Goal: Transaction & Acquisition: Book appointment/travel/reservation

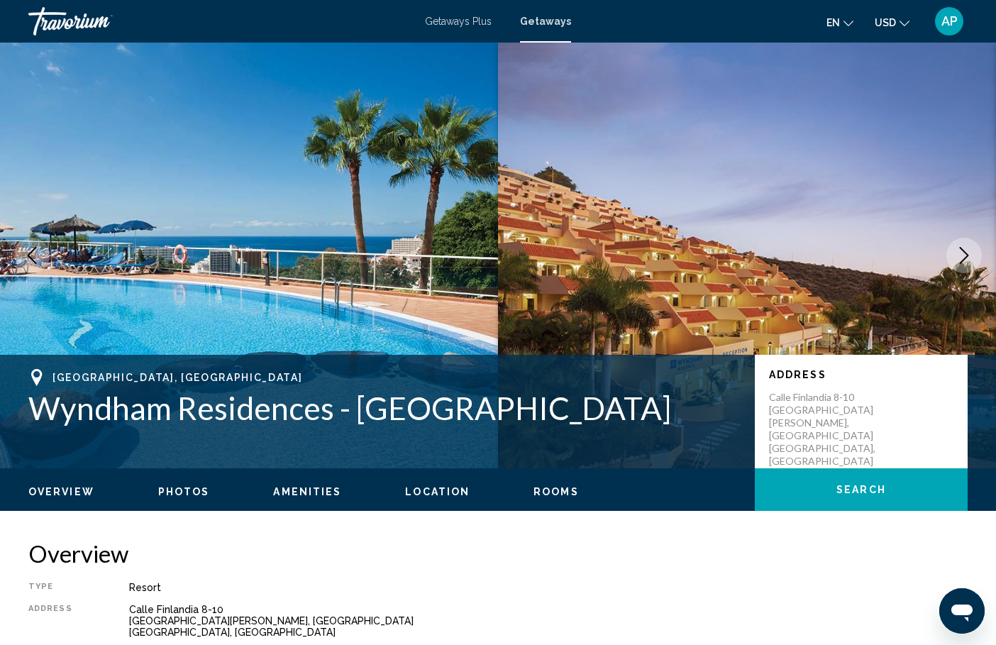
scroll to position [8, 0]
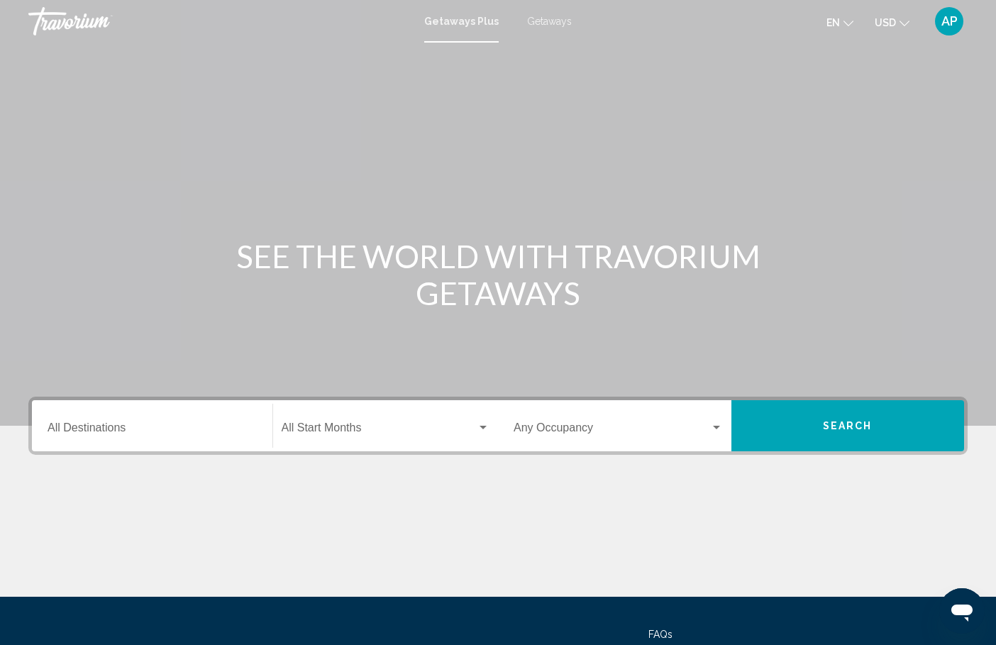
click at [164, 417] on div "Destination All Destinations" at bounding box center [152, 426] width 209 height 45
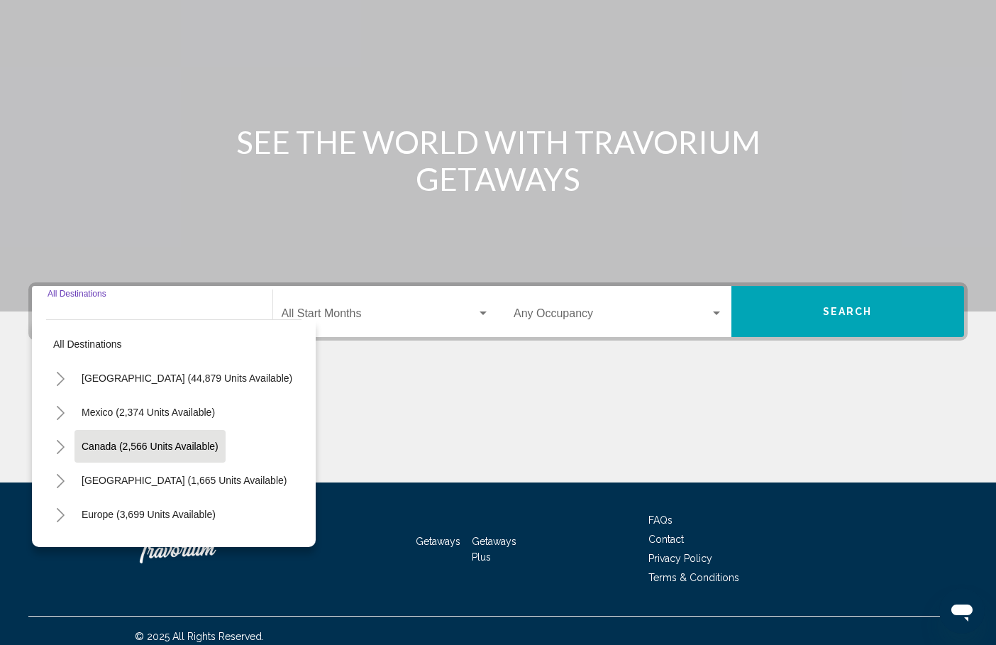
scroll to position [126, 0]
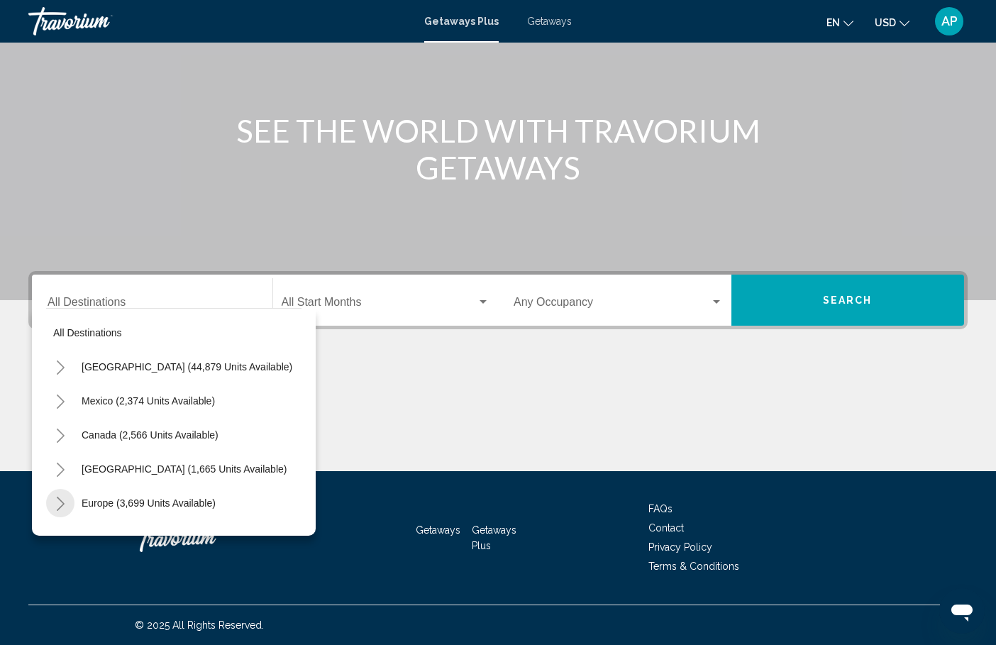
click at [59, 508] on icon "Toggle Europe (3,699 units available)" at bounding box center [61, 503] width 8 height 14
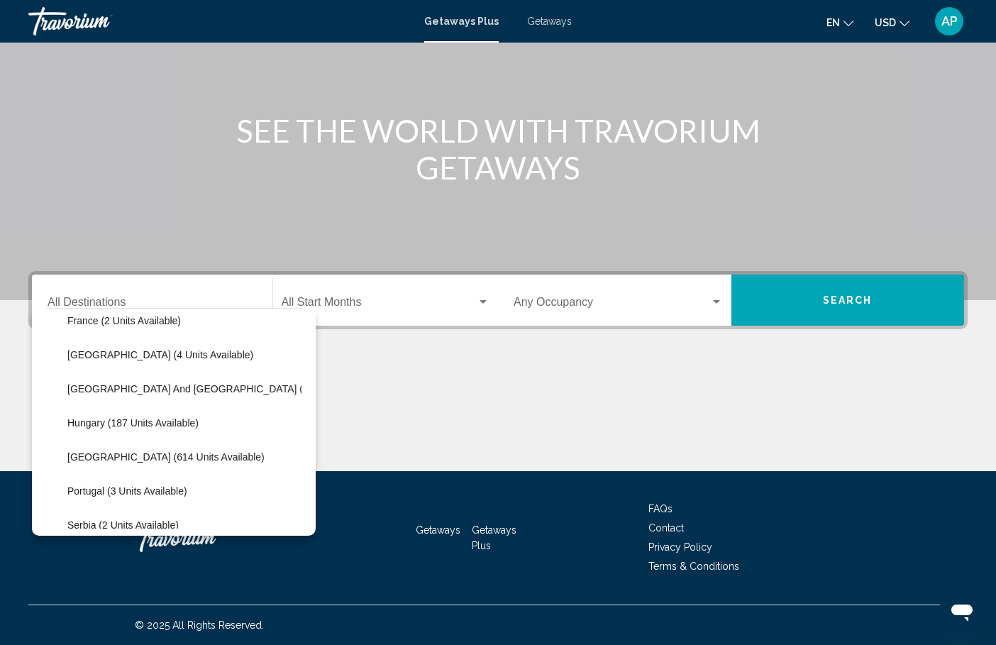
scroll to position [386, 0]
click at [119, 392] on span "Greece and Cyprus (11 units available)" at bounding box center [226, 389] width 318 height 11
type input "**********"
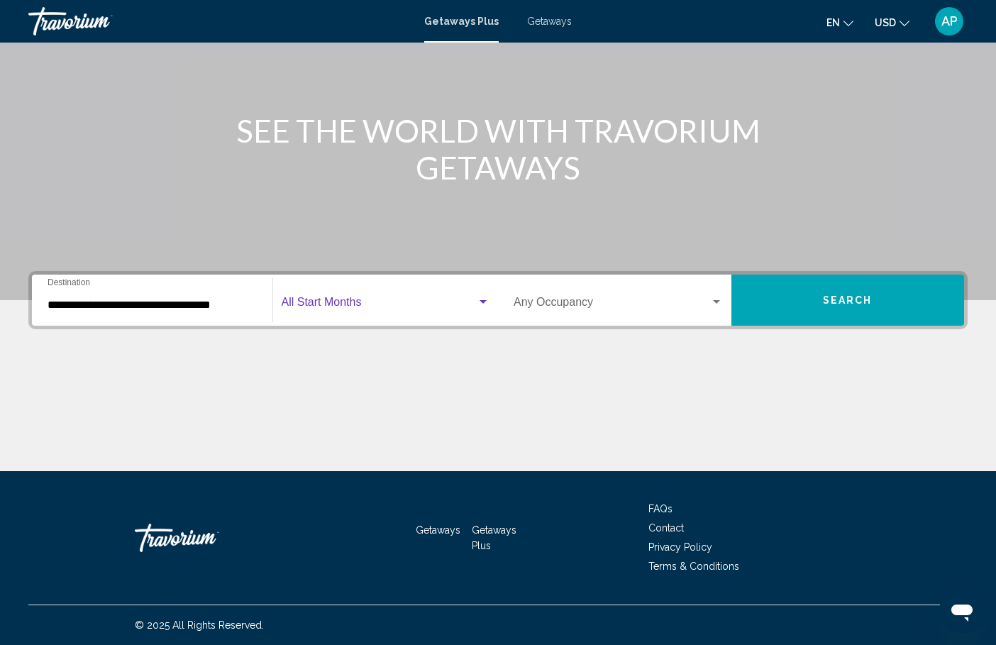
click at [301, 299] on span "Search widget" at bounding box center [380, 305] width 196 height 13
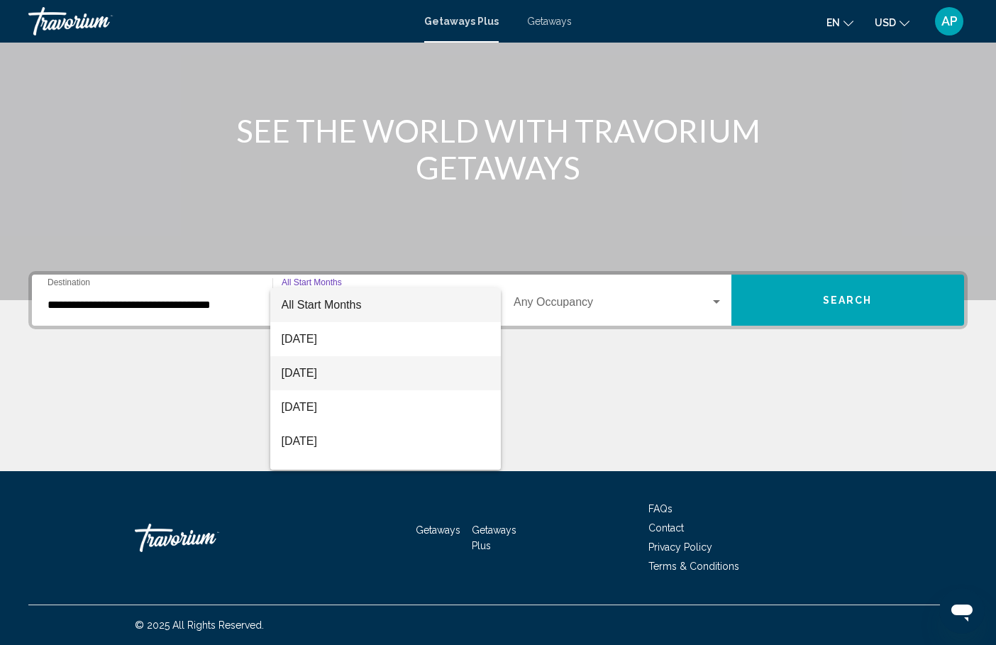
click at [333, 377] on span "[DATE]" at bounding box center [386, 373] width 209 height 34
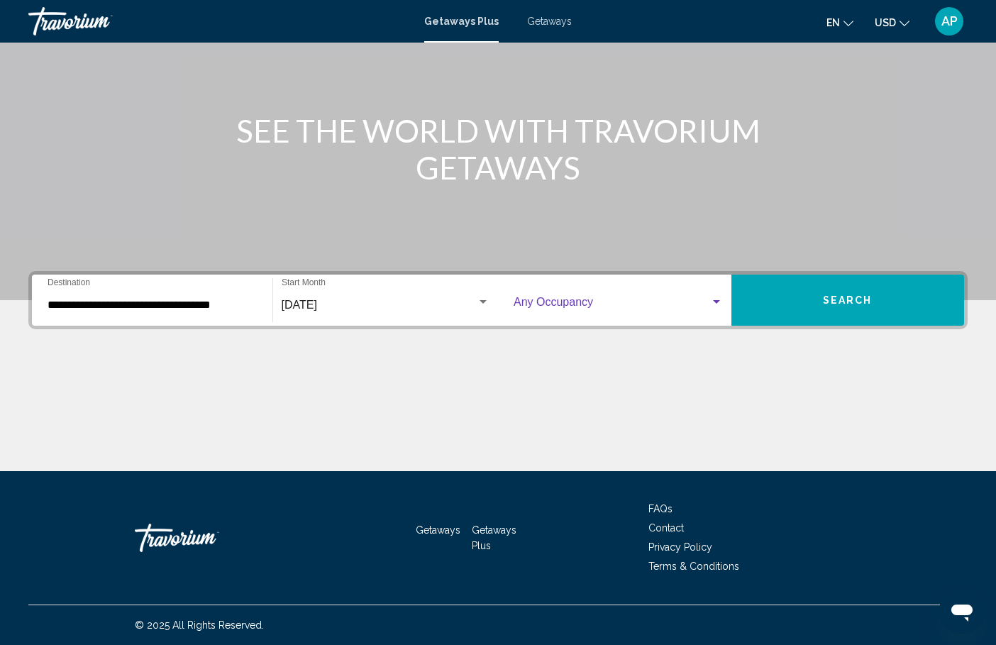
click at [600, 299] on span "Search widget" at bounding box center [611, 305] width 196 height 13
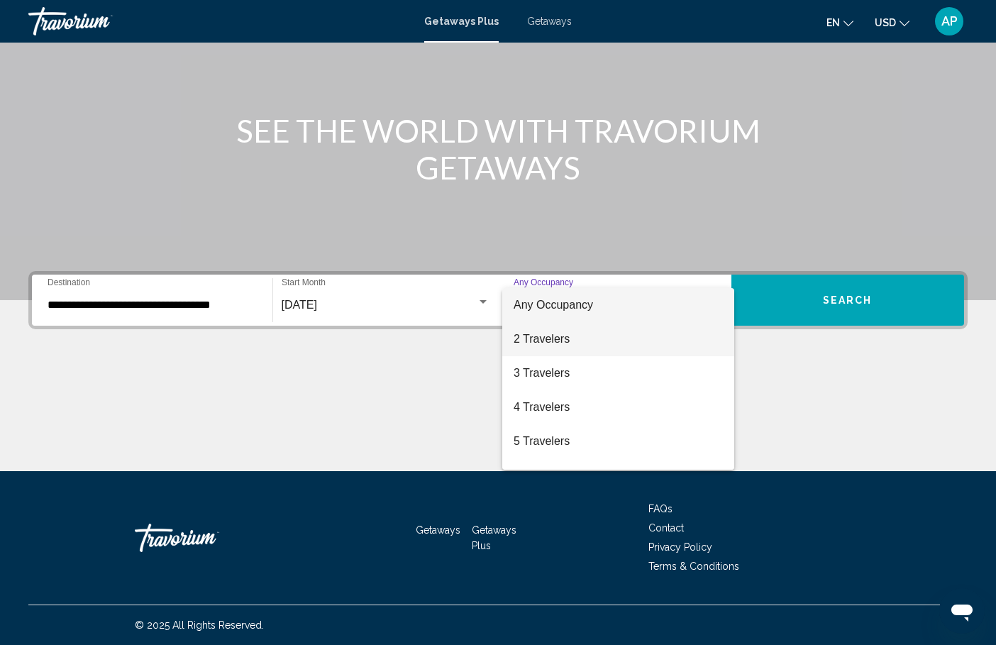
click at [572, 338] on span "2 Travelers" at bounding box center [617, 339] width 209 height 34
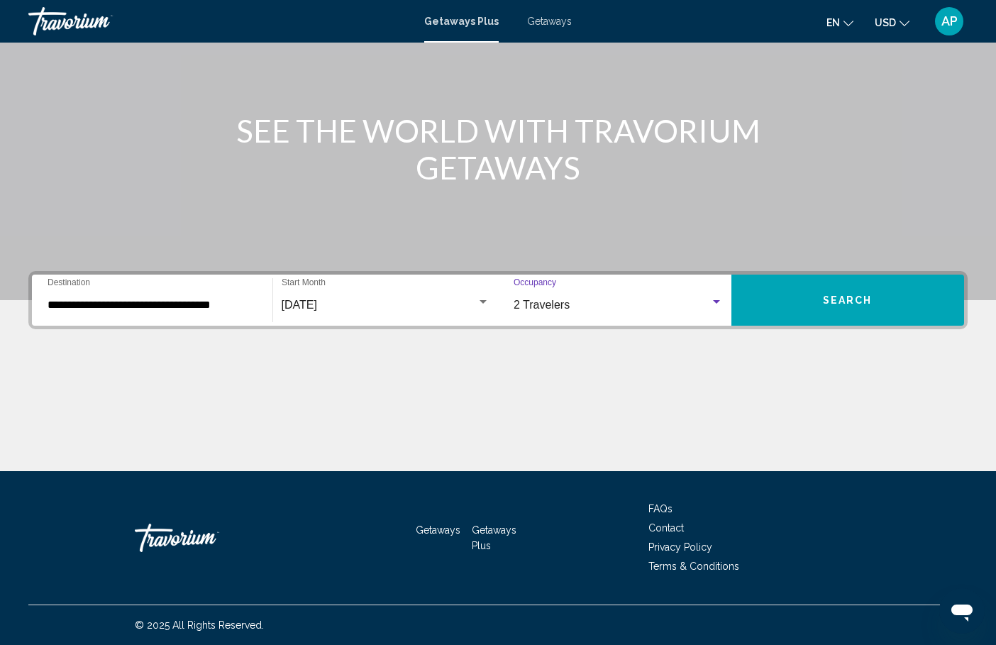
click at [793, 308] on button "Search" at bounding box center [847, 299] width 233 height 51
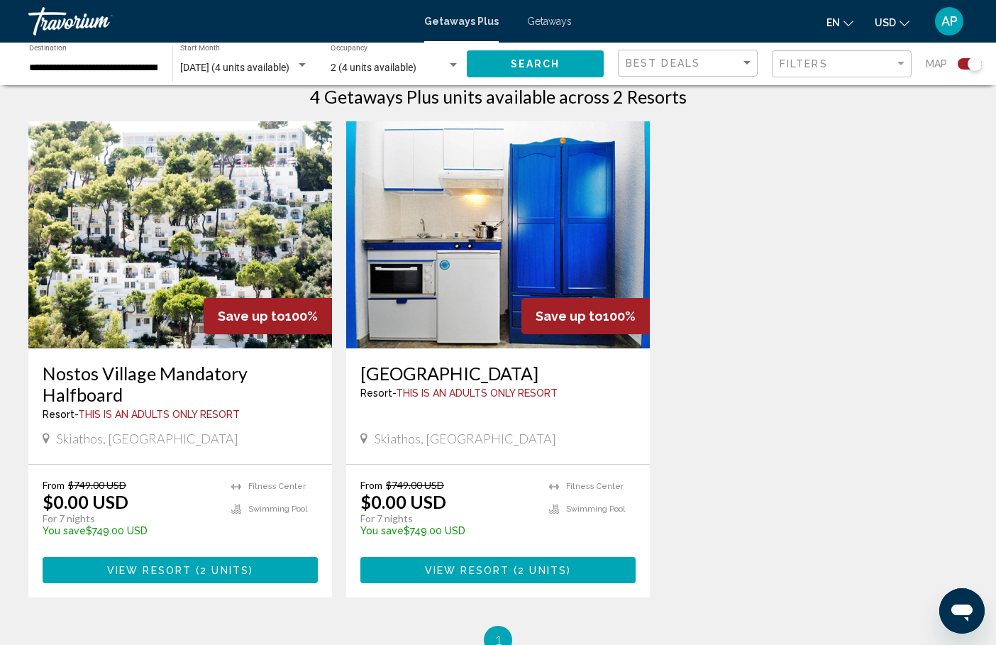
scroll to position [465, 0]
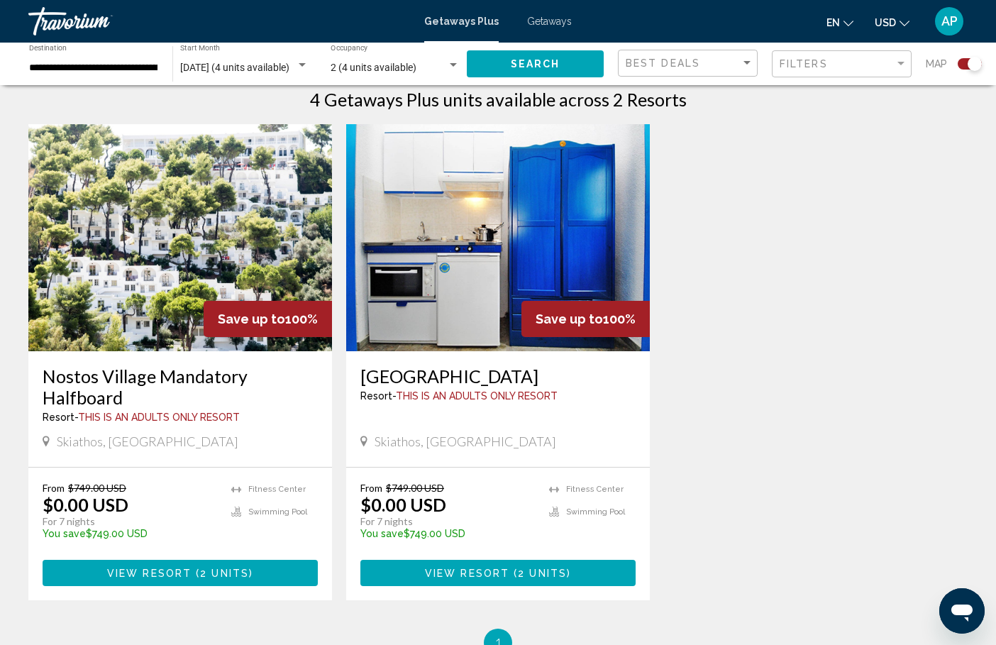
click at [226, 241] on img "Main content" at bounding box center [180, 237] width 304 height 227
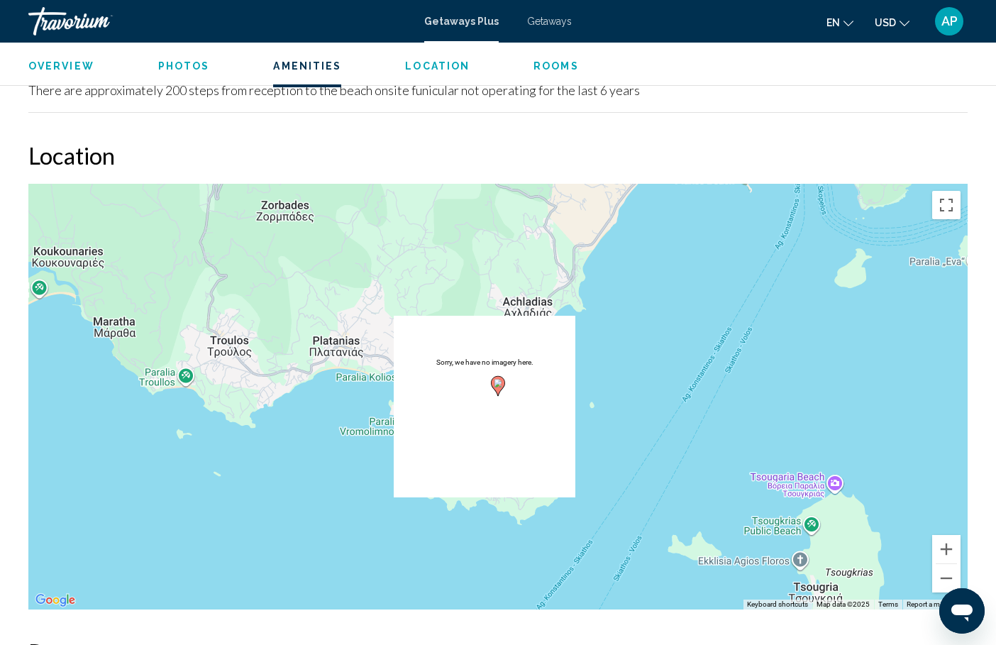
scroll to position [1803, 0]
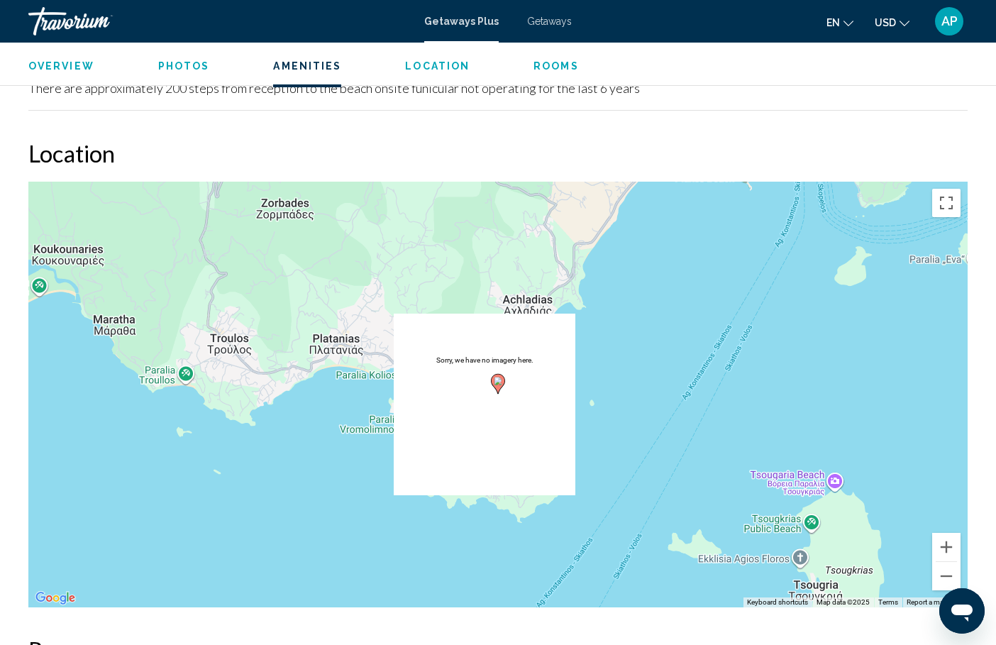
click at [637, 316] on div "To activate drag with keyboard, press Alt + Enter. Once in keyboard drag state,…" at bounding box center [497, 395] width 939 height 426
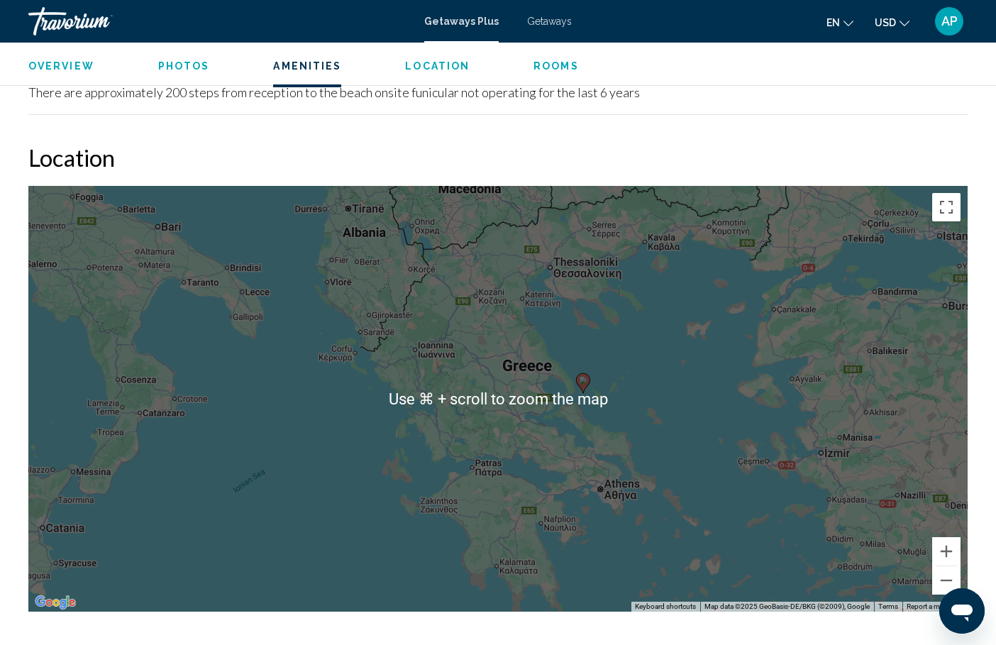
scroll to position [1803, 0]
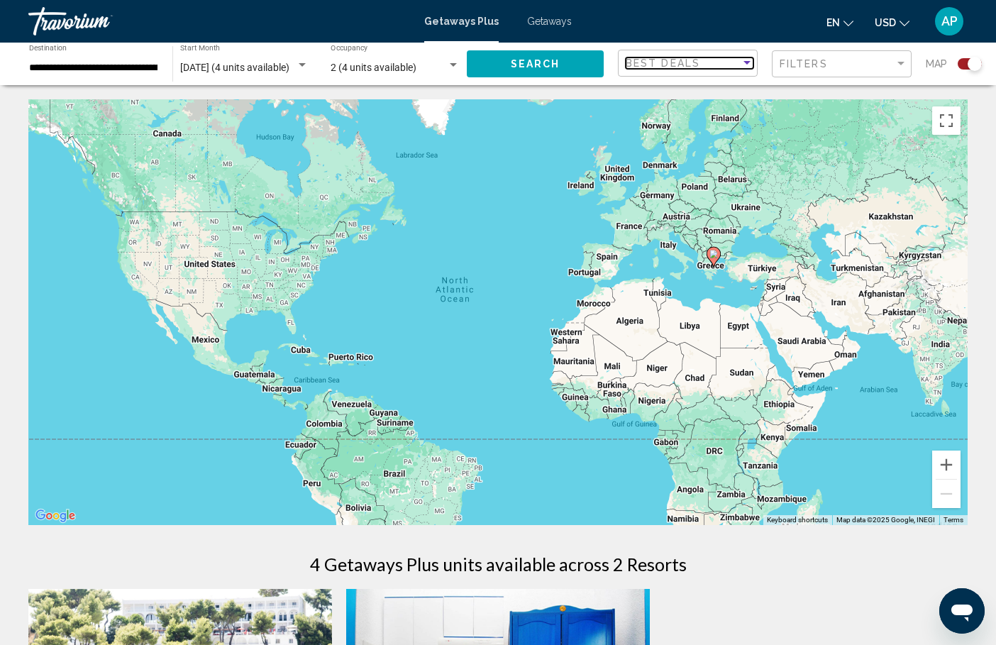
click at [677, 63] on span "Best Deals" at bounding box center [663, 62] width 74 height 11
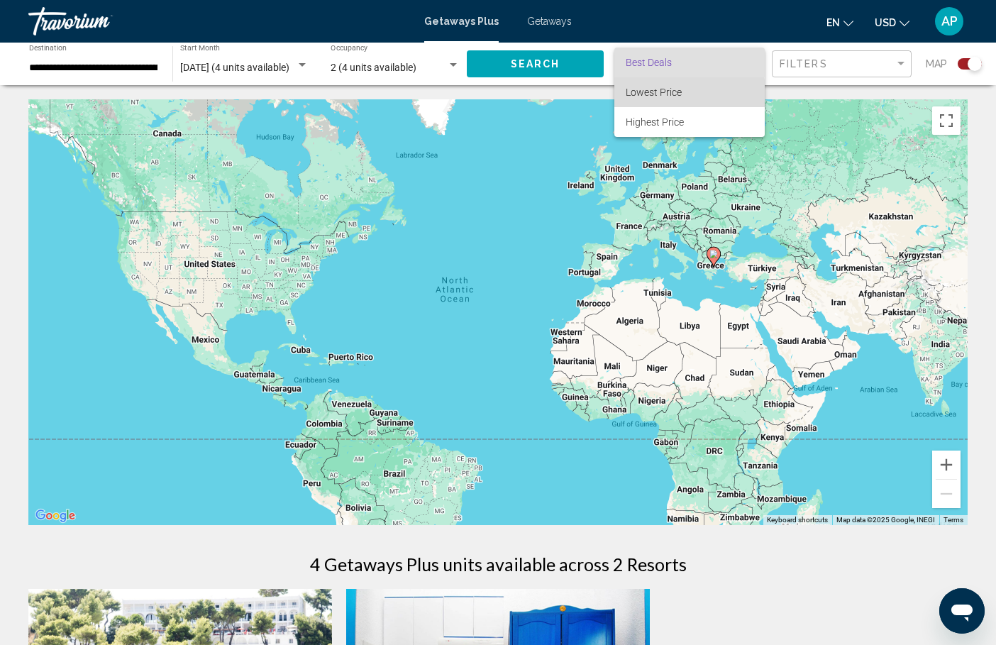
click at [664, 96] on span "Lowest Price" at bounding box center [654, 92] width 56 height 11
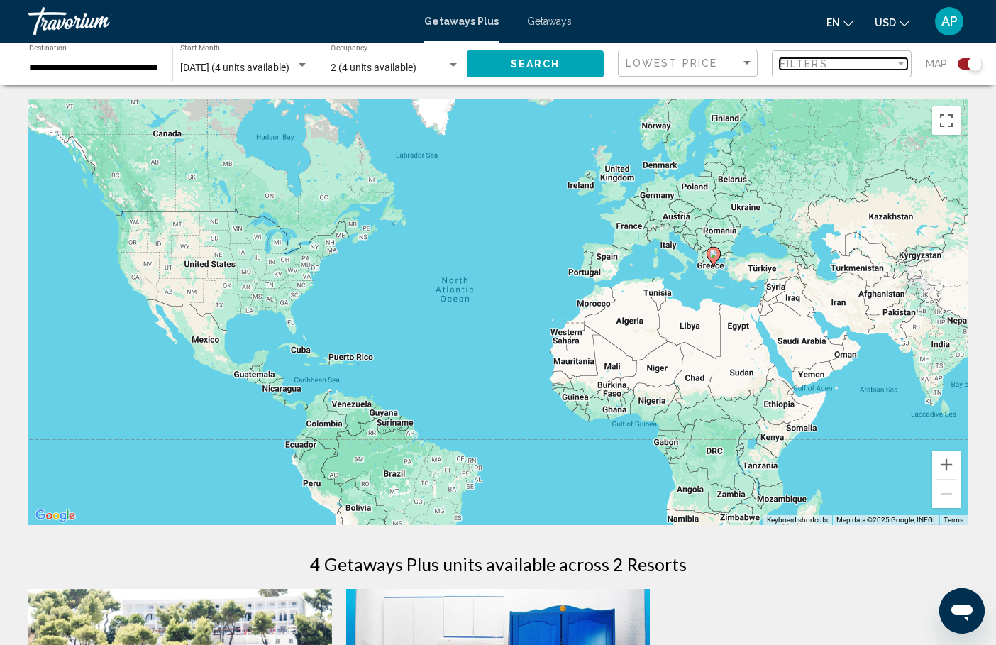
click at [806, 67] on span "Filters" at bounding box center [803, 63] width 48 height 11
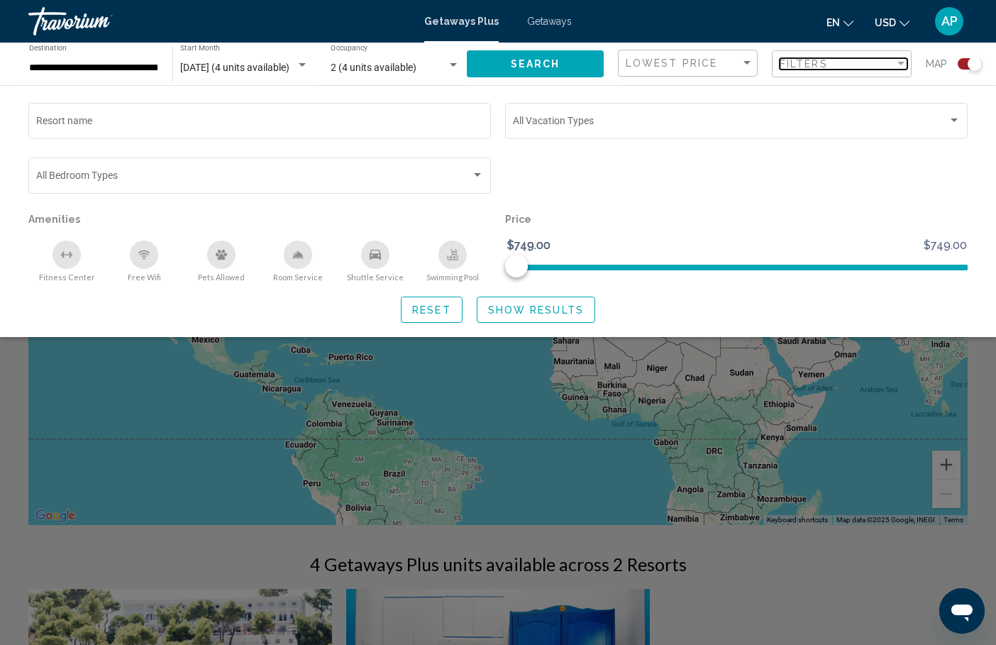
click at [806, 67] on span "Filters" at bounding box center [803, 63] width 48 height 11
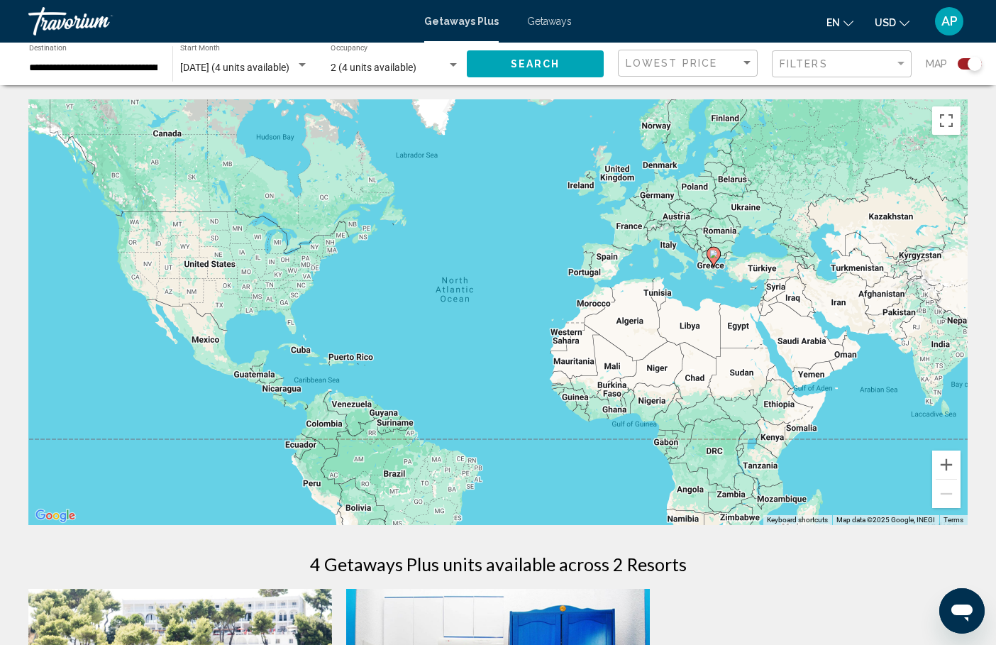
click at [550, 62] on span "Search" at bounding box center [536, 64] width 50 height 11
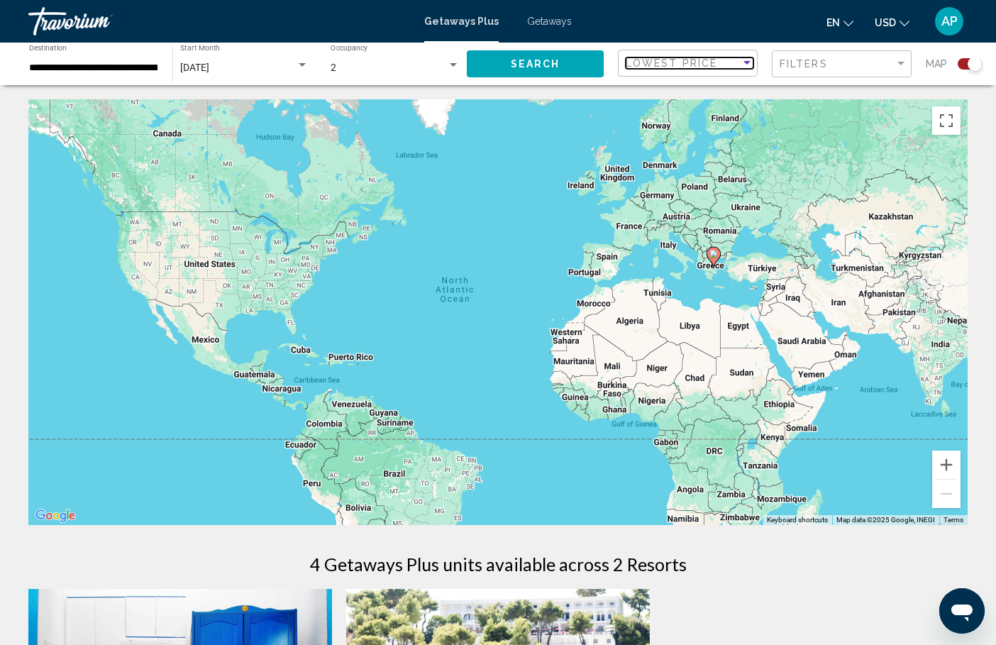
click at [667, 65] on span "Lowest Price" at bounding box center [671, 62] width 91 height 11
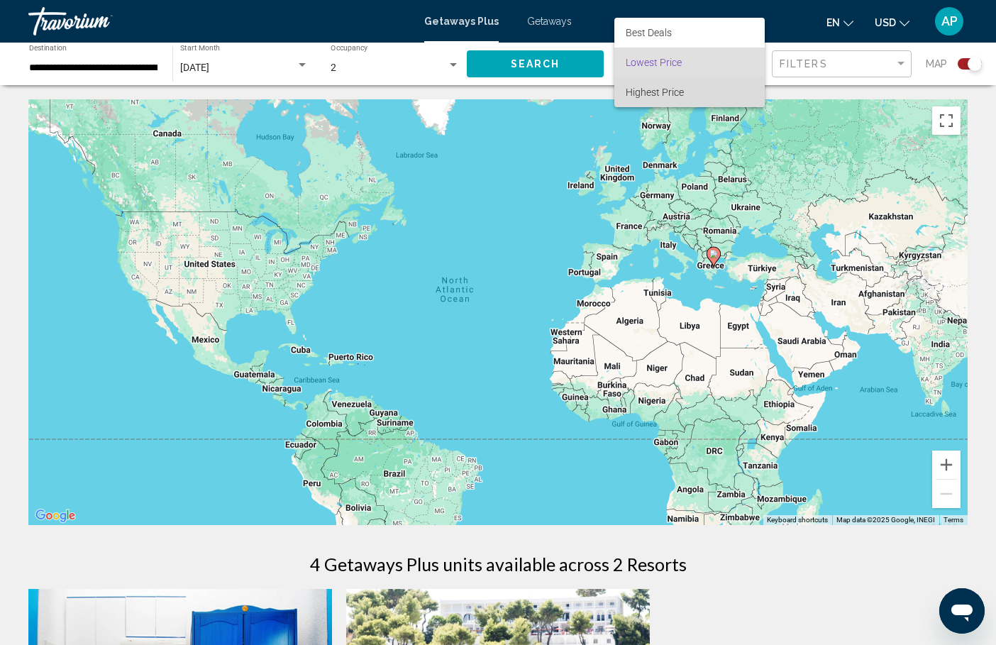
click at [659, 90] on span "Highest Price" at bounding box center [655, 92] width 58 height 11
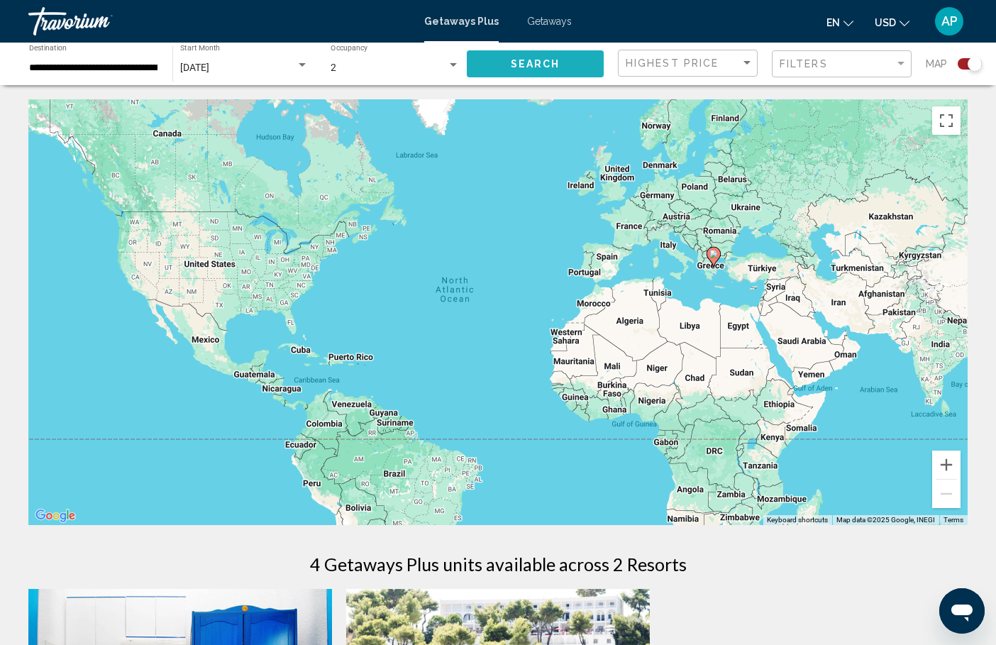
click at [567, 62] on button "Search" at bounding box center [535, 63] width 137 height 26
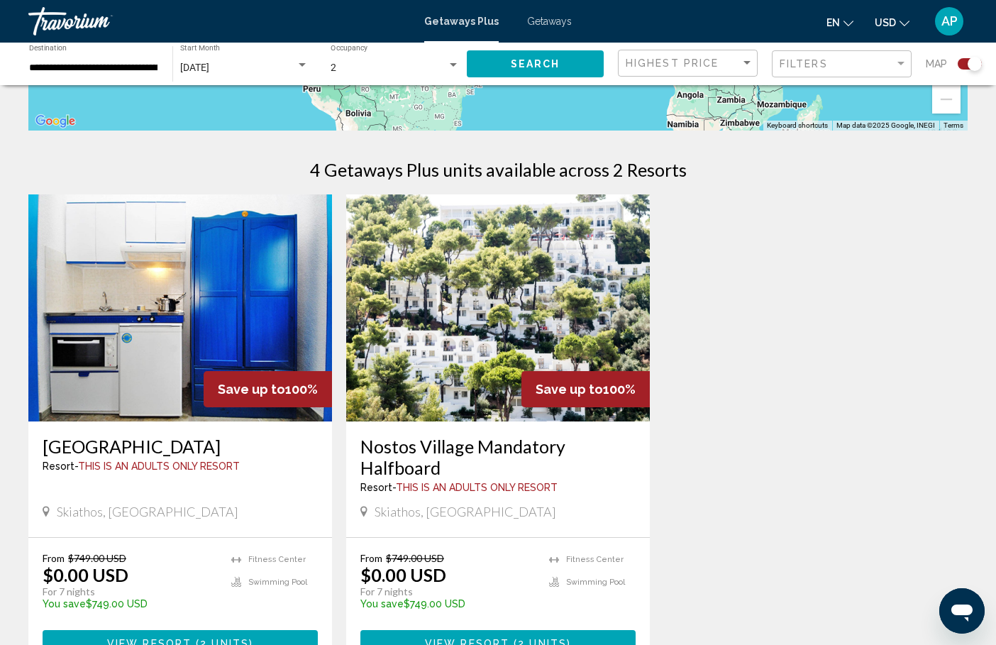
scroll to position [376, 0]
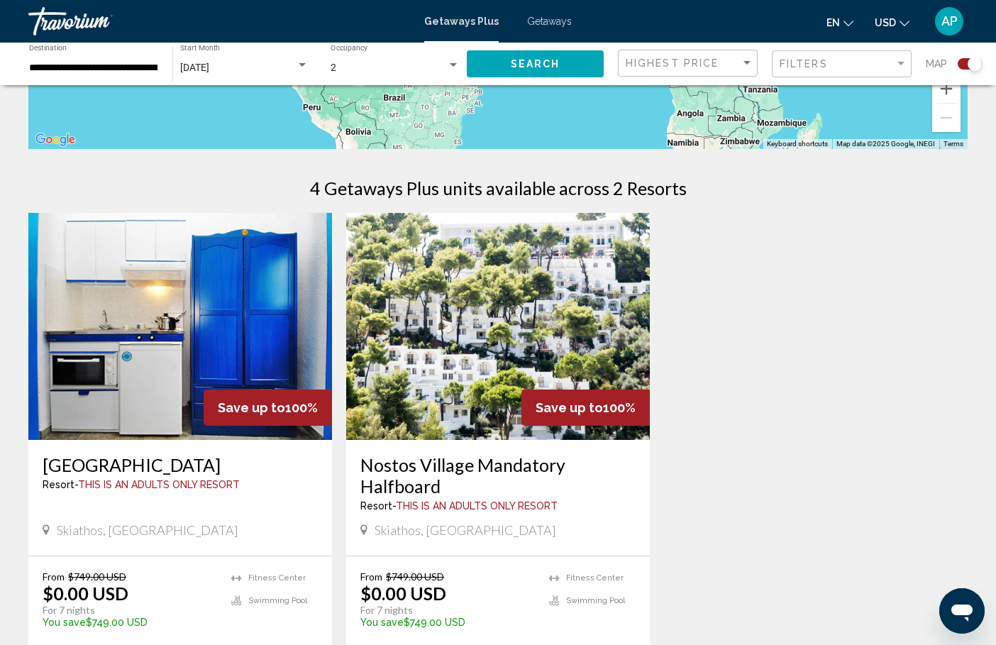
click at [688, 71] on div "Highest Price" at bounding box center [690, 63] width 128 height 26
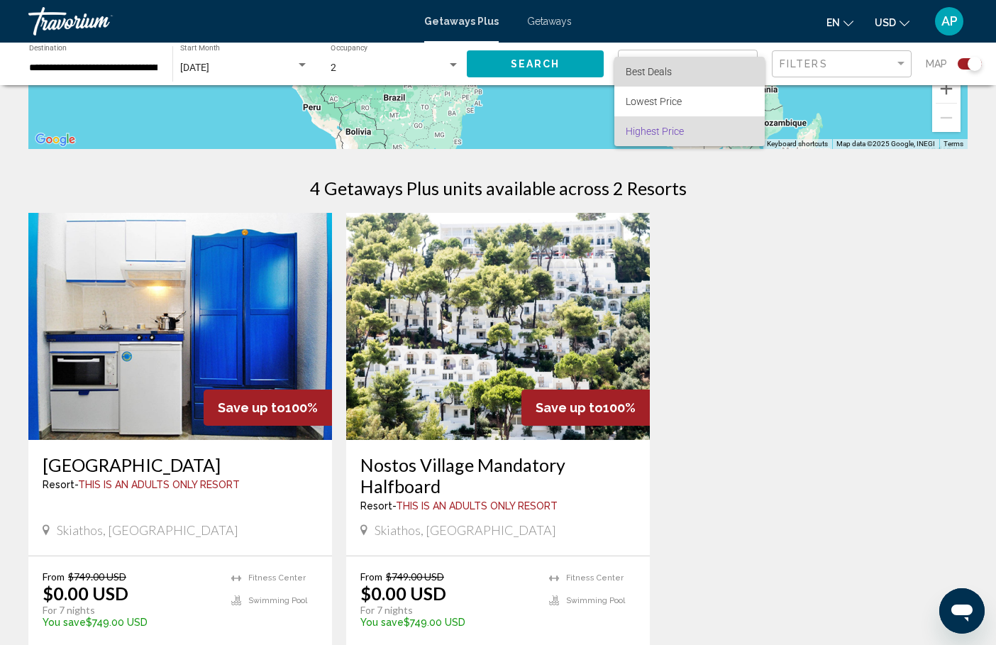
click at [677, 69] on span "Best Deals" at bounding box center [690, 72] width 128 height 30
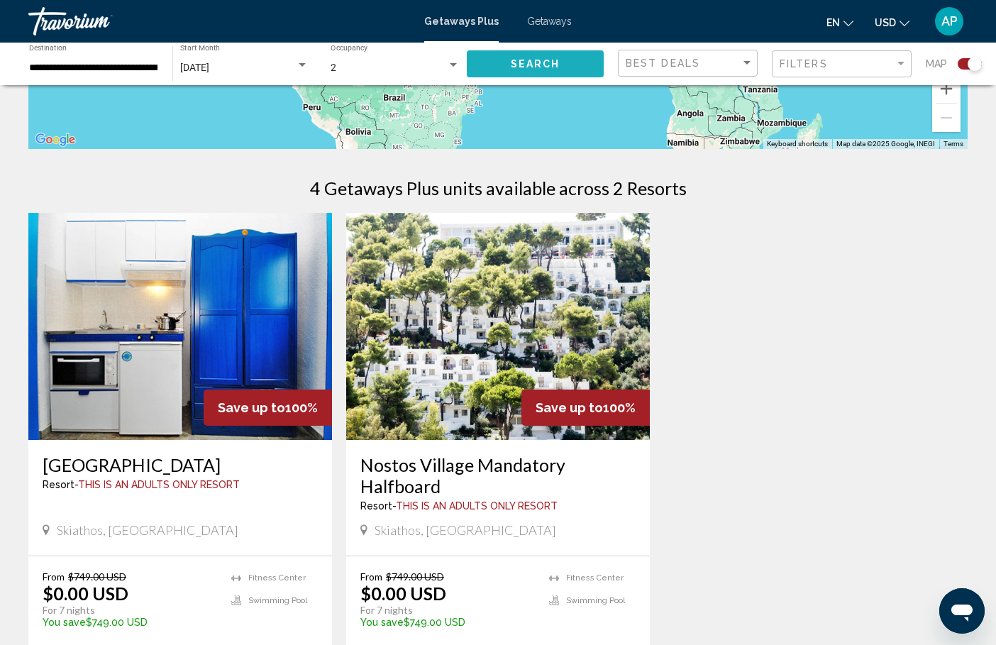
click at [584, 66] on button "Search" at bounding box center [535, 63] width 137 height 26
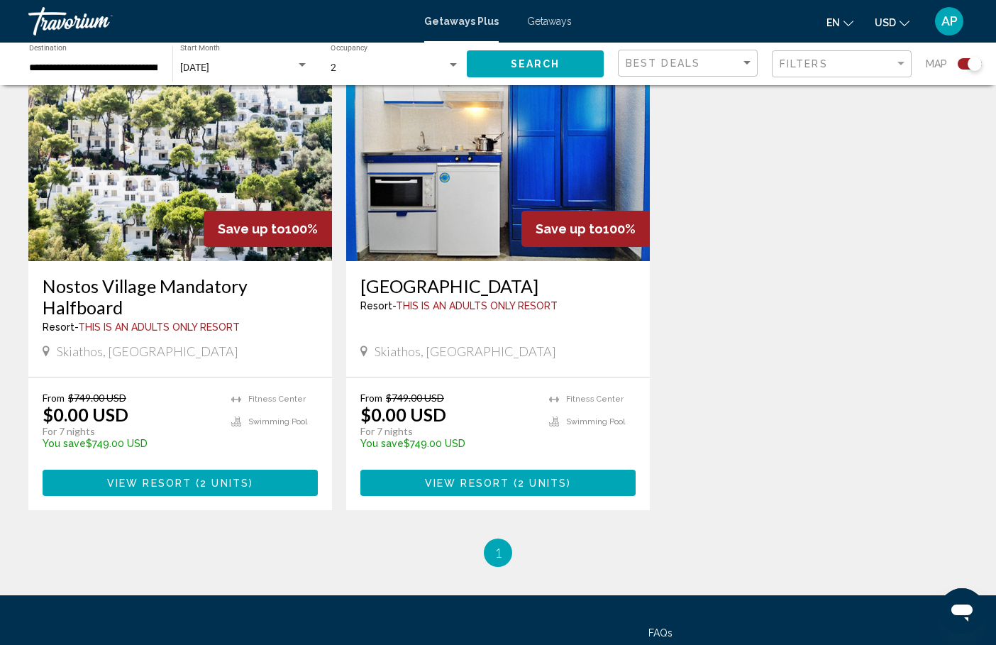
scroll to position [555, 0]
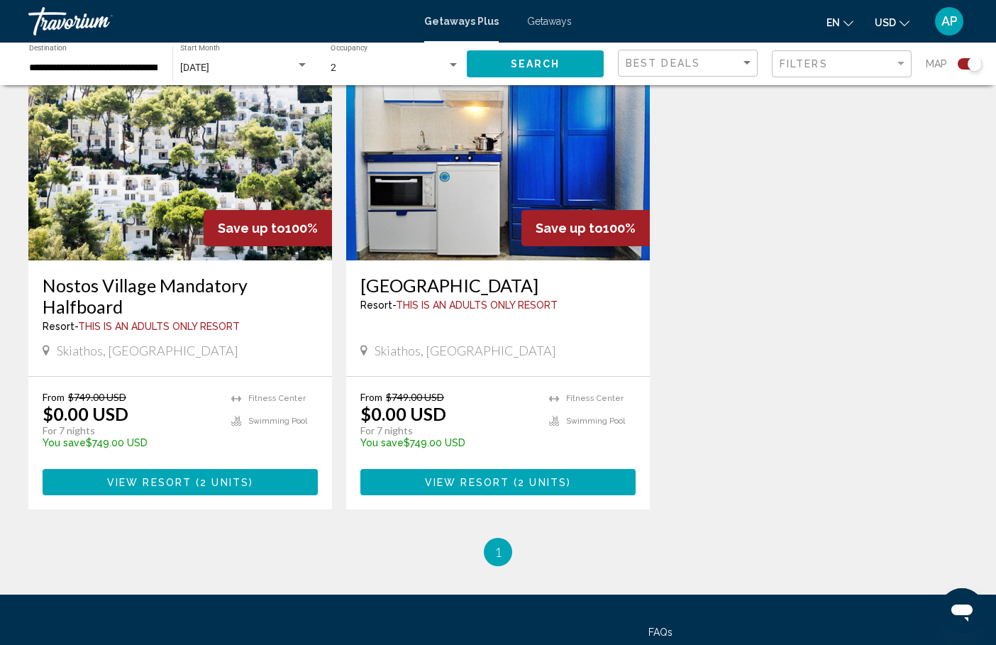
click at [459, 289] on h3 "[GEOGRAPHIC_DATA]" at bounding box center [497, 284] width 275 height 21
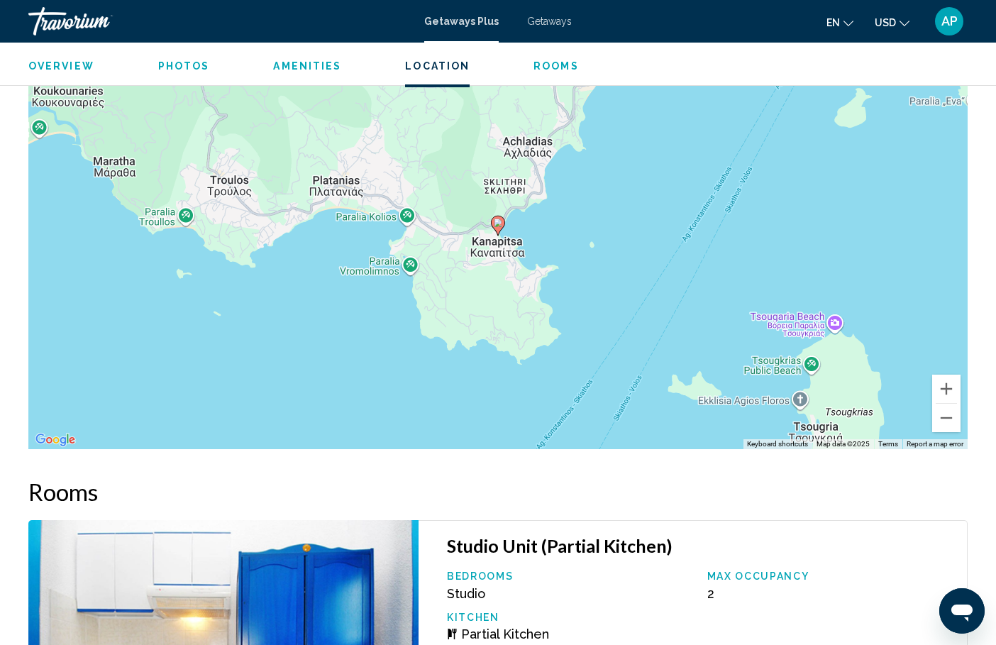
scroll to position [1898, 0]
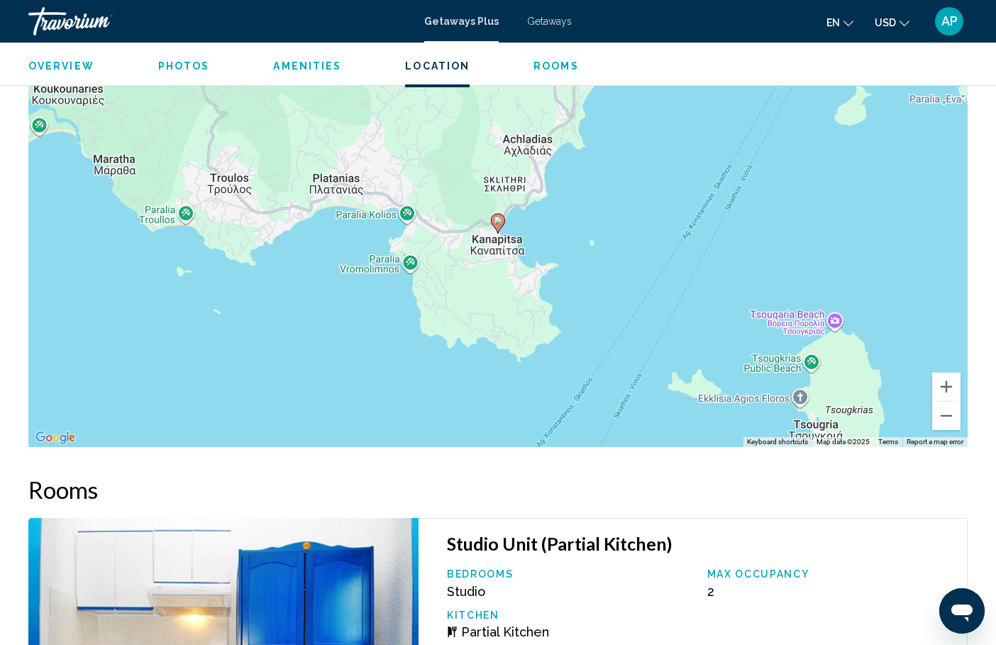
click at [178, 66] on span "Photos" at bounding box center [184, 65] width 52 height 11
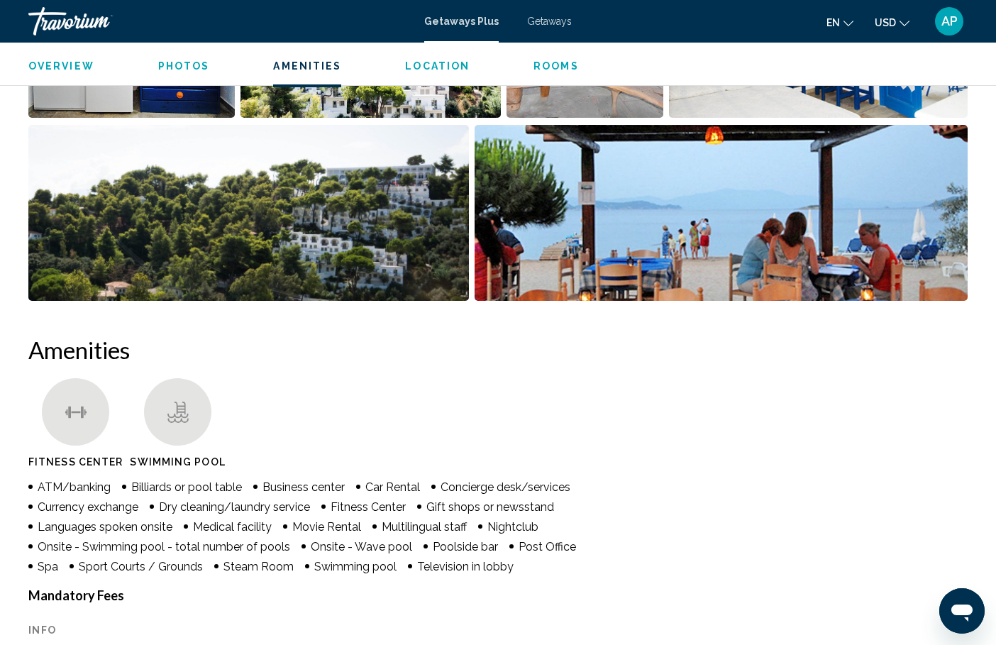
scroll to position [633, 0]
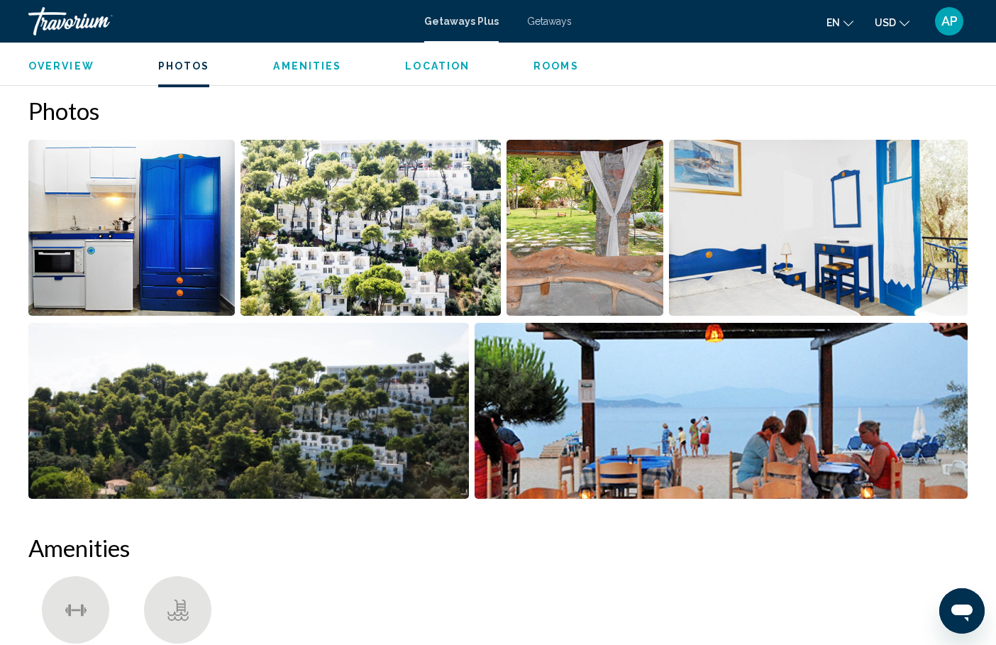
click at [289, 66] on span "Amenities" at bounding box center [307, 65] width 68 height 11
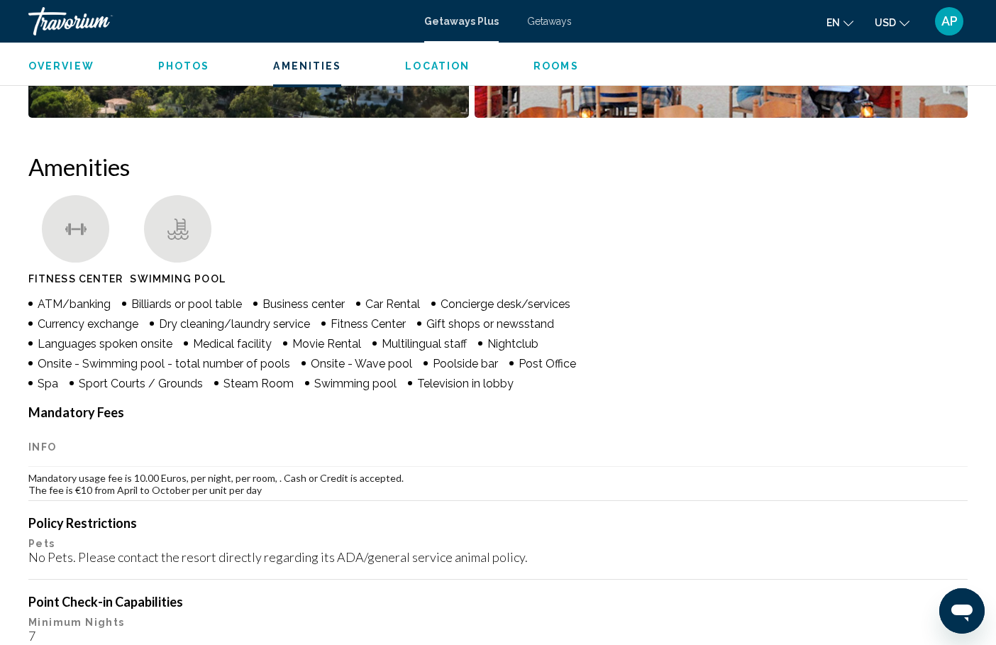
scroll to position [1069, 0]
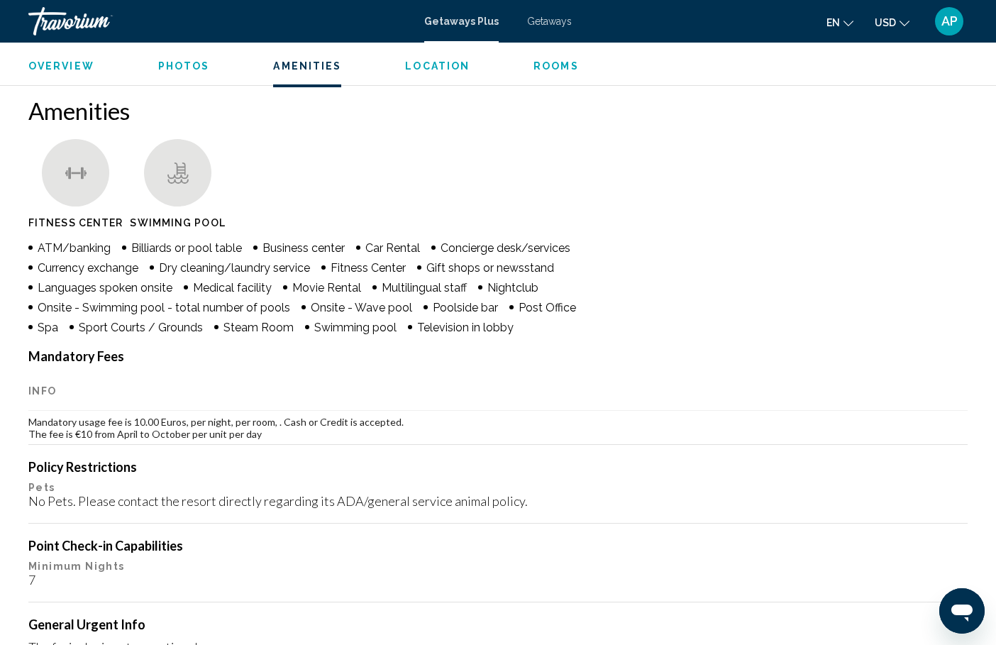
click at [438, 65] on span "Location" at bounding box center [437, 65] width 65 height 11
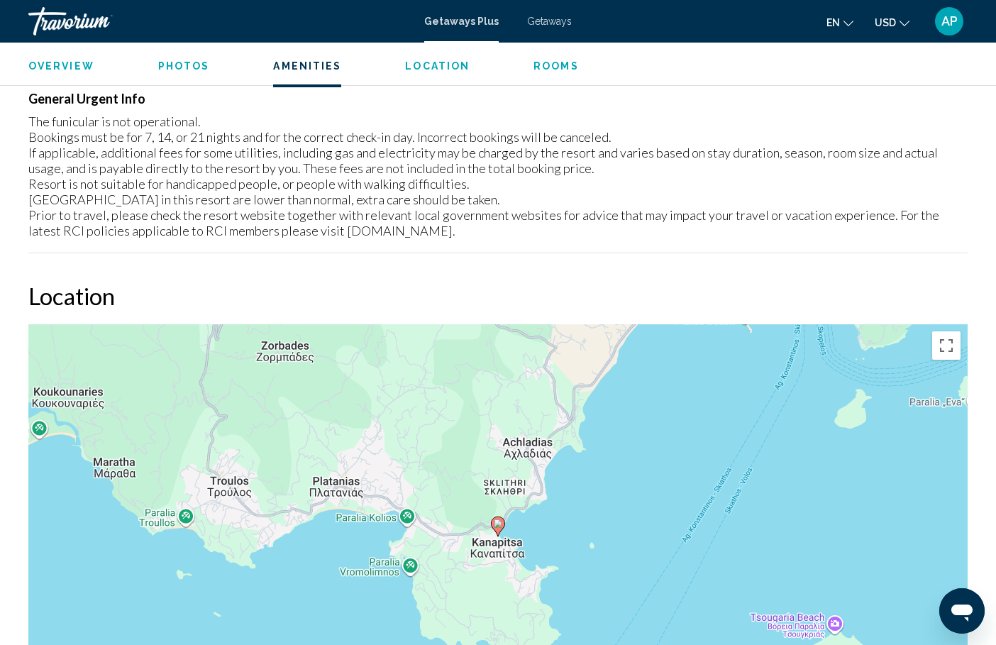
scroll to position [1780, 0]
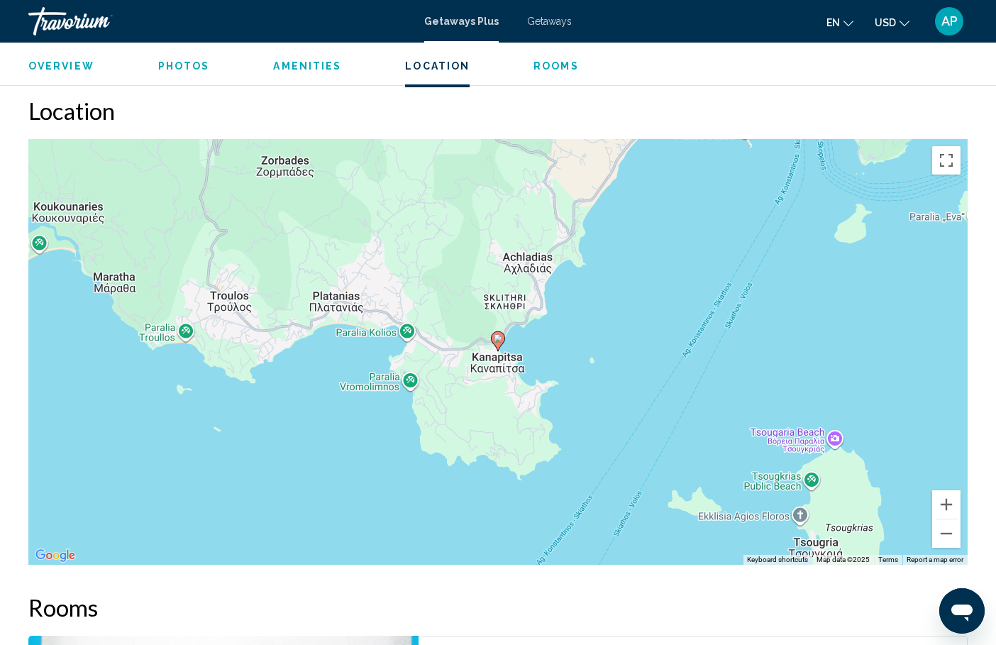
click at [67, 60] on span "Overview" at bounding box center [61, 65] width 66 height 11
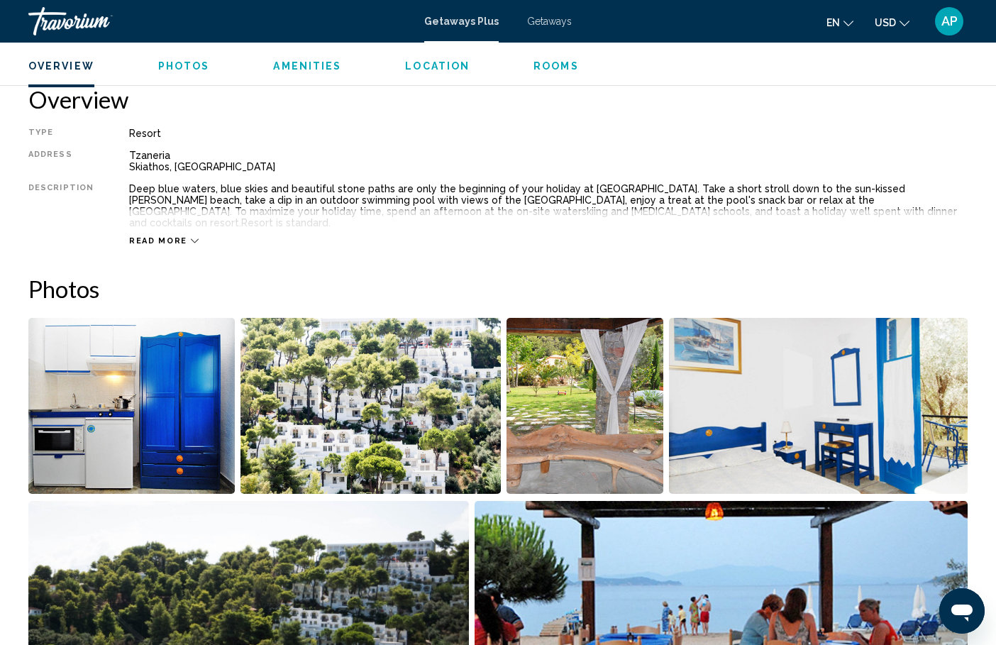
click at [443, 63] on span "Location" at bounding box center [437, 65] width 65 height 11
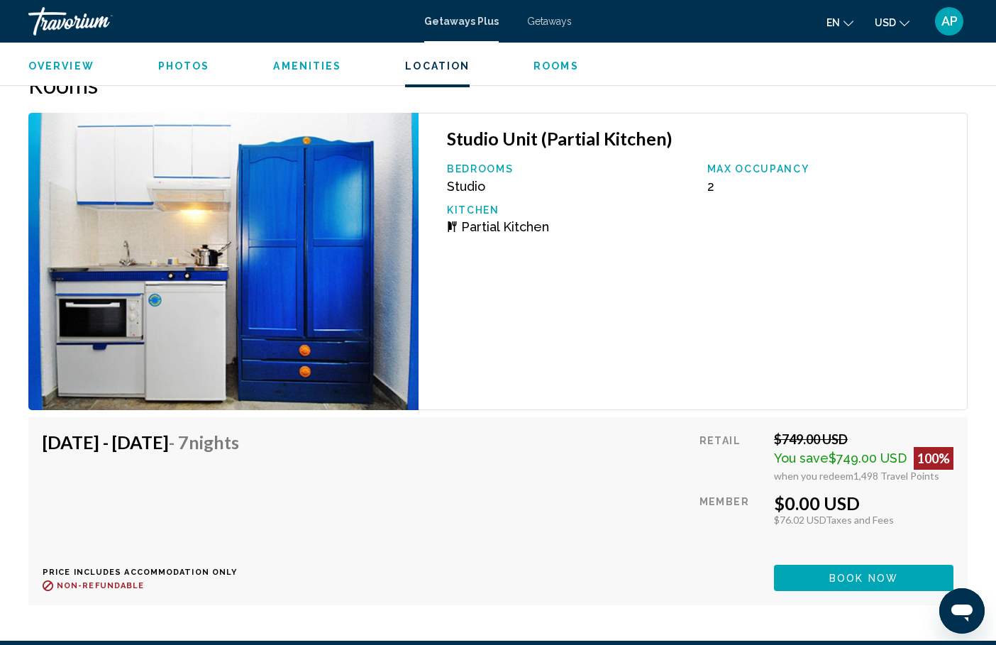
scroll to position [2346, 0]
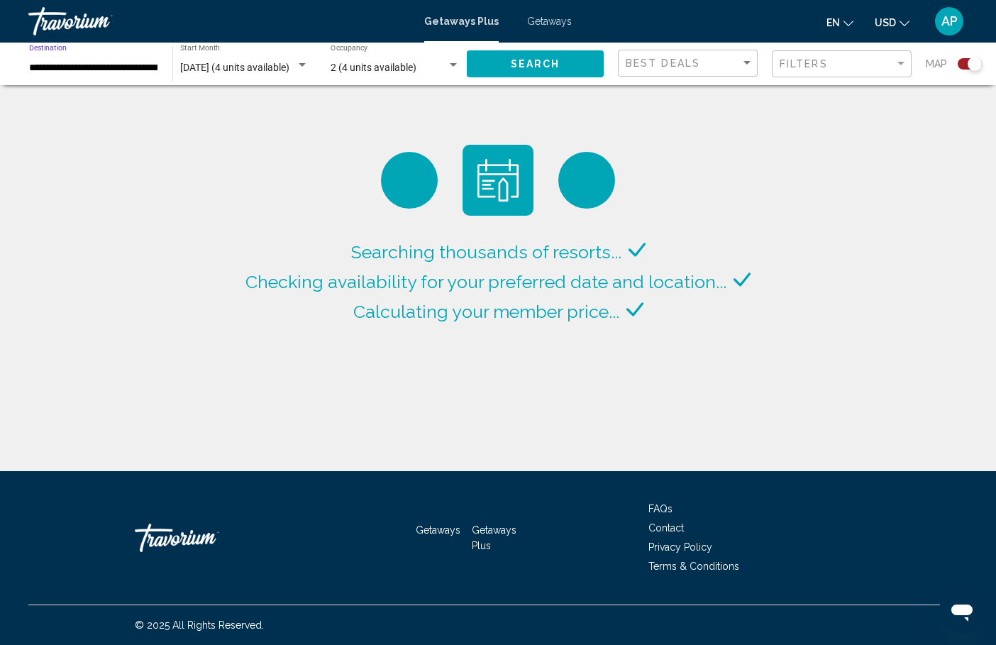
click at [111, 65] on input "**********" at bounding box center [93, 67] width 129 height 11
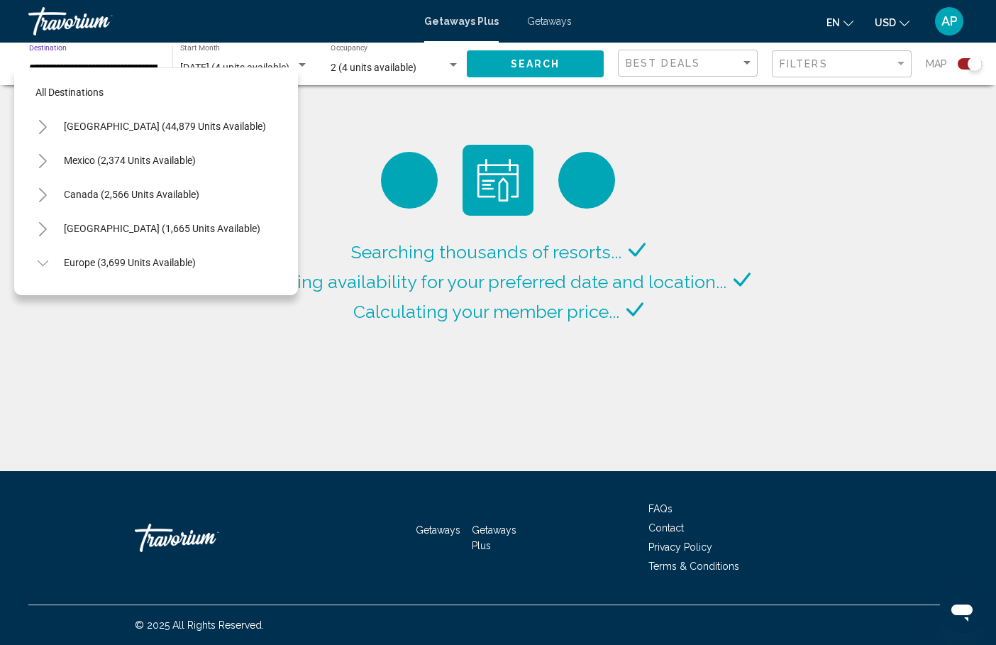
scroll to position [357, 0]
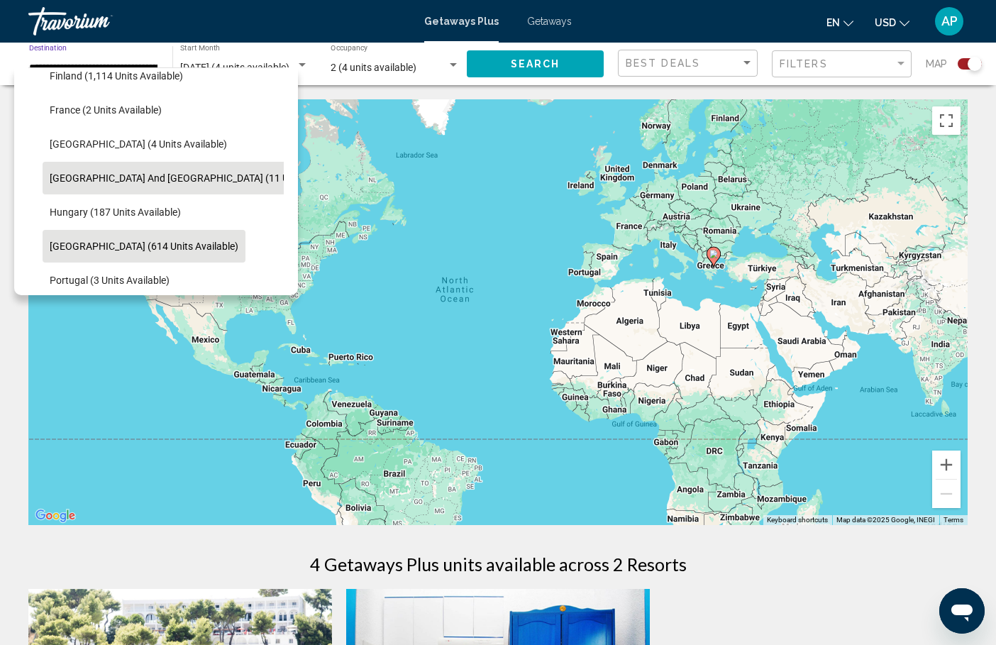
click at [108, 256] on button "Italy (614 units available)" at bounding box center [144, 246] width 203 height 33
type input "**********"
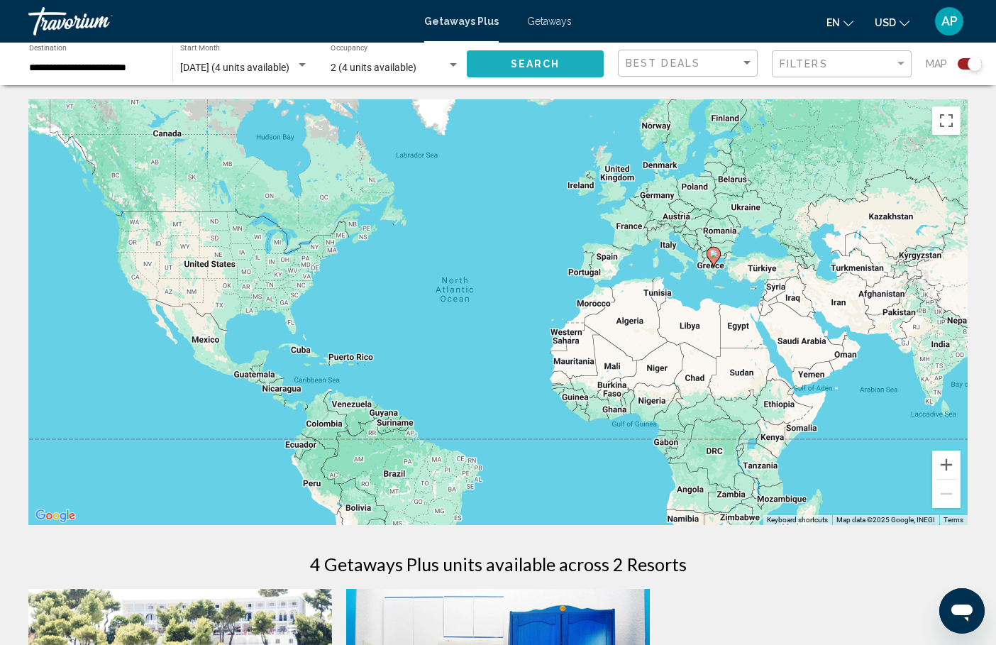
click at [529, 63] on span "Search" at bounding box center [536, 64] width 50 height 11
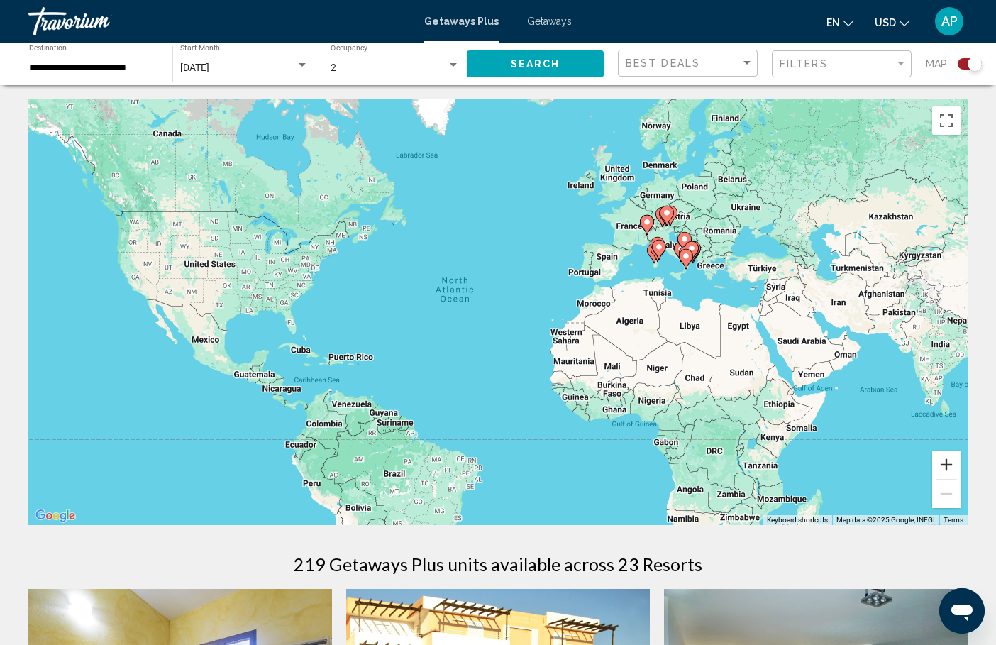
click at [941, 469] on button "Zoom in" at bounding box center [946, 464] width 28 height 28
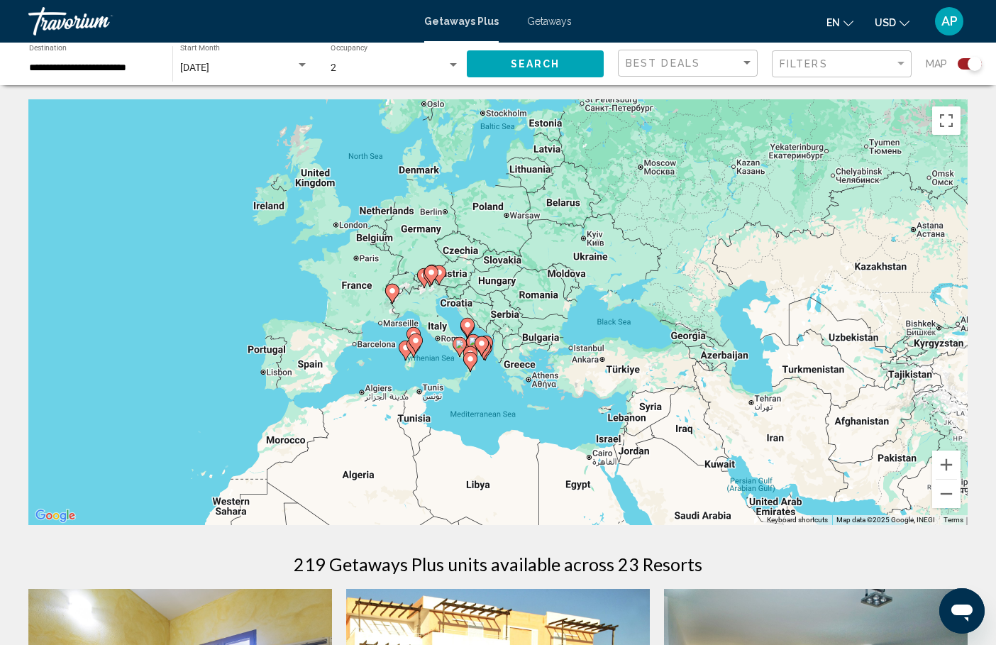
drag, startPoint x: 839, startPoint y: 295, endPoint x: 434, endPoint y: 440, distance: 430.3
click at [434, 440] on div "To activate drag with keyboard, press Alt + Enter. Once in keyboard drag state,…" at bounding box center [497, 312] width 939 height 426
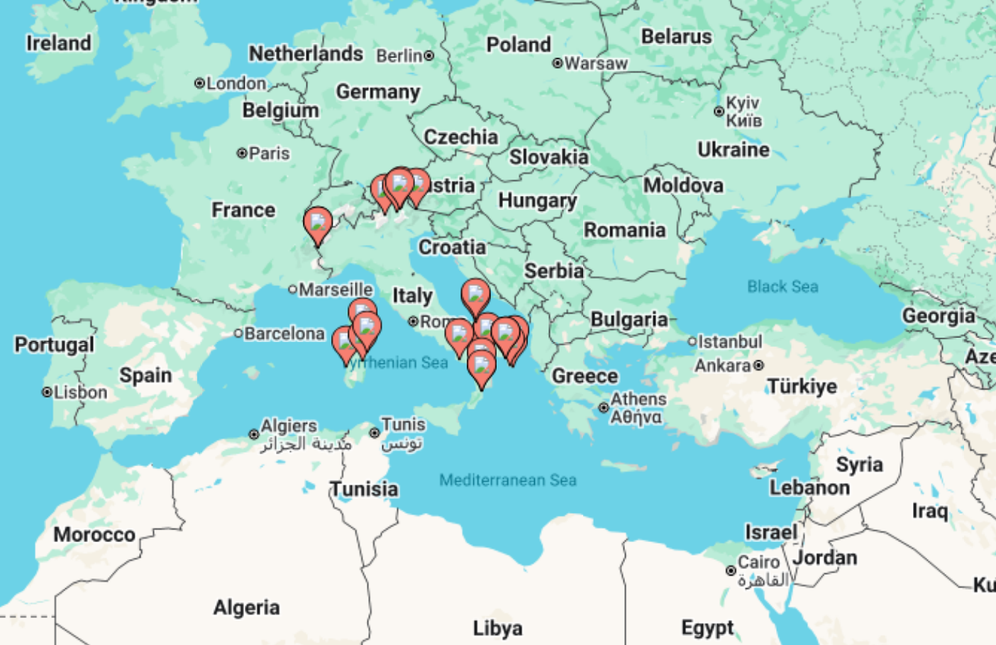
click at [453, 338] on icon "Main content" at bounding box center [459, 347] width 13 height 18
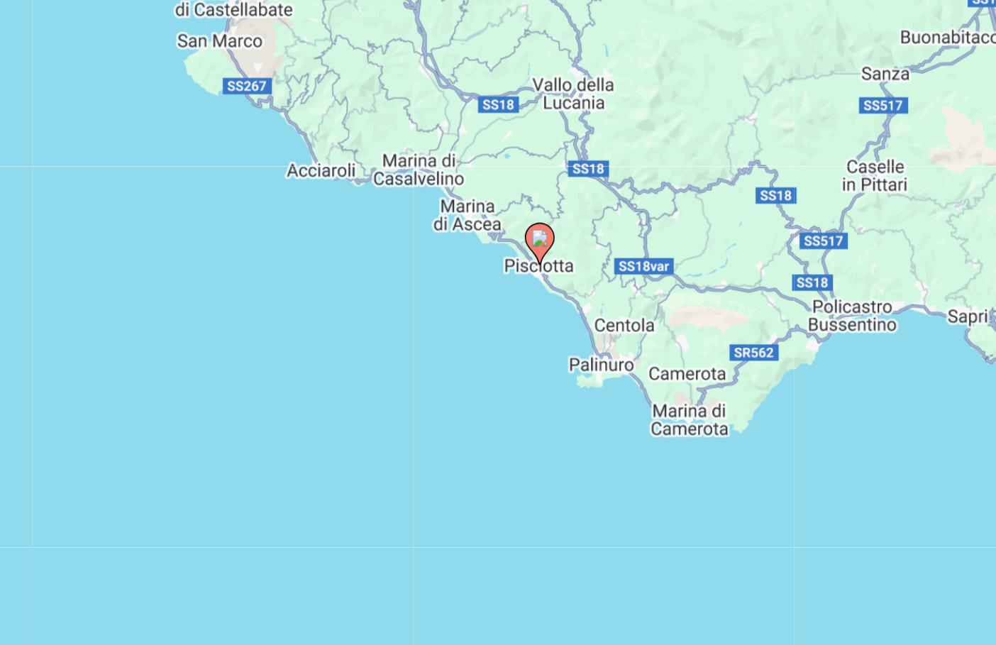
scroll to position [1, 0]
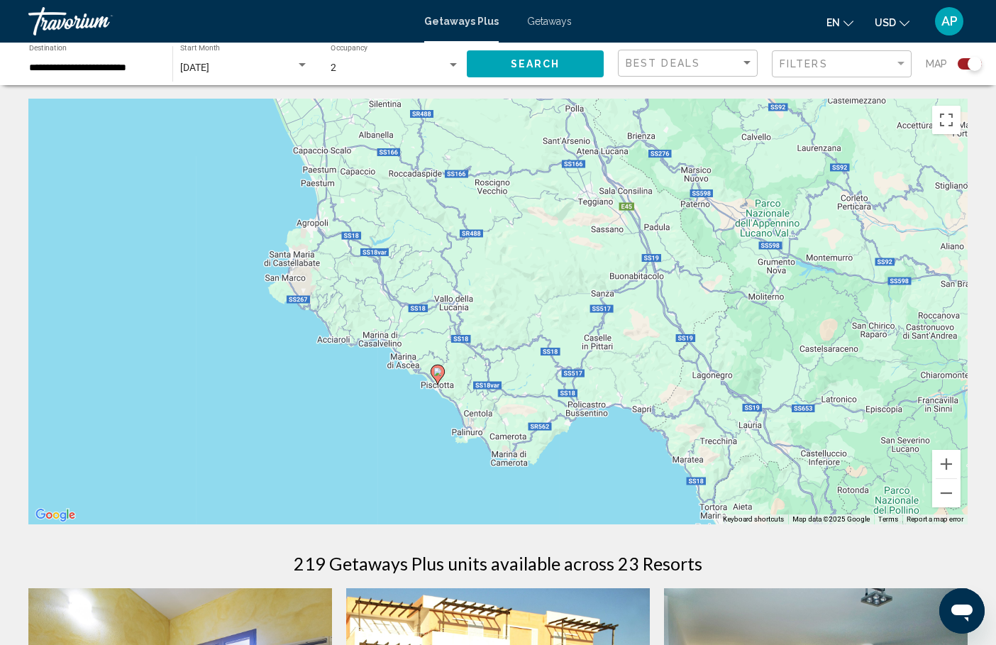
drag, startPoint x: 543, startPoint y: 326, endPoint x: 482, endPoint y: 401, distance: 96.8
click at [482, 401] on div "To activate drag with keyboard, press Alt + Enter. Once in keyboard drag state,…" at bounding box center [497, 312] width 939 height 426
click at [949, 489] on button "Zoom out" at bounding box center [946, 493] width 28 height 28
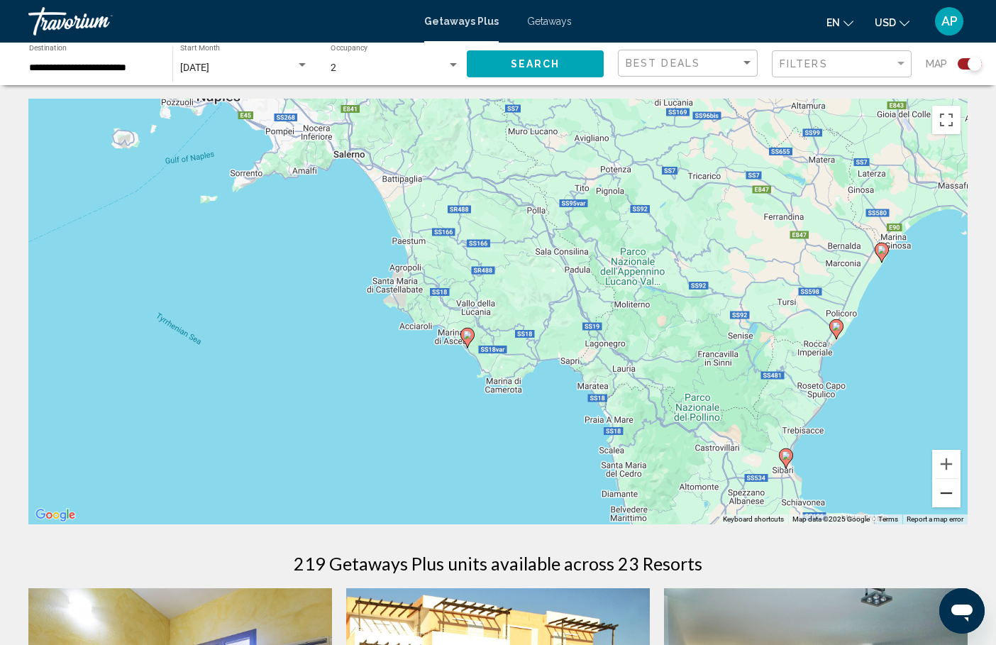
click at [949, 489] on button "Zoom out" at bounding box center [946, 493] width 28 height 28
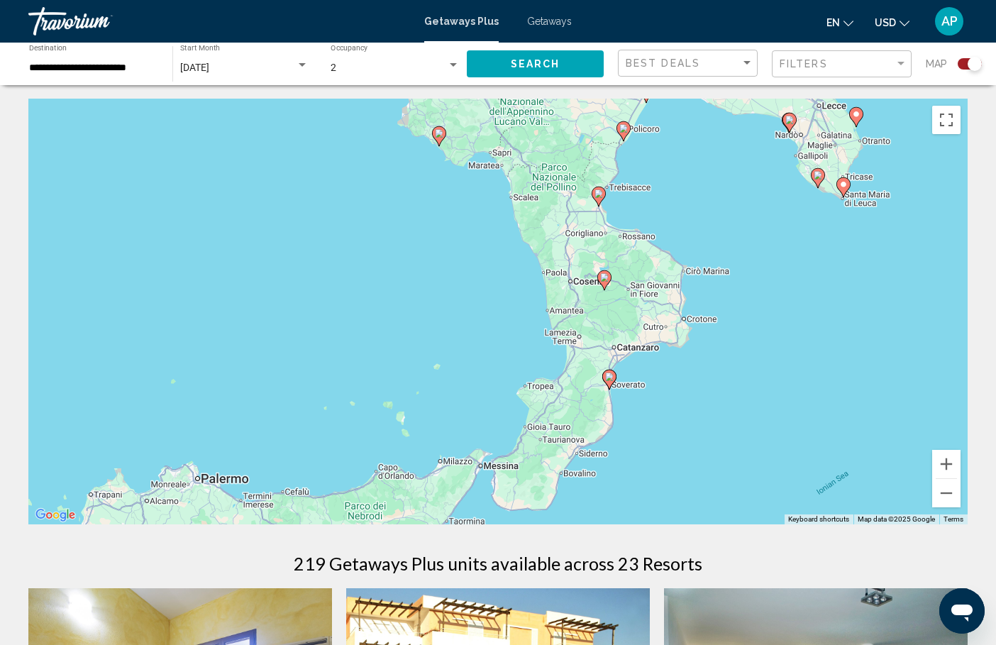
drag, startPoint x: 633, startPoint y: 453, endPoint x: 590, endPoint y: 269, distance: 189.4
click at [590, 269] on div "To activate drag with keyboard, press Alt + Enter. Once in keyboard drag state,…" at bounding box center [497, 312] width 939 height 426
click at [609, 373] on image "Main content" at bounding box center [610, 376] width 9 height 9
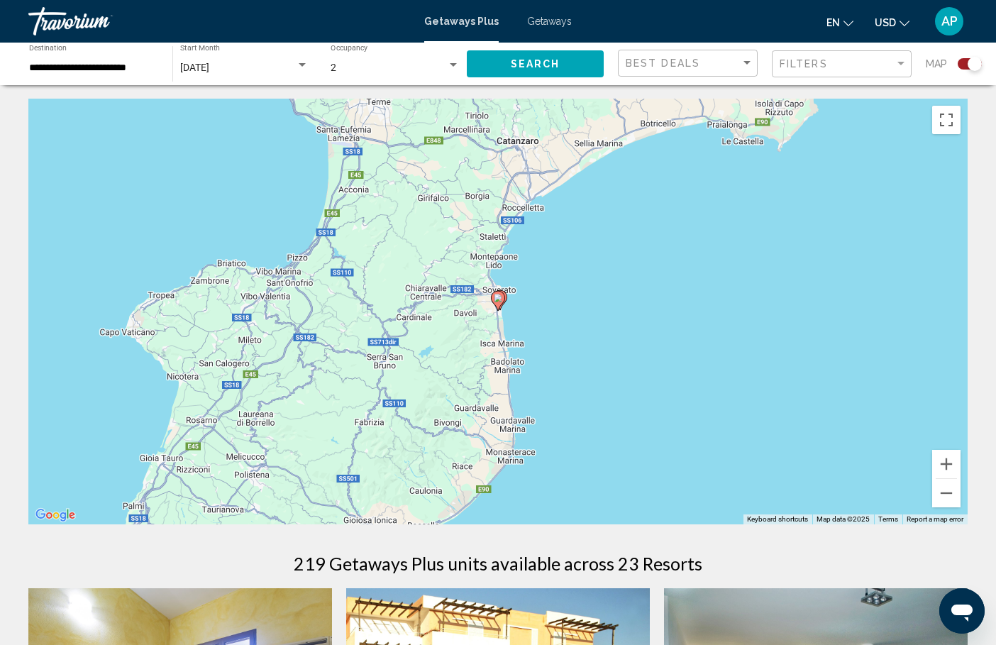
click at [498, 304] on icon "Main content" at bounding box center [497, 300] width 13 height 18
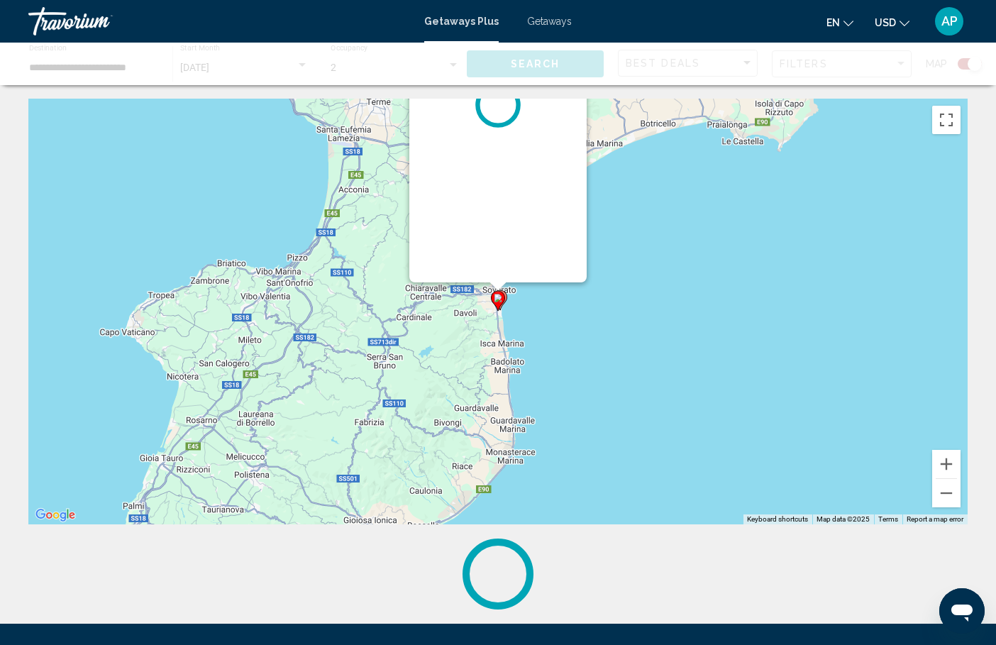
scroll to position [0, 0]
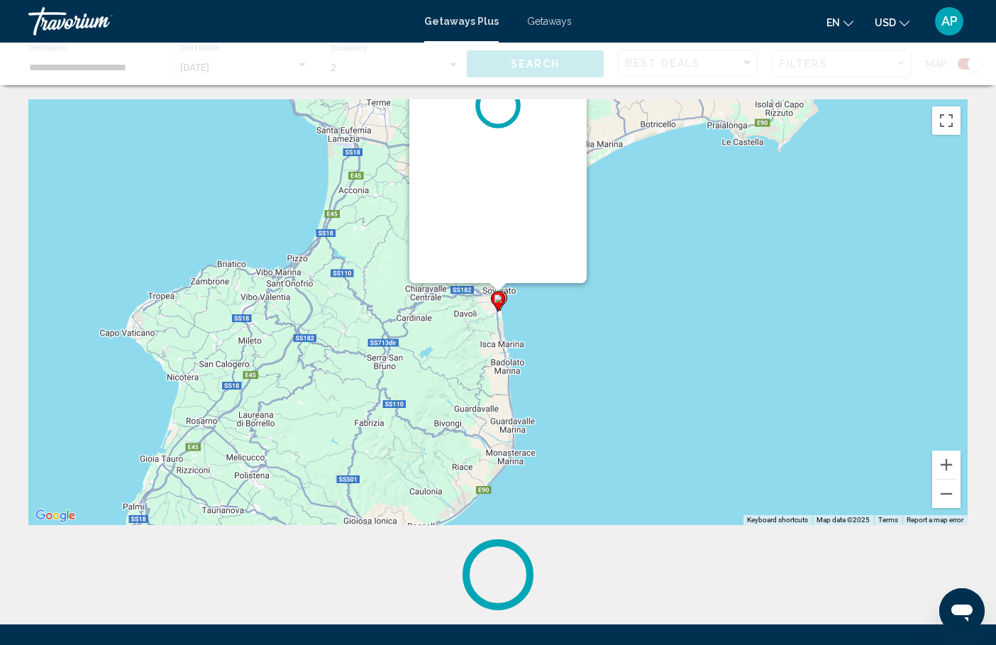
click at [498, 304] on icon "Main content" at bounding box center [497, 301] width 13 height 18
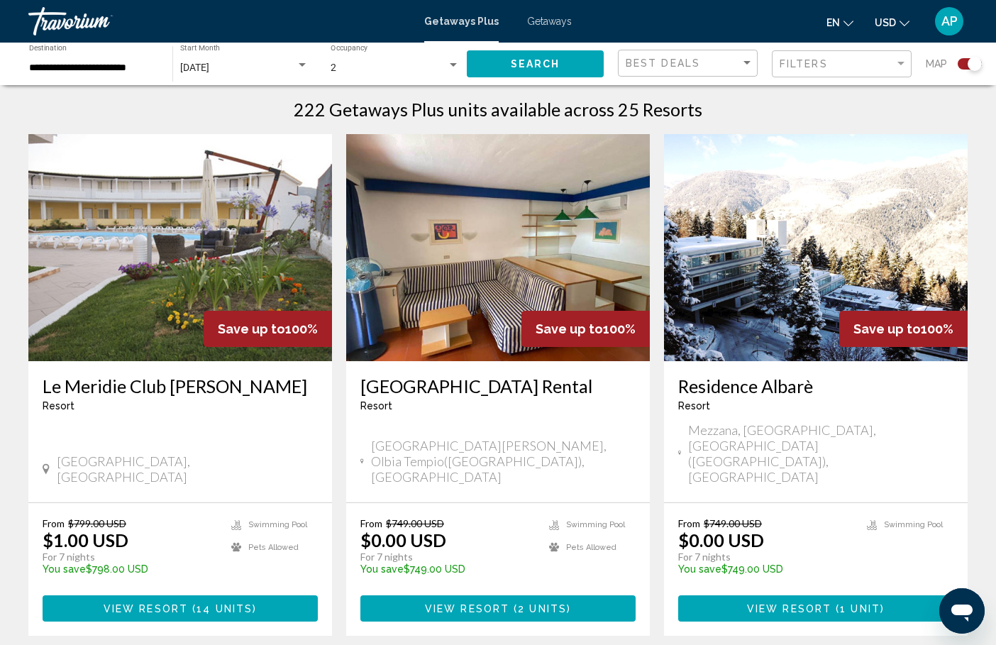
scroll to position [455, 0]
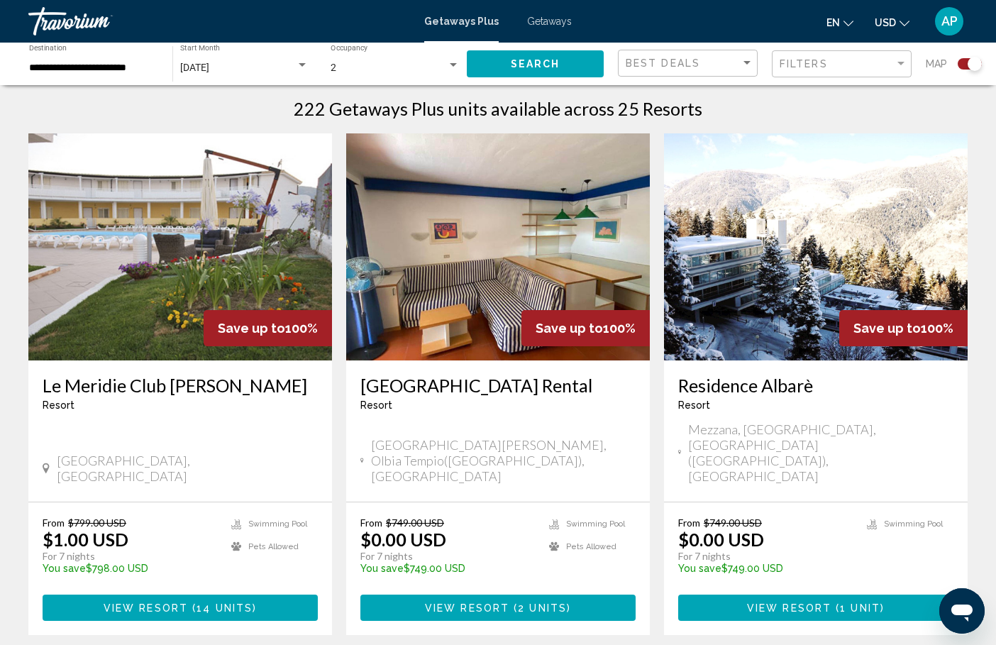
click at [194, 385] on h3 "Le Meridie Club [PERSON_NAME]" at bounding box center [180, 384] width 275 height 21
click at [0, 0] on div at bounding box center [0, 0] width 0 height 0
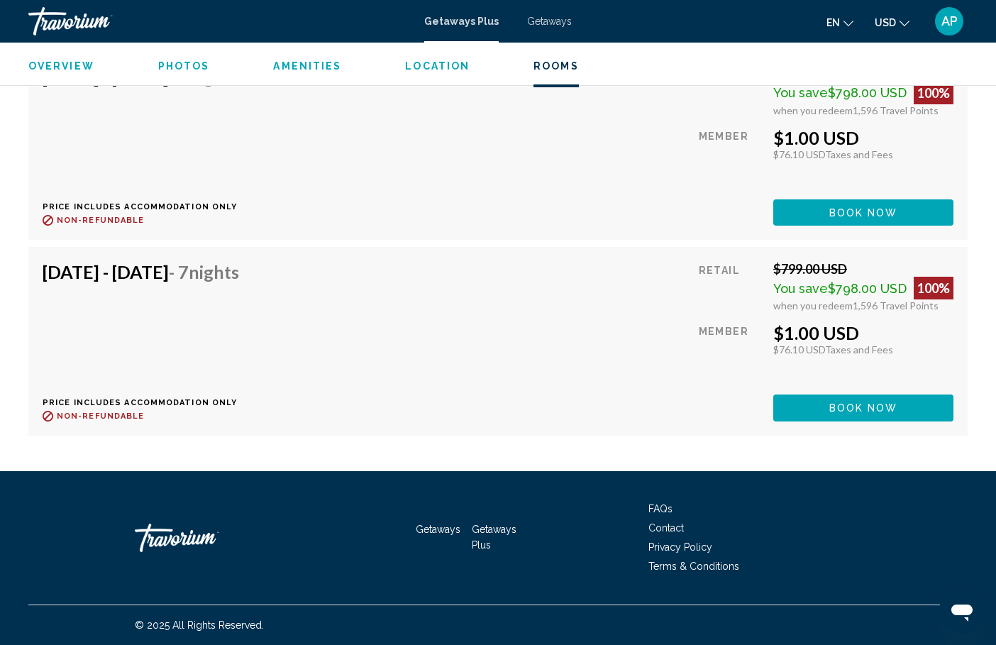
scroll to position [4007, 0]
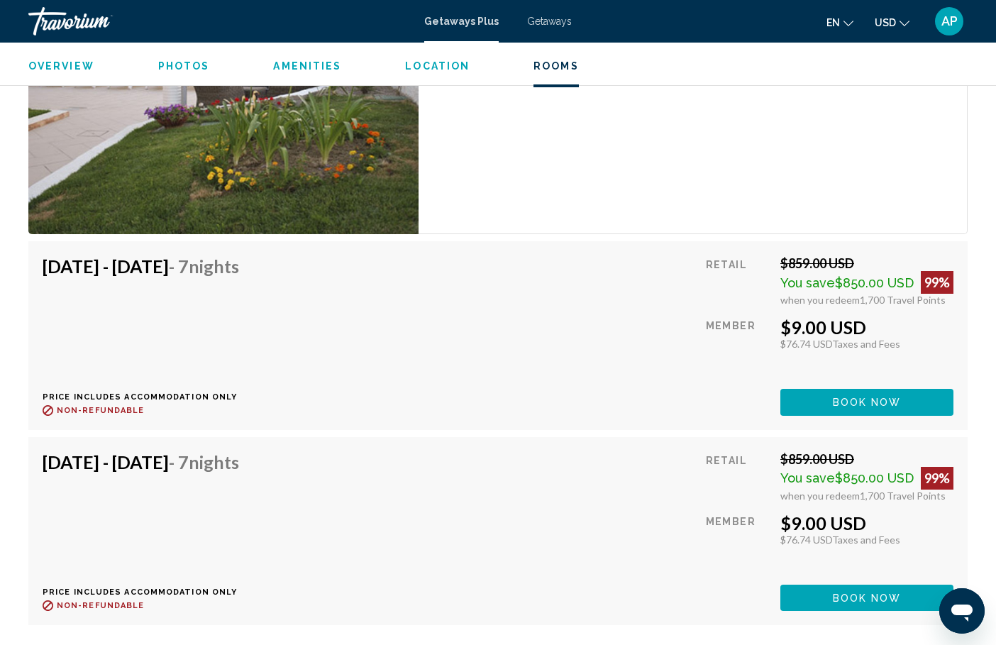
click at [429, 64] on span "Location" at bounding box center [437, 65] width 65 height 11
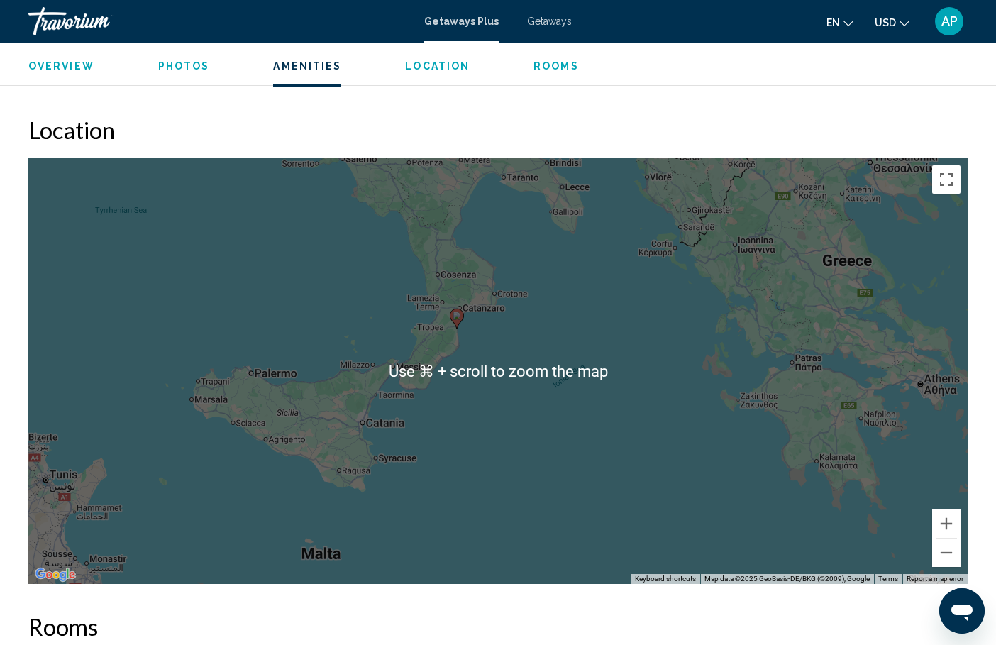
scroll to position [1547, 0]
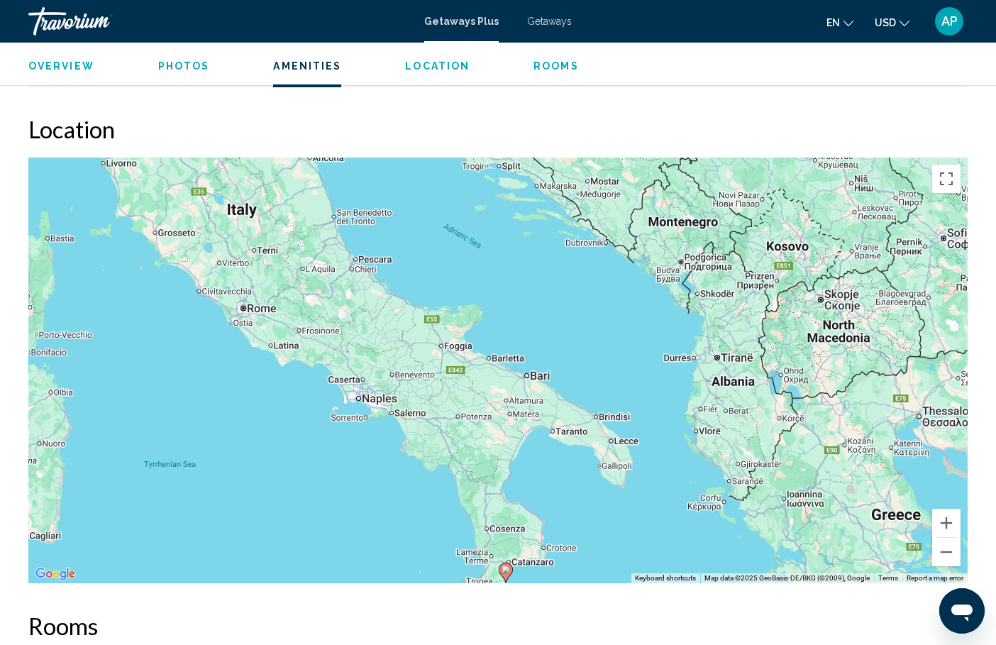
drag, startPoint x: 457, startPoint y: 298, endPoint x: 516, endPoint y: 557, distance: 266.2
click at [516, 557] on div "To activate drag with keyboard, press Alt + Enter. Once in keyboard drag state,…" at bounding box center [497, 370] width 939 height 426
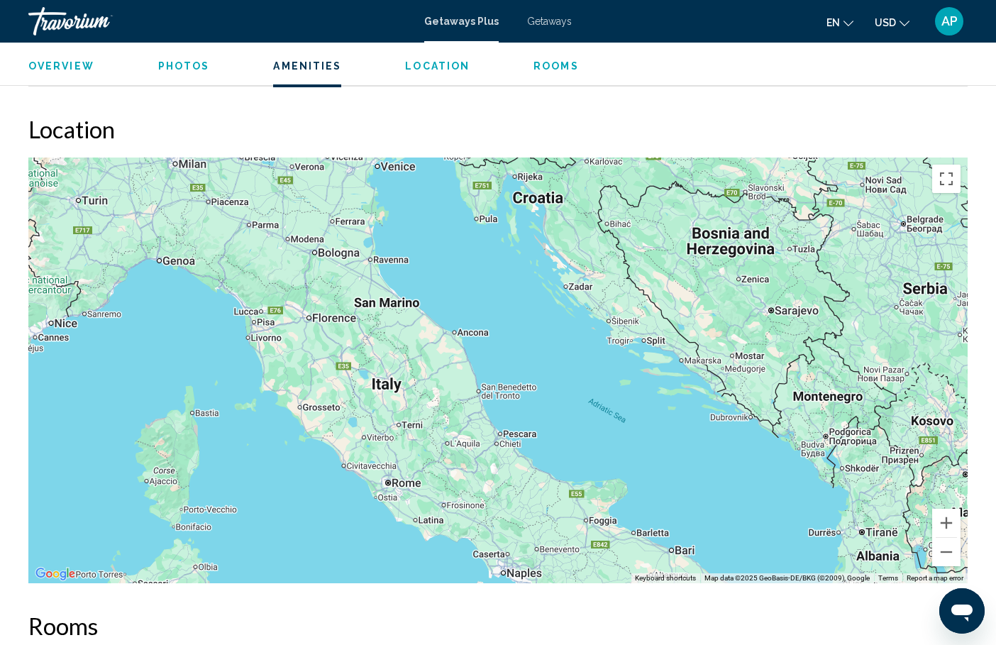
drag, startPoint x: 468, startPoint y: 396, endPoint x: 583, endPoint y: 604, distance: 236.8
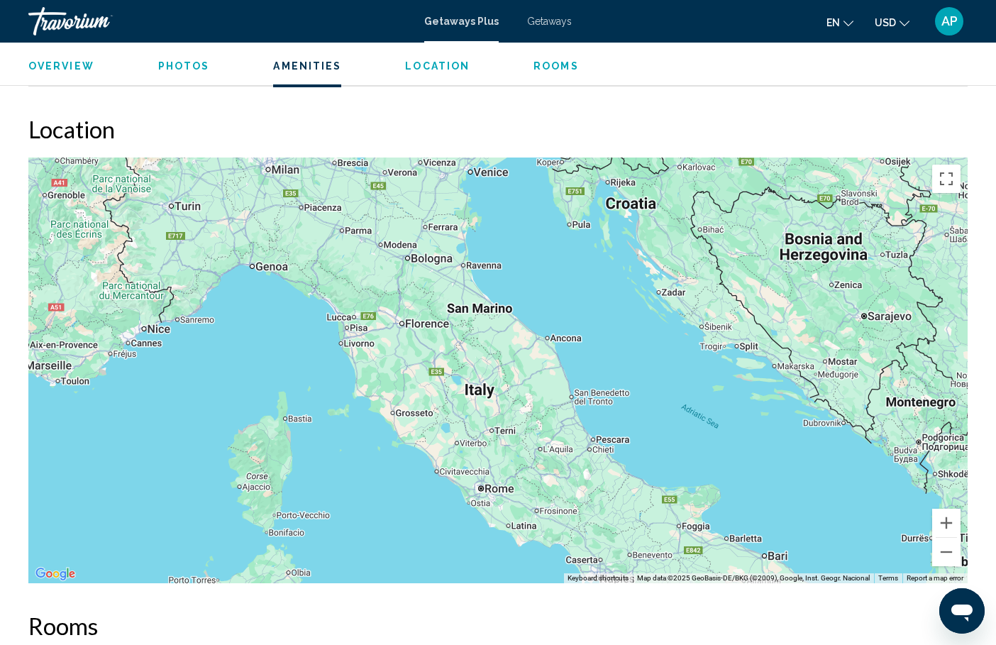
drag, startPoint x: 550, startPoint y: 435, endPoint x: 668, endPoint y: 398, distance: 123.4
click at [668, 398] on div "Main content" at bounding box center [497, 370] width 939 height 426
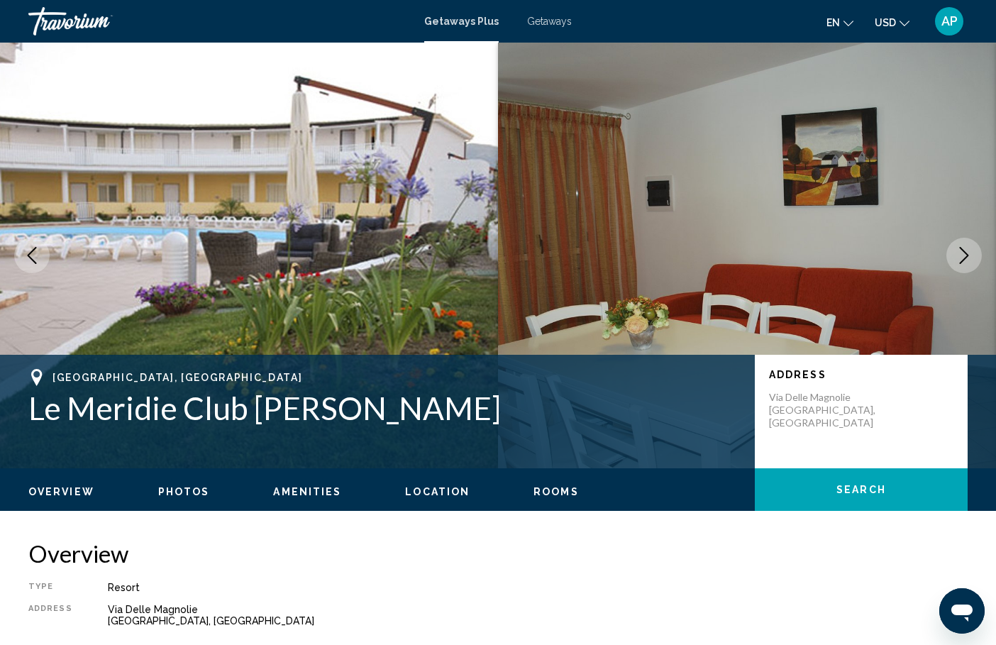
scroll to position [0, 0]
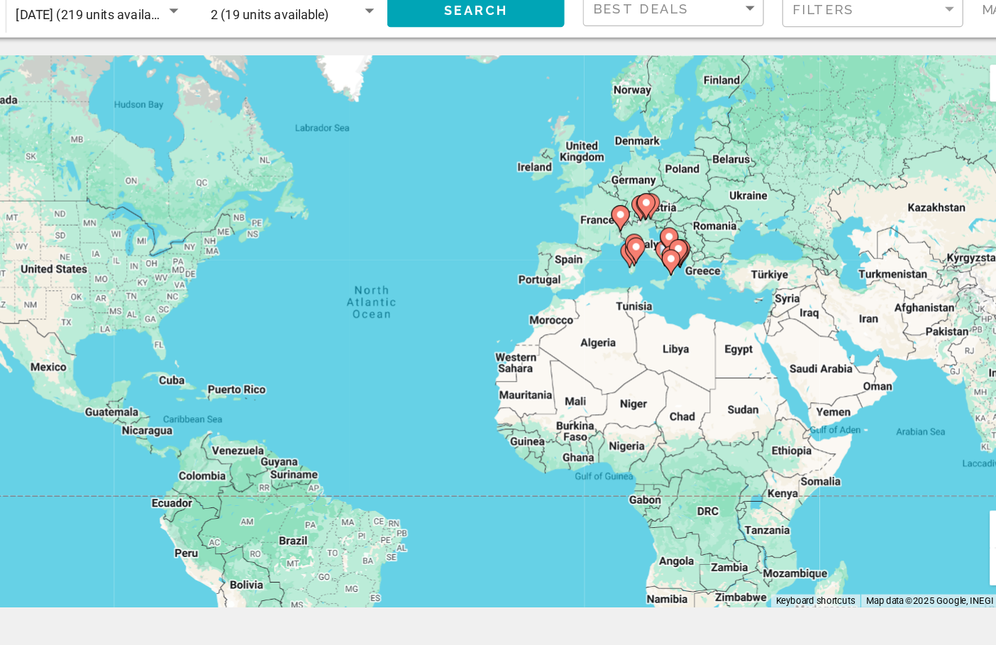
click at [674, 241] on gmp-advanced-marker "Main content" at bounding box center [681, 251] width 14 height 21
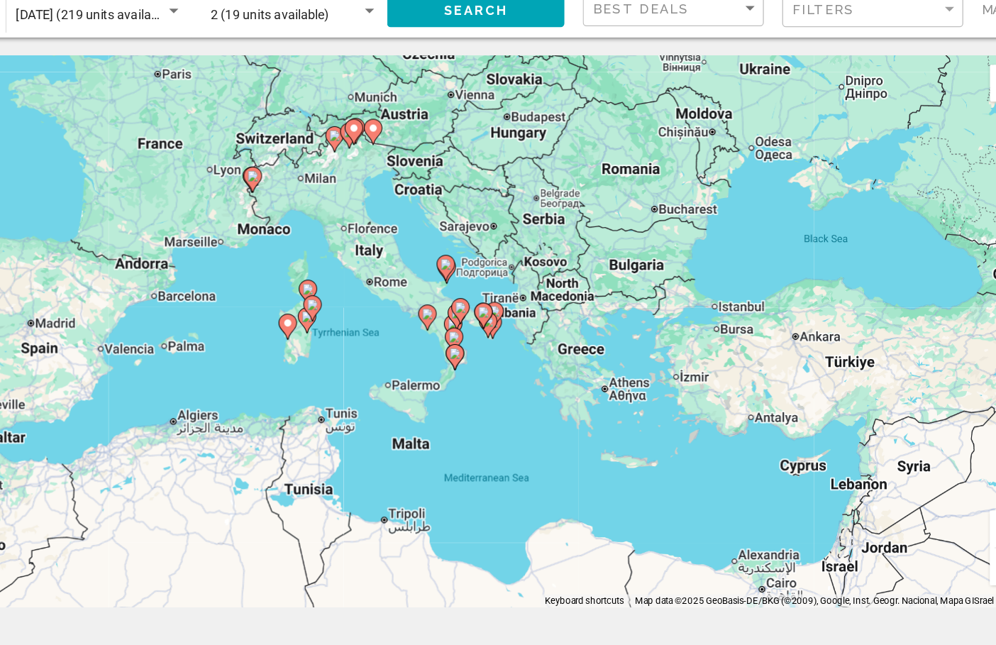
click at [288, 206] on div "To navigate, press the arrow keys. To activate drag with keyboard, press Alt + …" at bounding box center [497, 312] width 939 height 426
click at [299, 220] on div "To activate drag with keyboard, press Alt + Enter. Once in keyboard drag state,…" at bounding box center [497, 312] width 939 height 426
click at [494, 294] on image "Main content" at bounding box center [498, 298] width 9 height 9
type input "**********"
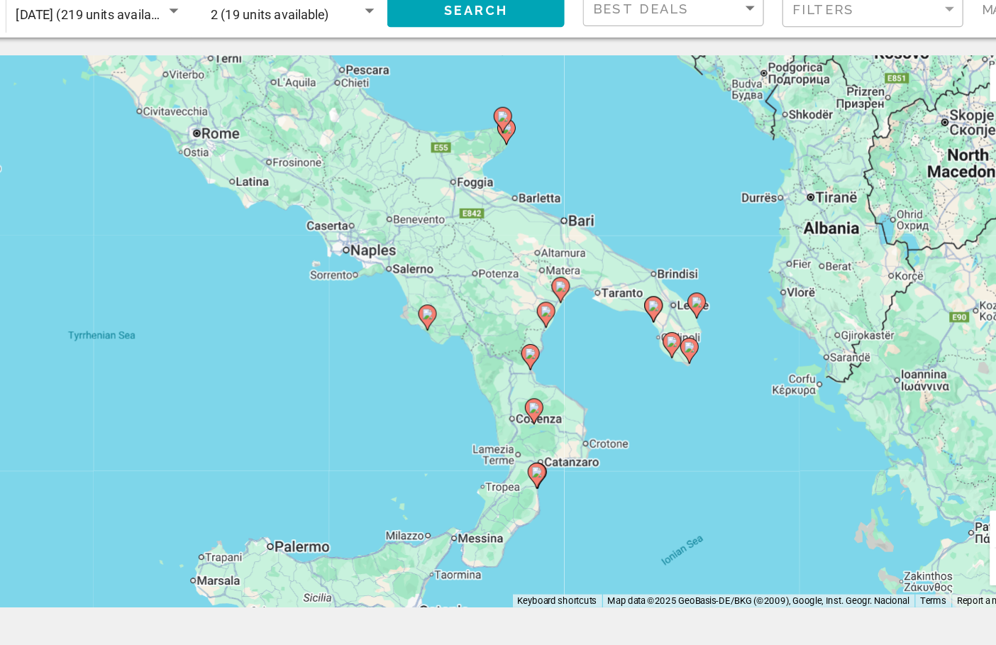
click at [494, 294] on image "Main content" at bounding box center [498, 298] width 9 height 9
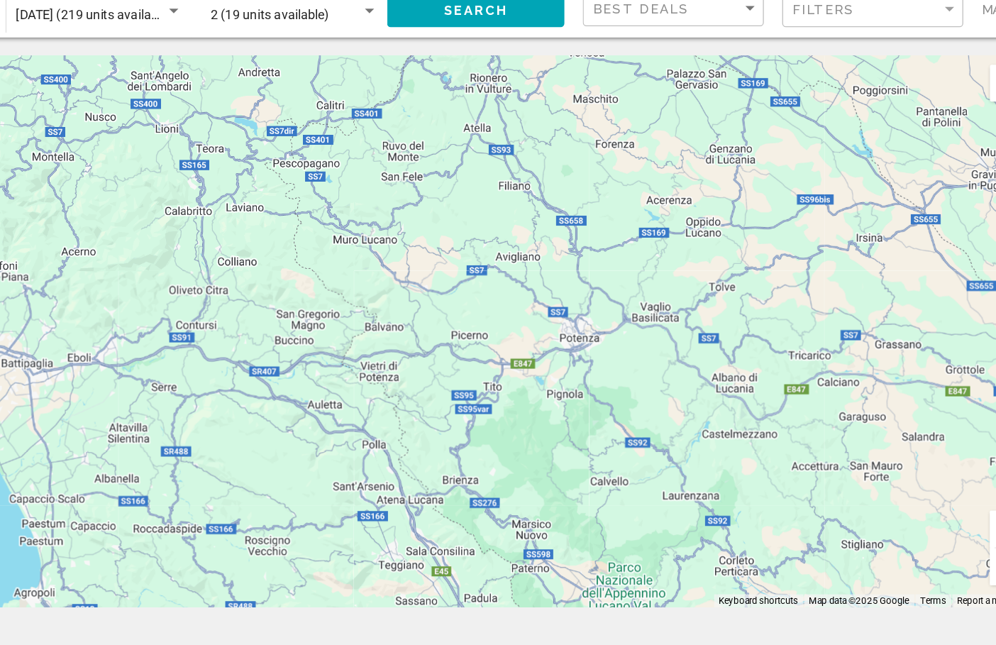
drag, startPoint x: 382, startPoint y: 170, endPoint x: 199, endPoint y: 535, distance: 408.2
click at [199, 535] on html "**********" at bounding box center [498, 322] width 996 height 645
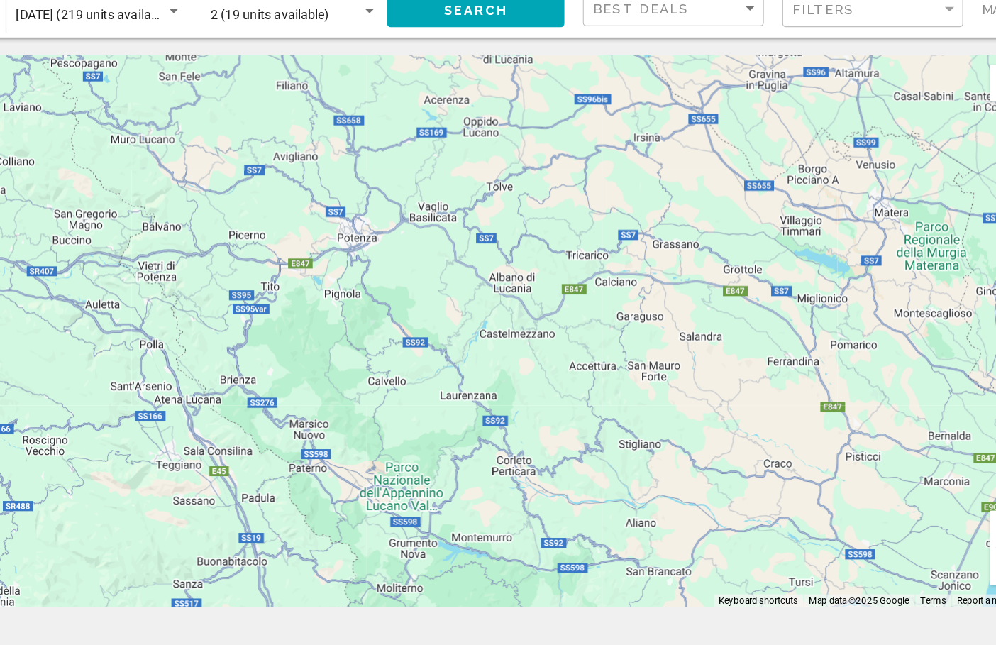
drag, startPoint x: 675, startPoint y: 413, endPoint x: 545, endPoint y: 350, distance: 145.3
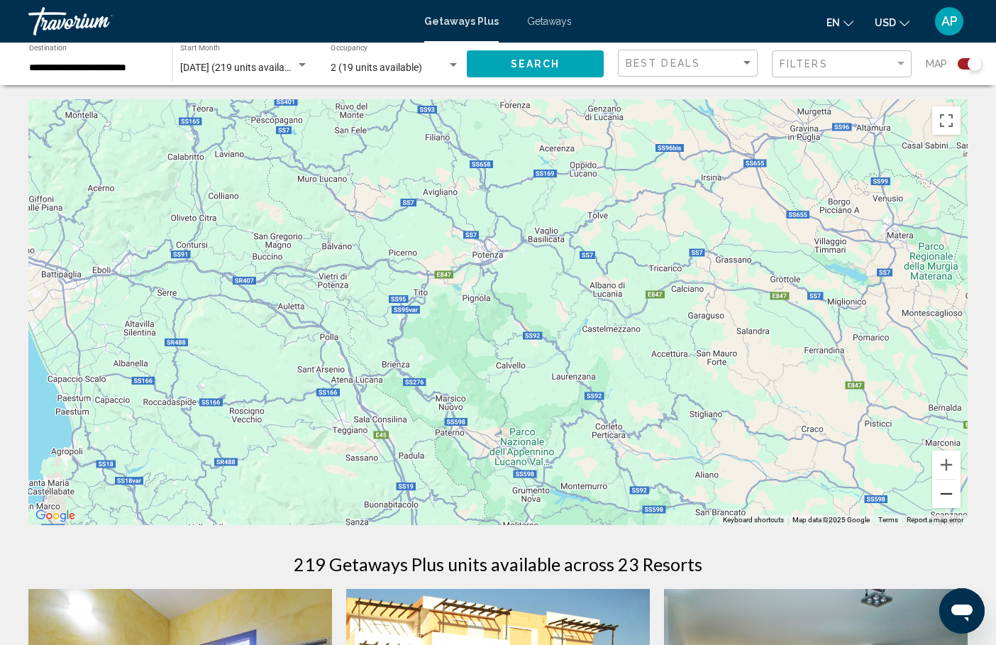
click at [939, 496] on button "Zoom out" at bounding box center [946, 493] width 28 height 28
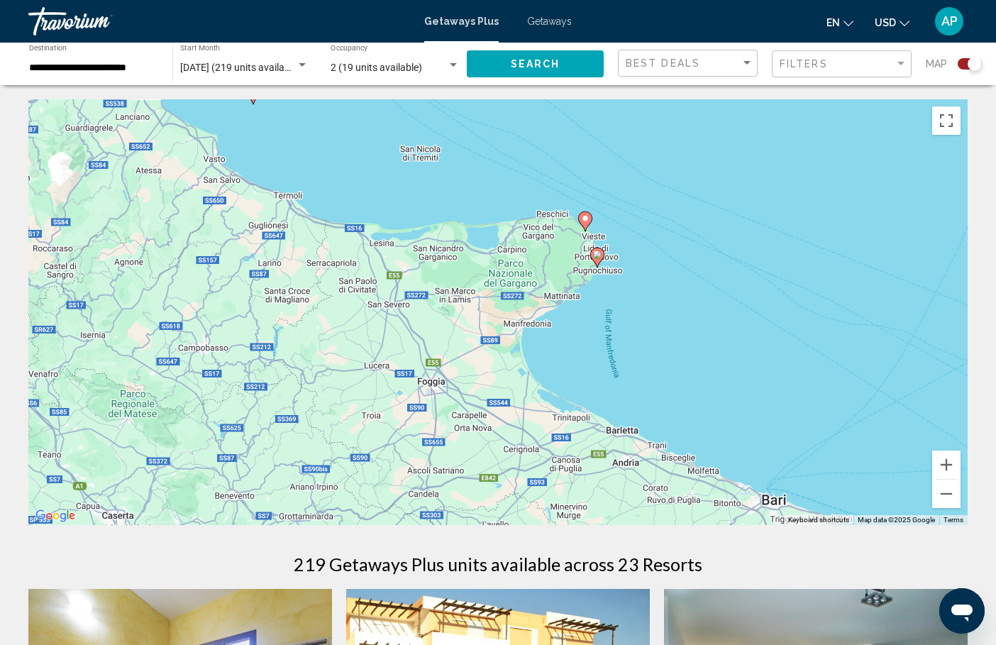
drag, startPoint x: 558, startPoint y: 305, endPoint x: 562, endPoint y: 690, distance: 385.1
click at [562, 644] on html "**********" at bounding box center [498, 322] width 996 height 645
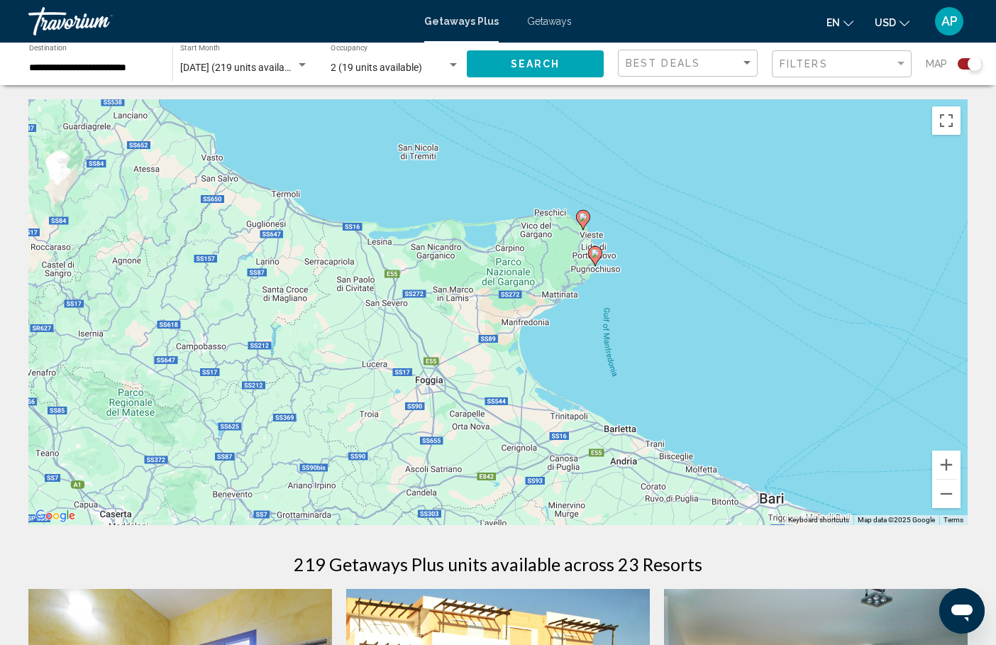
click at [584, 218] on image "Main content" at bounding box center [583, 217] width 9 height 9
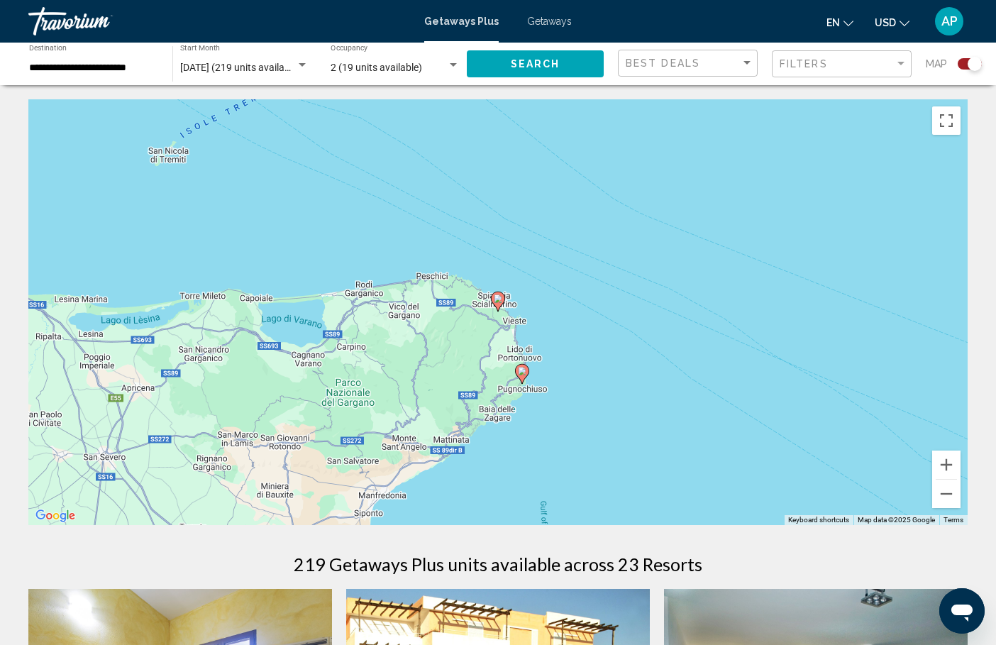
click at [498, 299] on image "Main content" at bounding box center [498, 298] width 9 height 9
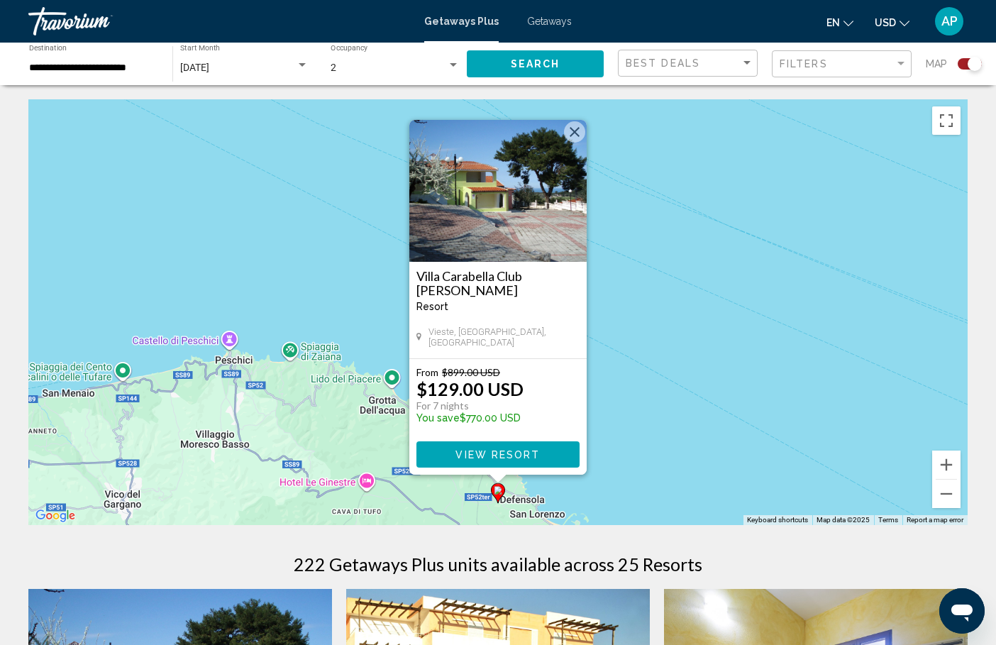
click at [499, 495] on icon "Main content" at bounding box center [497, 493] width 13 height 18
click at [952, 495] on button "Zoom out" at bounding box center [946, 493] width 28 height 28
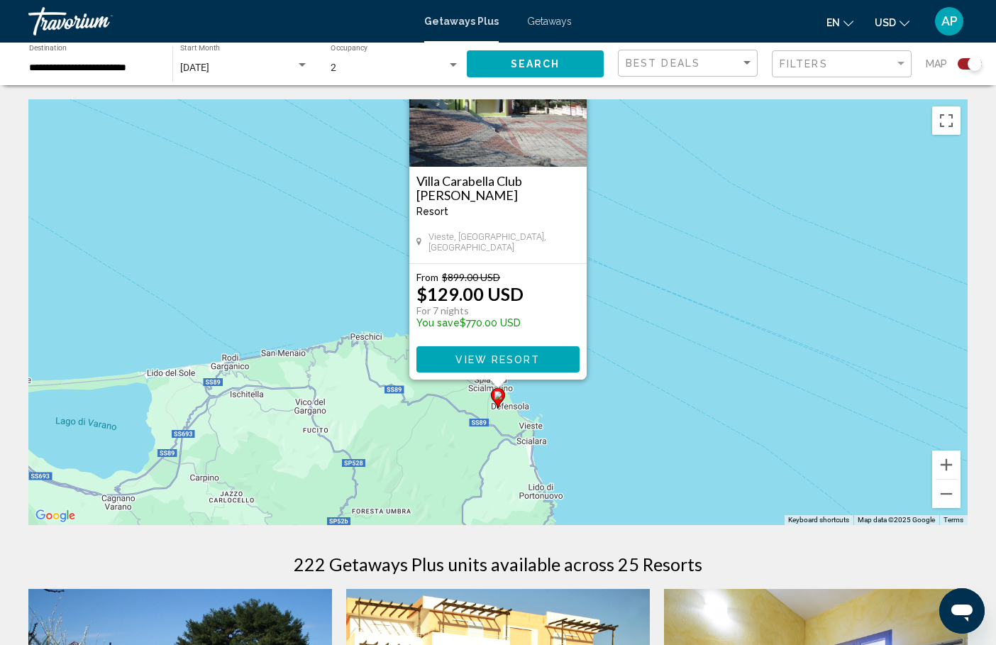
click at [686, 369] on div "To activate drag with keyboard, press Alt + Enter. Once in keyboard drag state,…" at bounding box center [497, 312] width 939 height 426
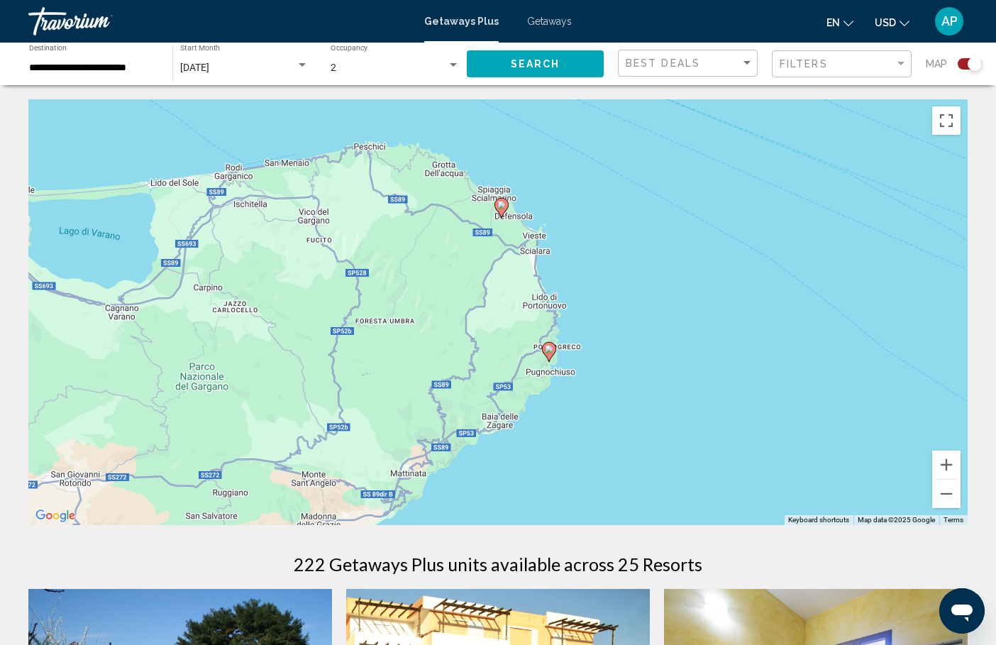
drag, startPoint x: 507, startPoint y: 445, endPoint x: 511, endPoint y: 254, distance: 191.5
click at [551, 351] on image "Main content" at bounding box center [549, 349] width 9 height 9
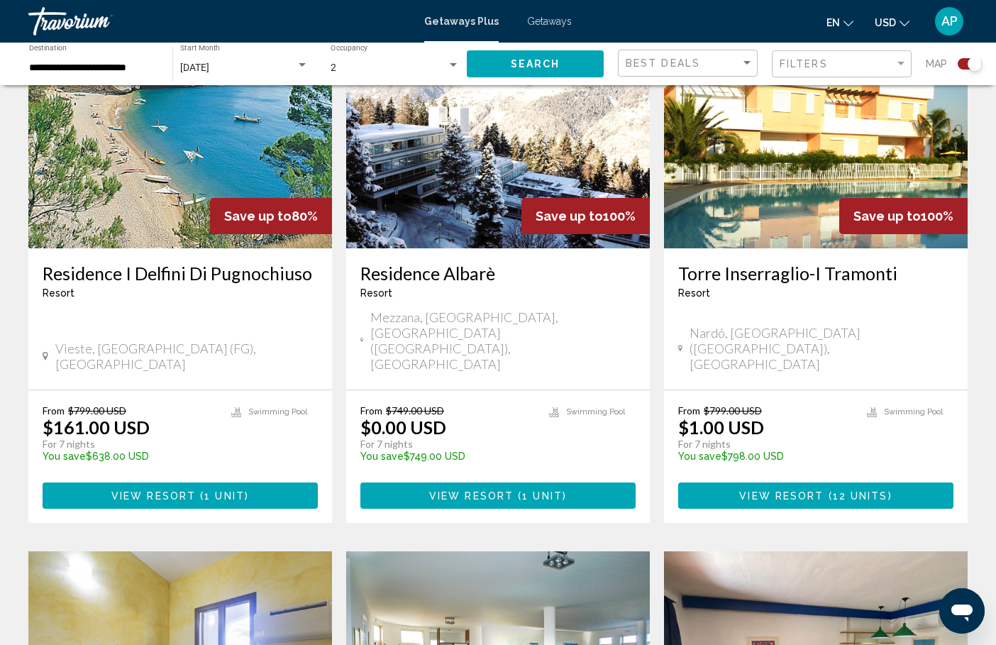
scroll to position [560, 0]
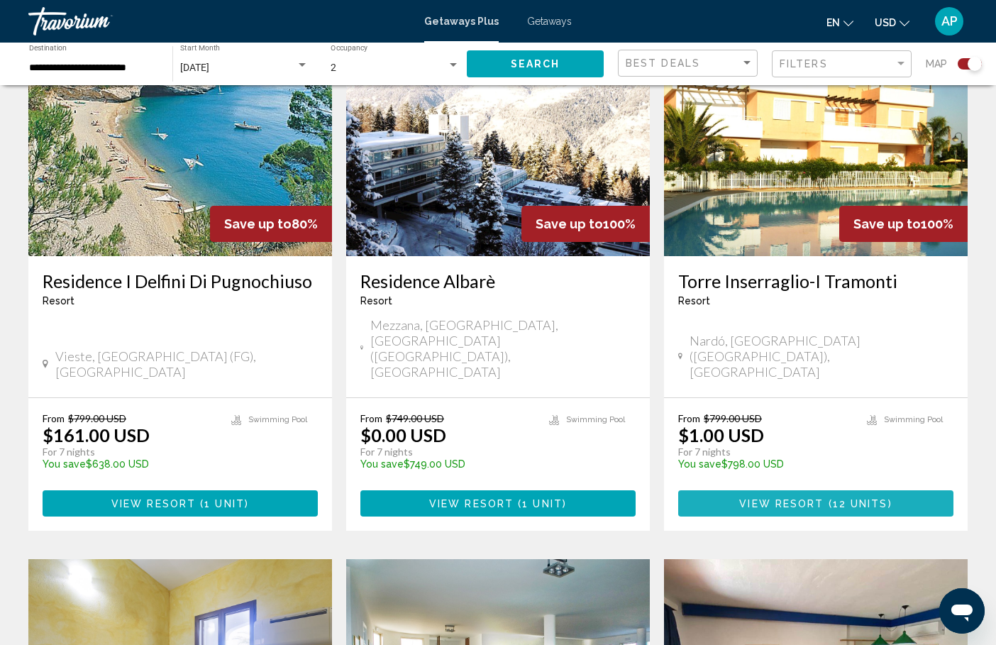
click at [748, 498] on span "View Resort" at bounding box center [781, 503] width 84 height 11
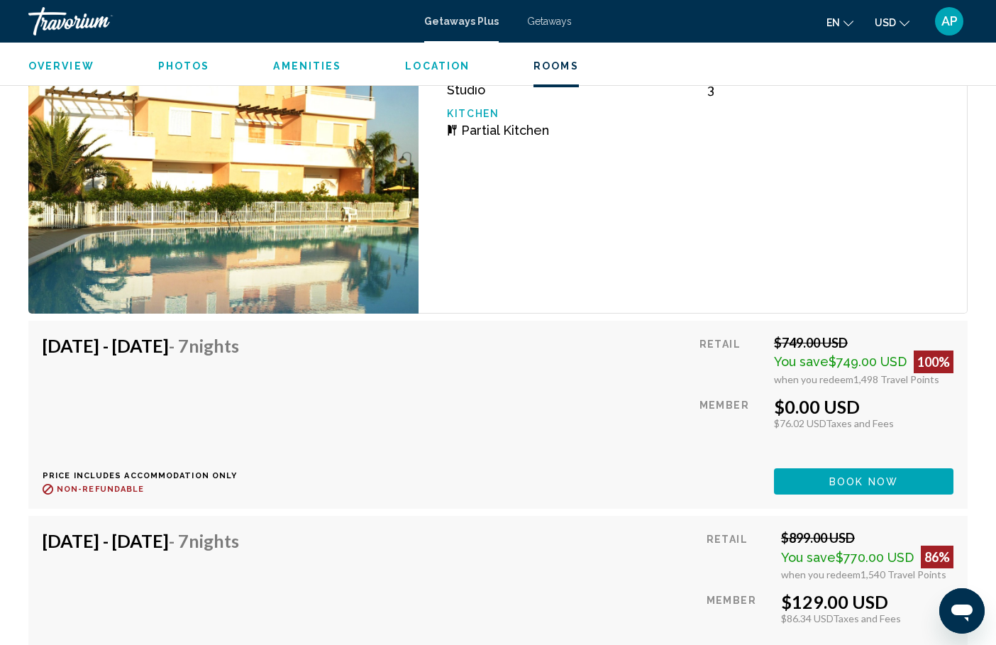
scroll to position [2634, 0]
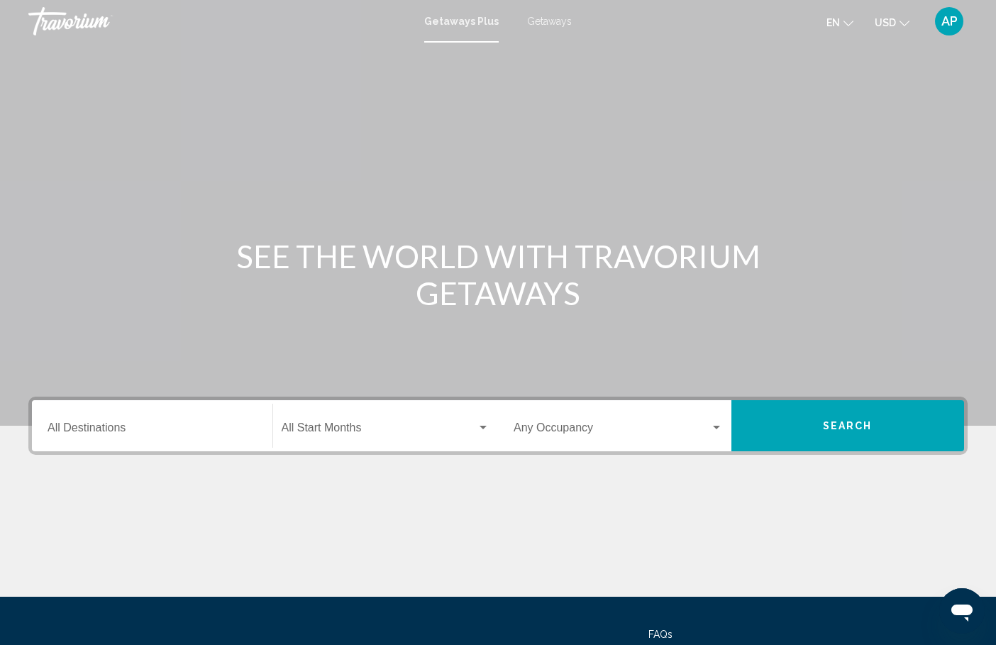
click at [547, 23] on span "Getaways" at bounding box center [549, 21] width 45 height 11
click at [139, 421] on div "Destination All Destinations" at bounding box center [152, 426] width 209 height 45
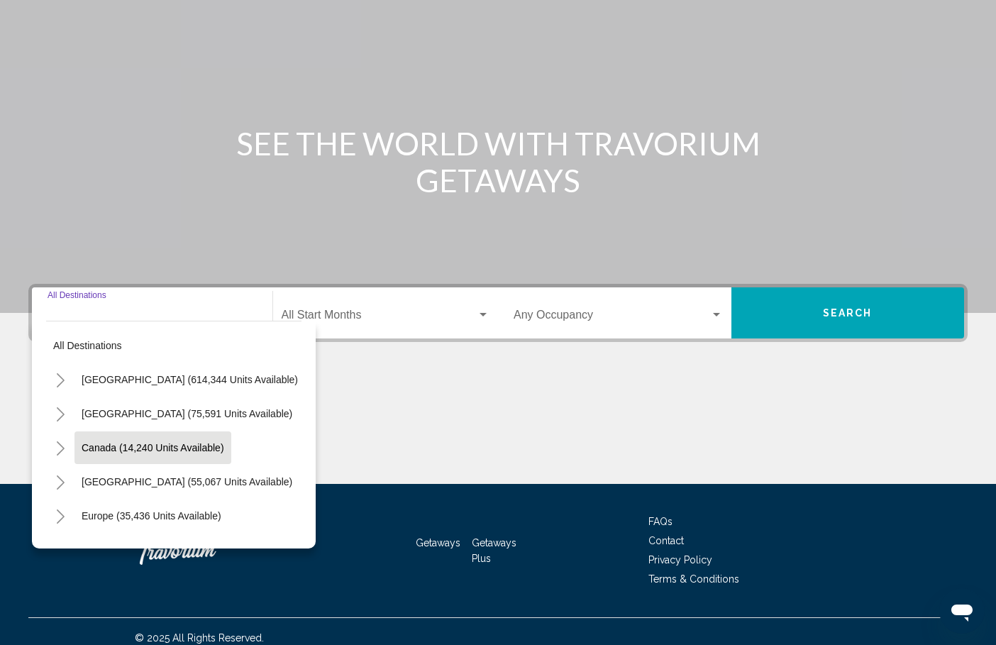
scroll to position [126, 0]
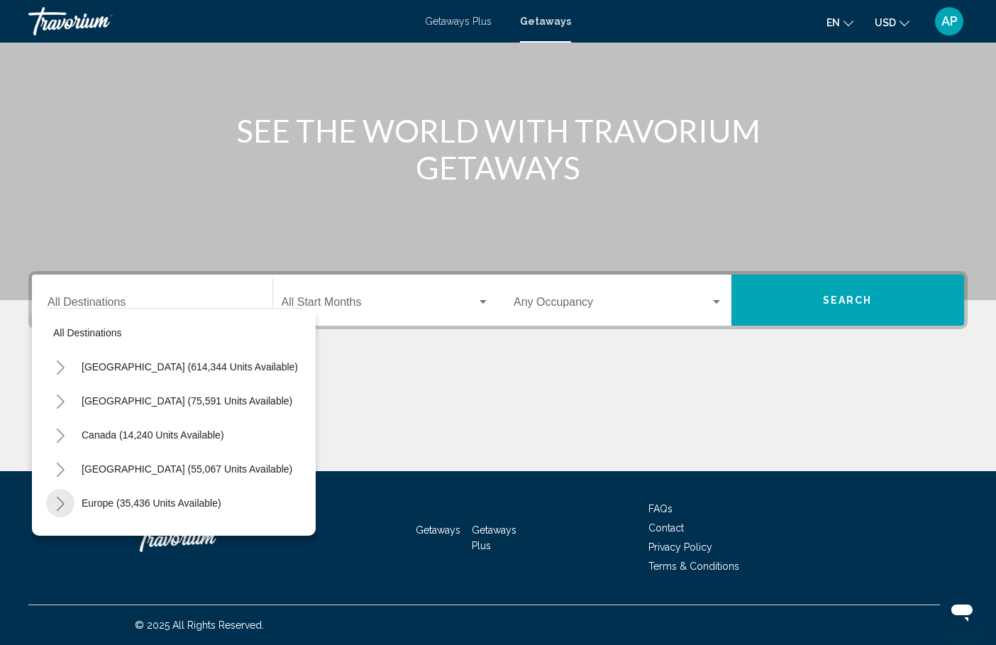
click at [60, 503] on icon "Toggle Europe (35,436 units available)" at bounding box center [60, 503] width 11 height 14
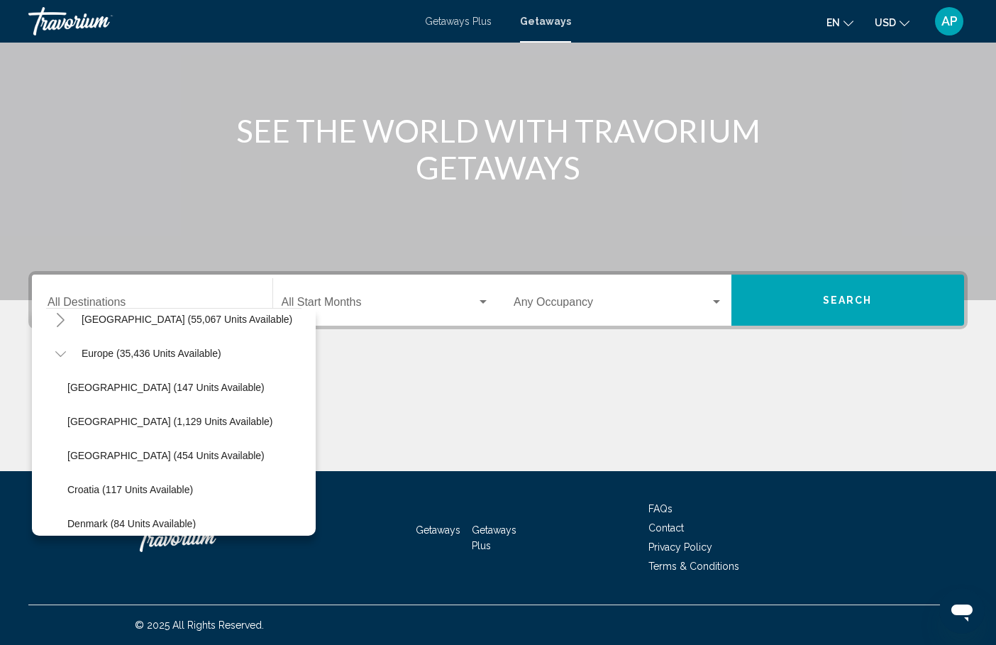
scroll to position [154, 0]
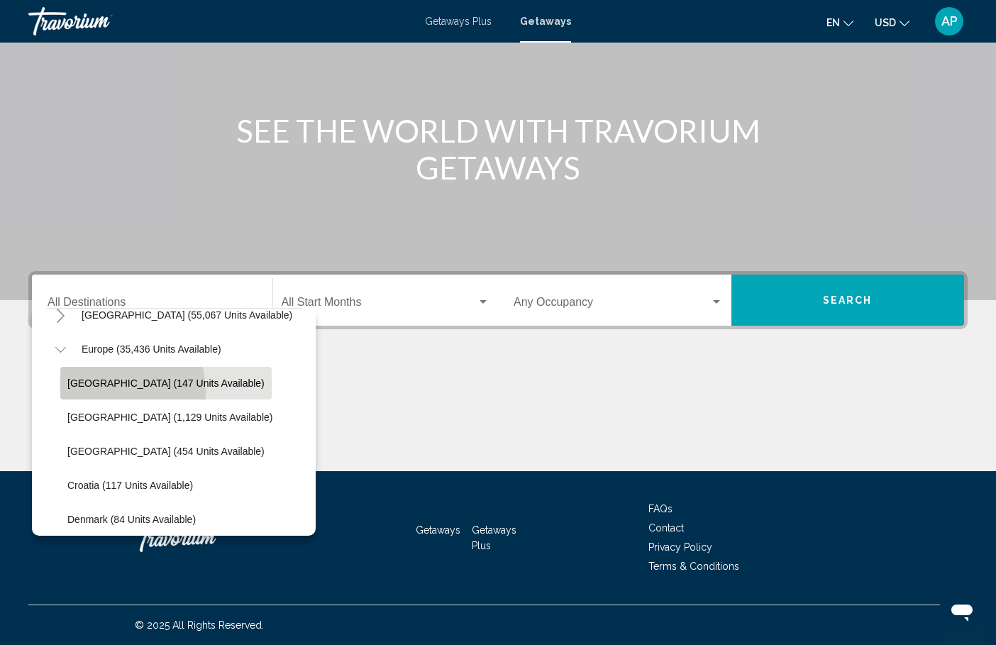
click at [104, 391] on button "[GEOGRAPHIC_DATA] (147 units available)" at bounding box center [165, 383] width 211 height 33
type input "**********"
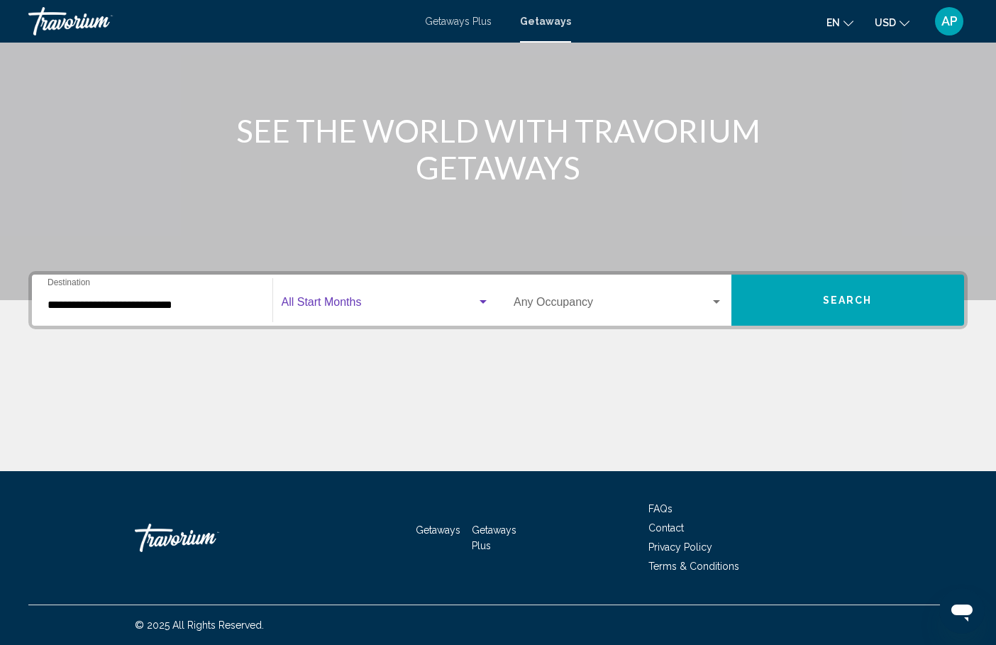
click at [296, 303] on span "Search widget" at bounding box center [380, 305] width 196 height 13
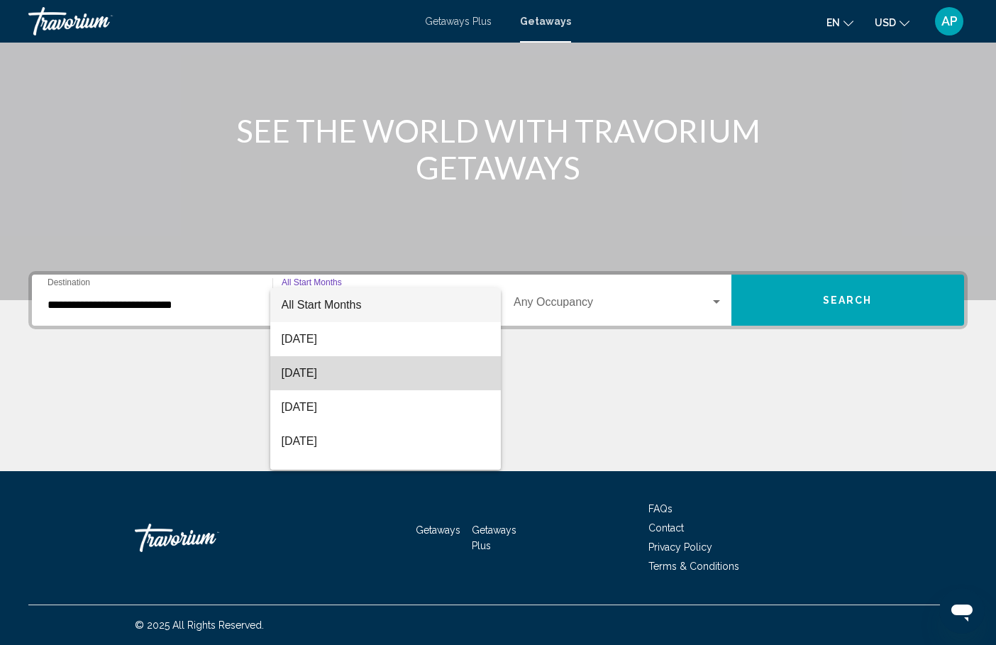
click at [317, 369] on span "[DATE]" at bounding box center [386, 373] width 209 height 34
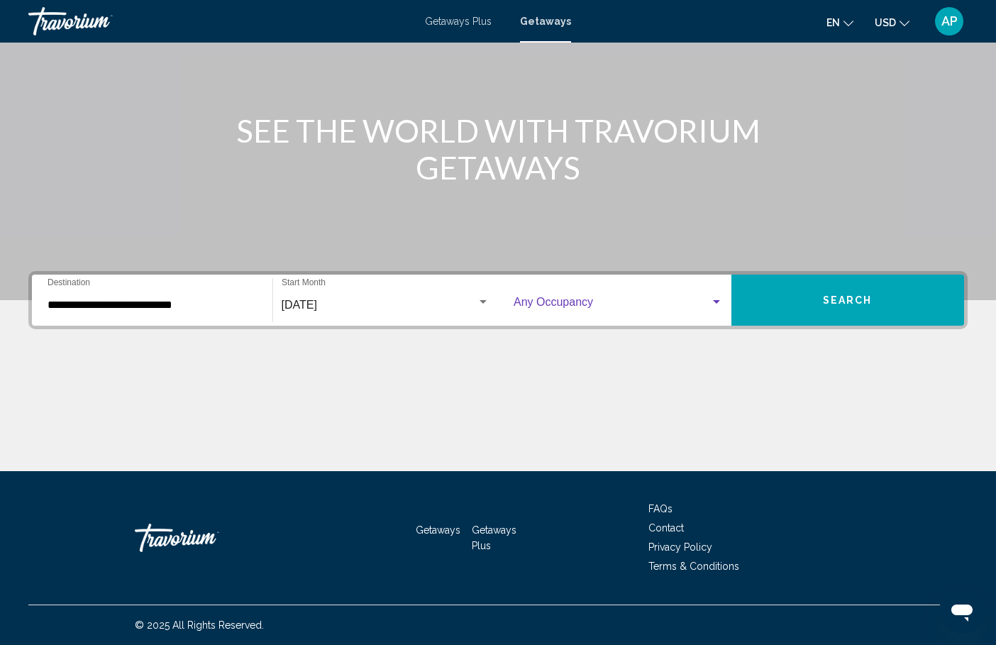
click at [555, 306] on span "Search widget" at bounding box center [611, 305] width 196 height 13
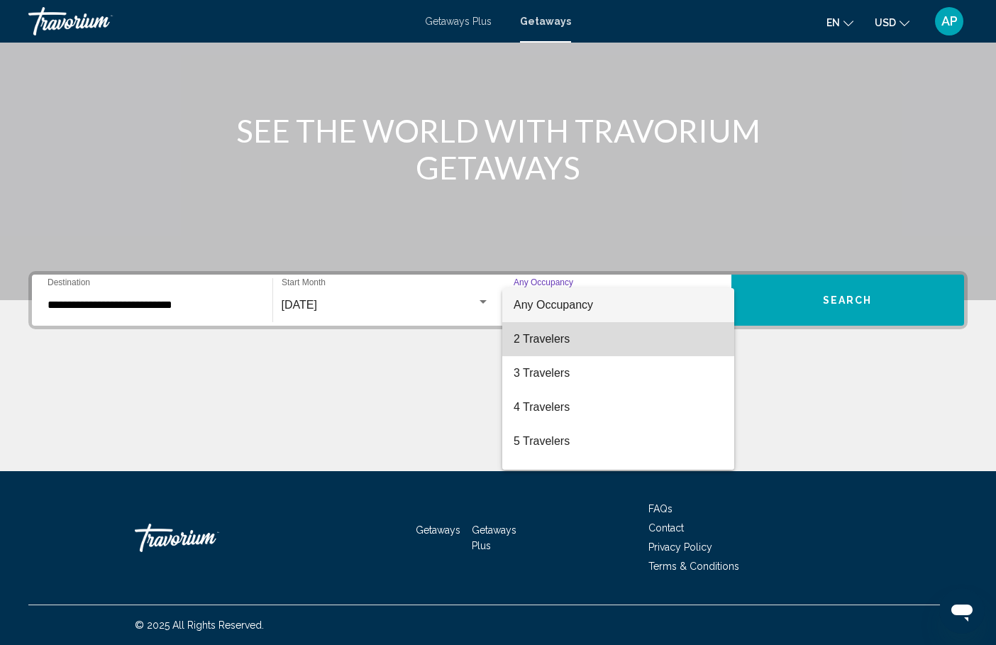
click at [546, 339] on span "2 Travelers" at bounding box center [617, 339] width 209 height 34
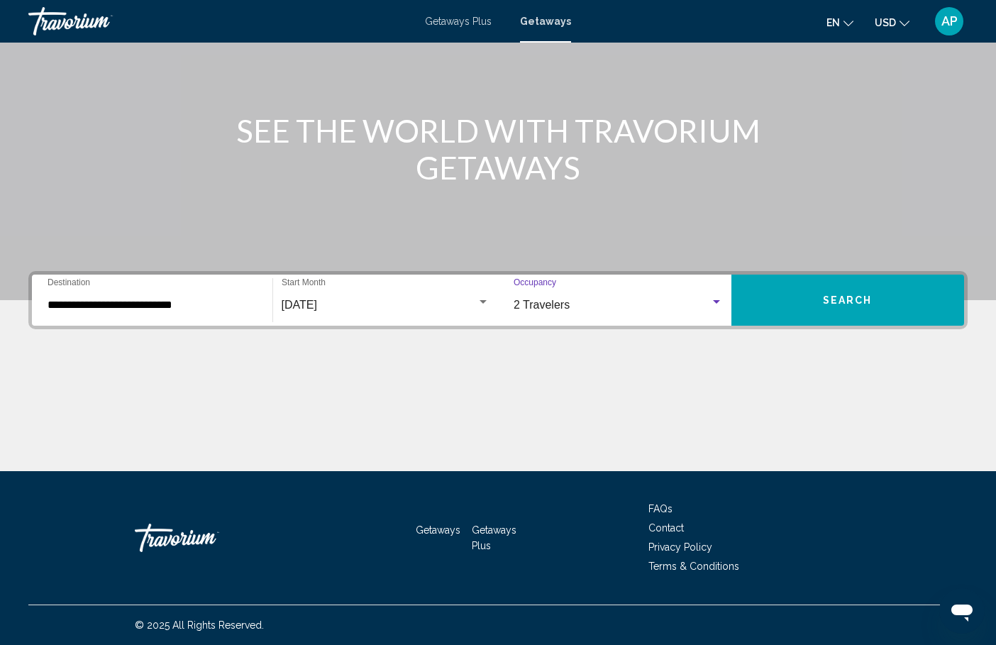
click at [838, 302] on span "Search" at bounding box center [848, 300] width 50 height 11
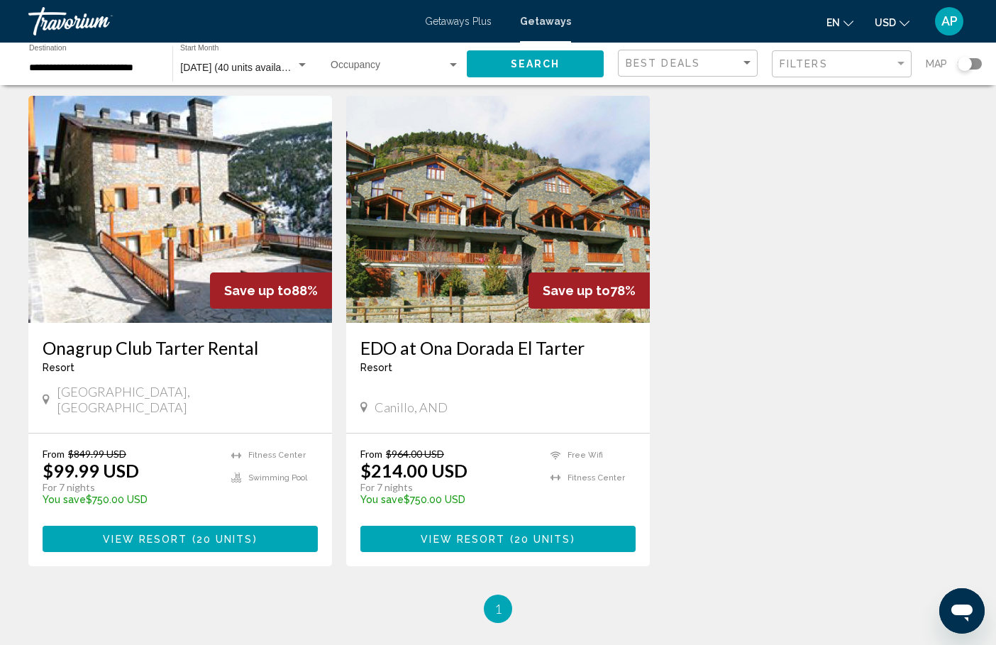
scroll to position [46, 0]
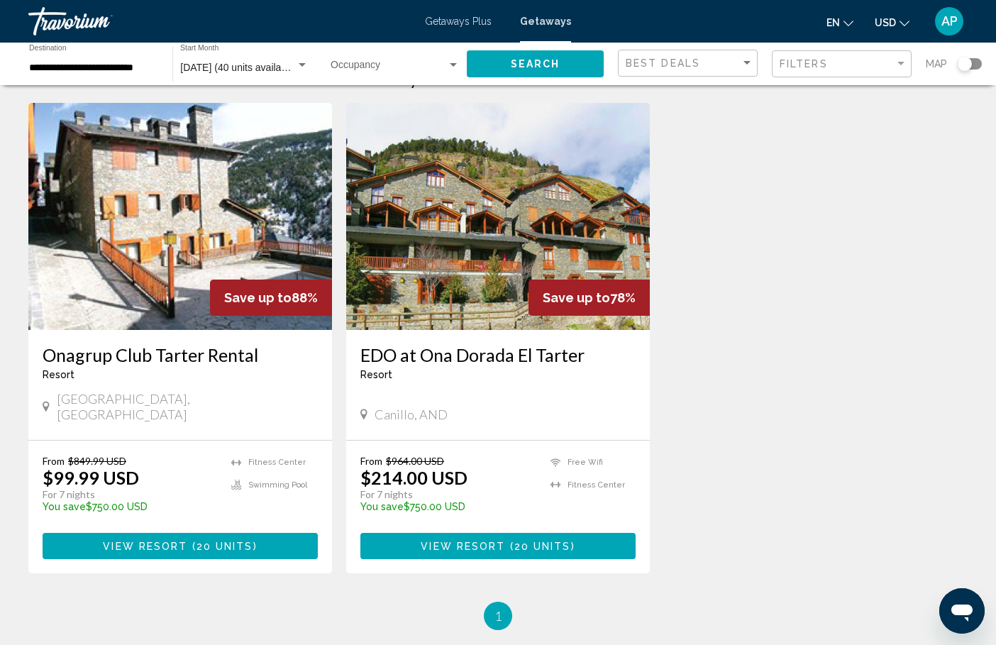
click at [233, 280] on div "Save up to 88%" at bounding box center [271, 297] width 122 height 36
click at [139, 540] on span "View Resort" at bounding box center [145, 545] width 84 height 11
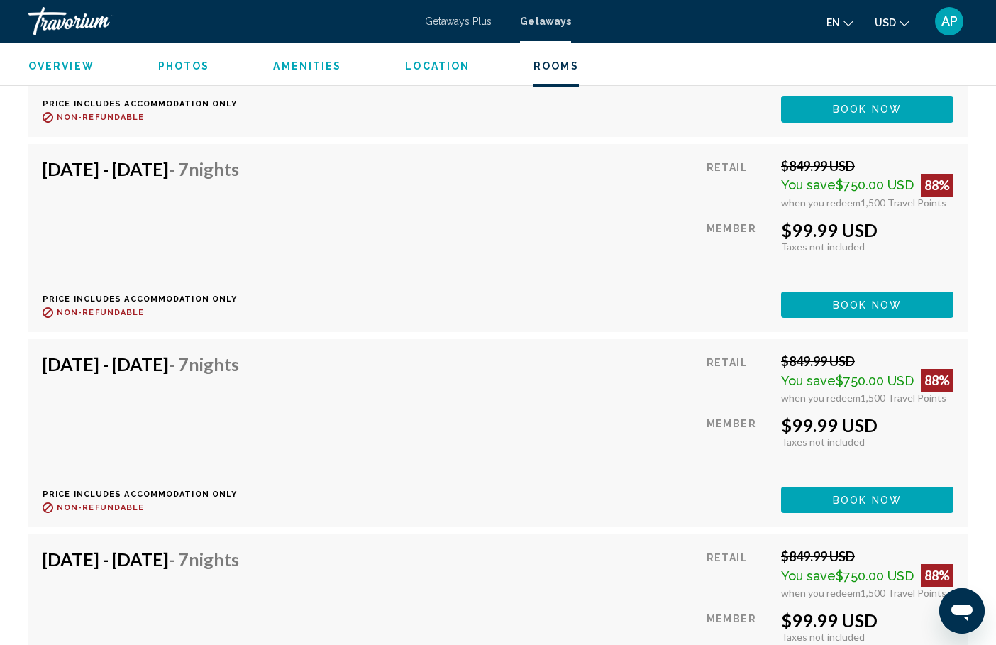
scroll to position [2883, 0]
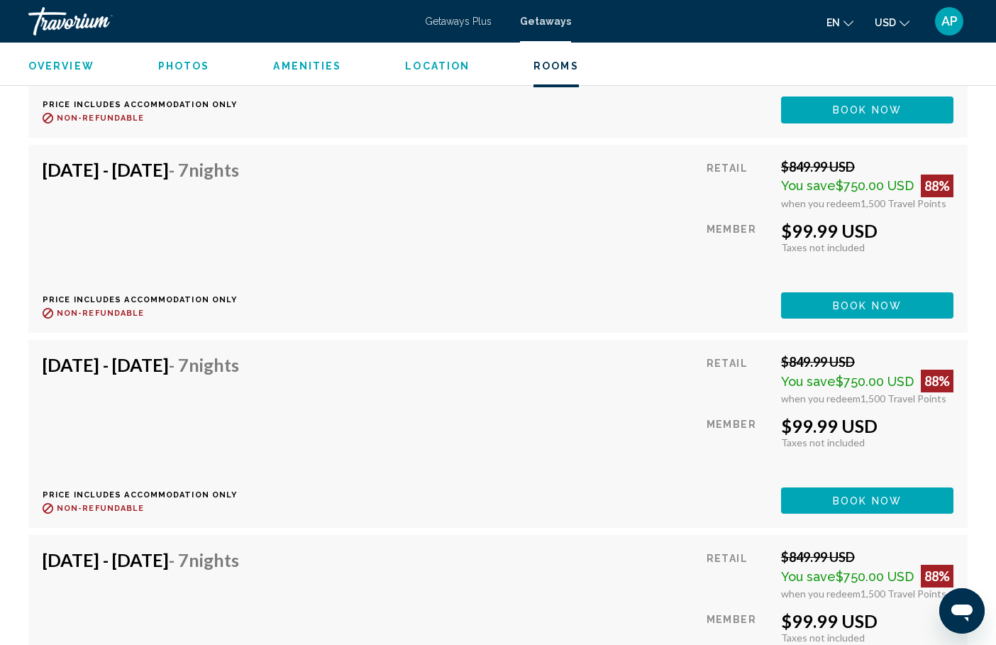
click at [238, 161] on h4 "[DATE] - [DATE] - 7 Nights" at bounding box center [141, 169] width 196 height 21
click at [818, 292] on button "Book now" at bounding box center [867, 305] width 172 height 26
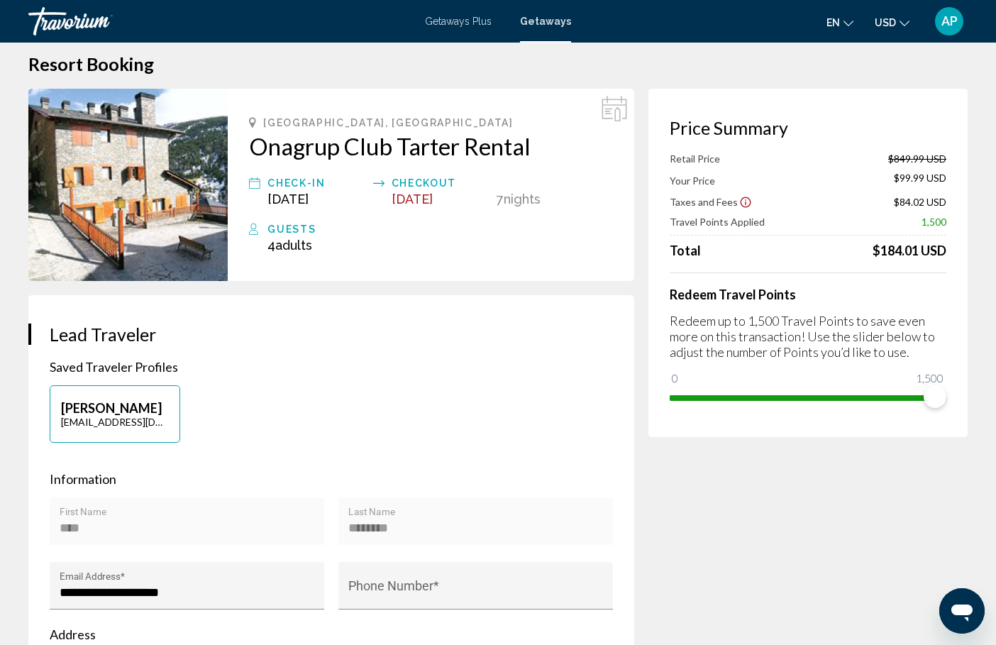
scroll to position [16, 0]
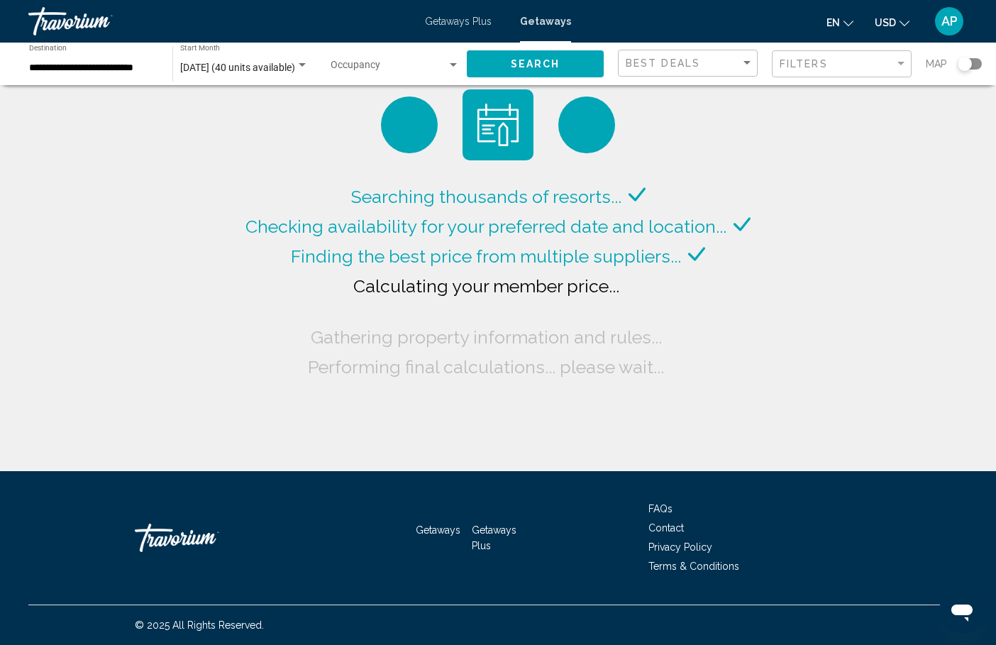
click at [138, 67] on input "**********" at bounding box center [93, 67] width 129 height 11
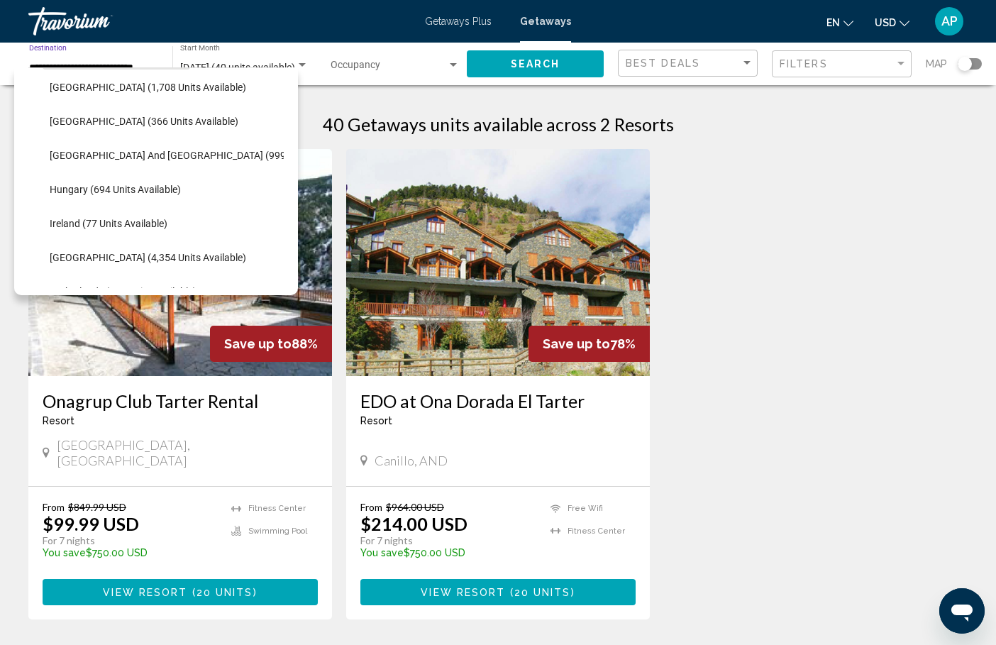
scroll to position [415, 0]
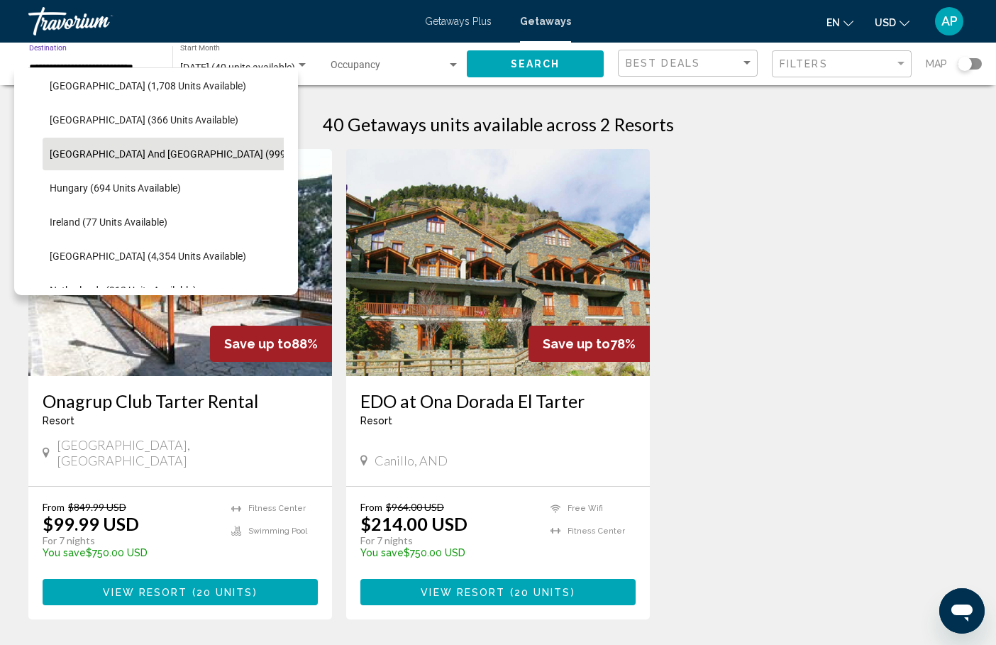
click at [108, 162] on button "[GEOGRAPHIC_DATA] and [GEOGRAPHIC_DATA] (999 units available)" at bounding box center [203, 154] width 321 height 33
type input "**********"
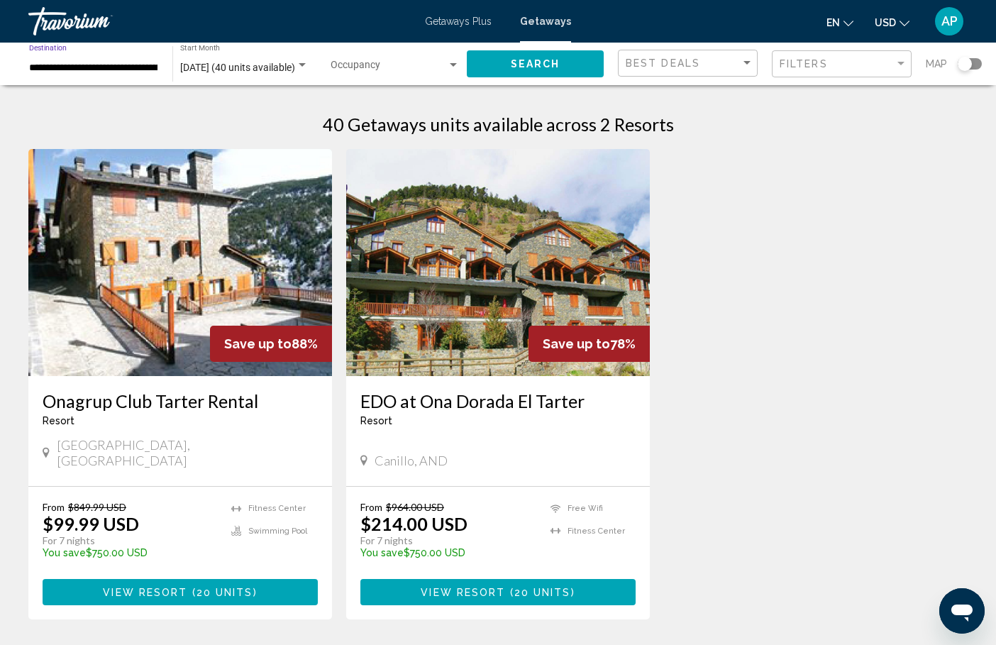
click at [538, 63] on span "Search" at bounding box center [536, 64] width 50 height 11
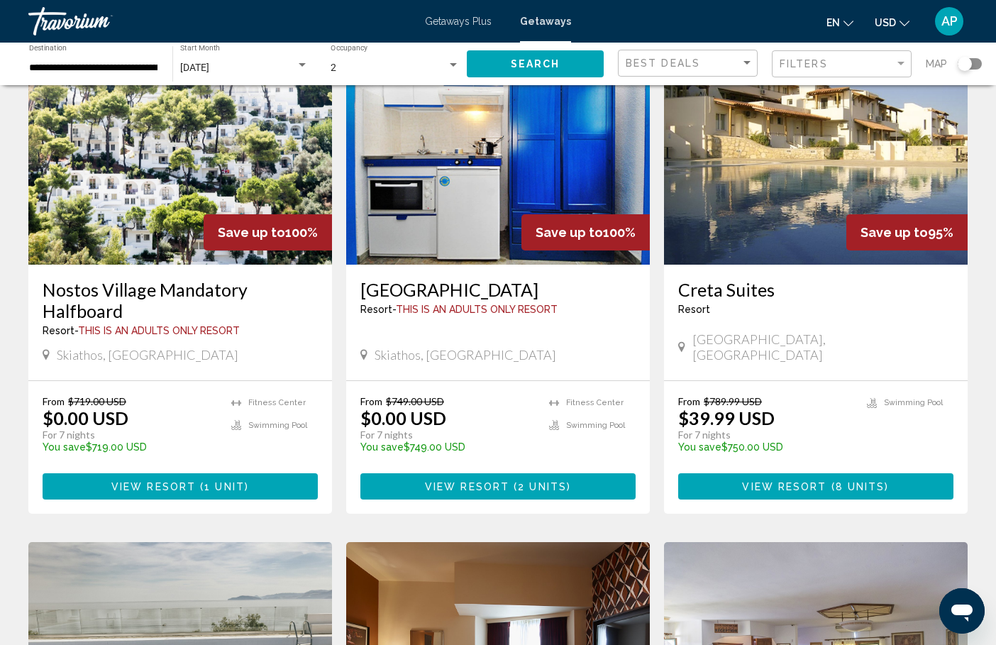
scroll to position [119, 0]
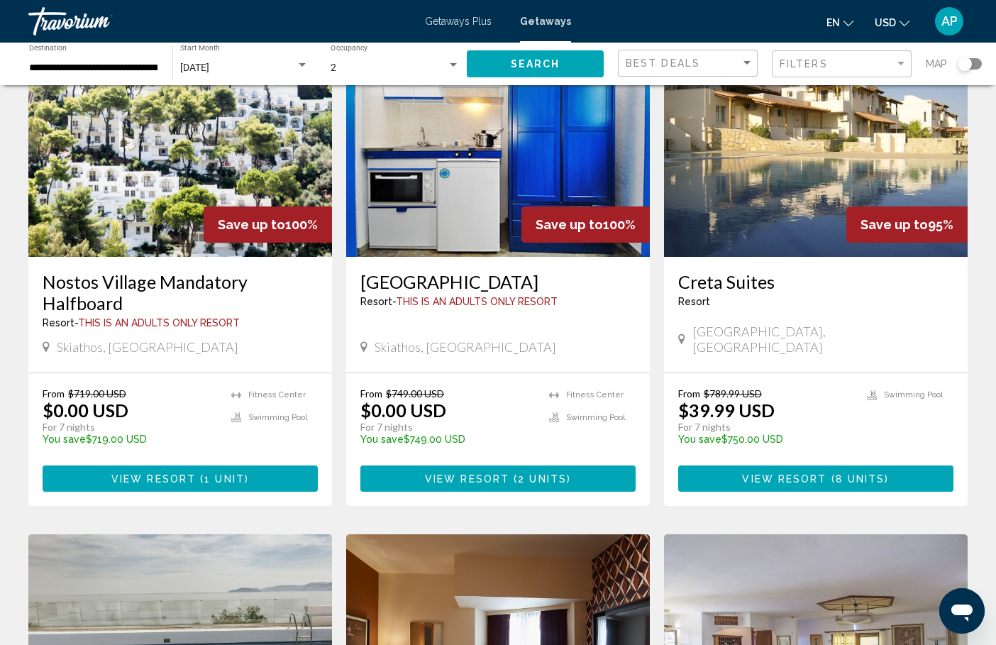
click at [739, 282] on h3 "Creta Suites" at bounding box center [815, 281] width 275 height 21
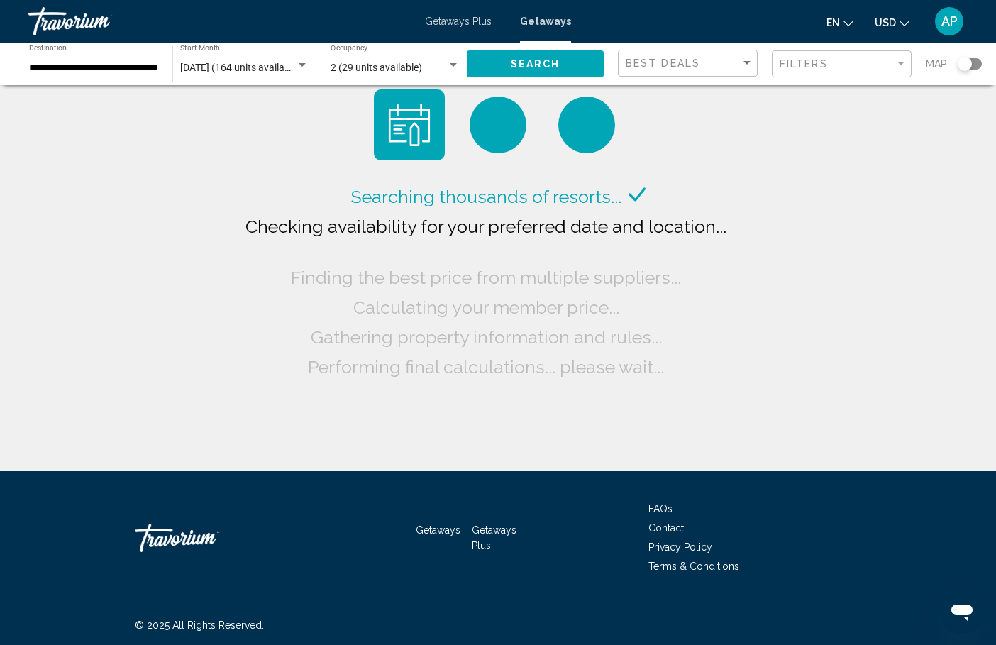
click at [143, 63] on input "**********" at bounding box center [93, 67] width 129 height 11
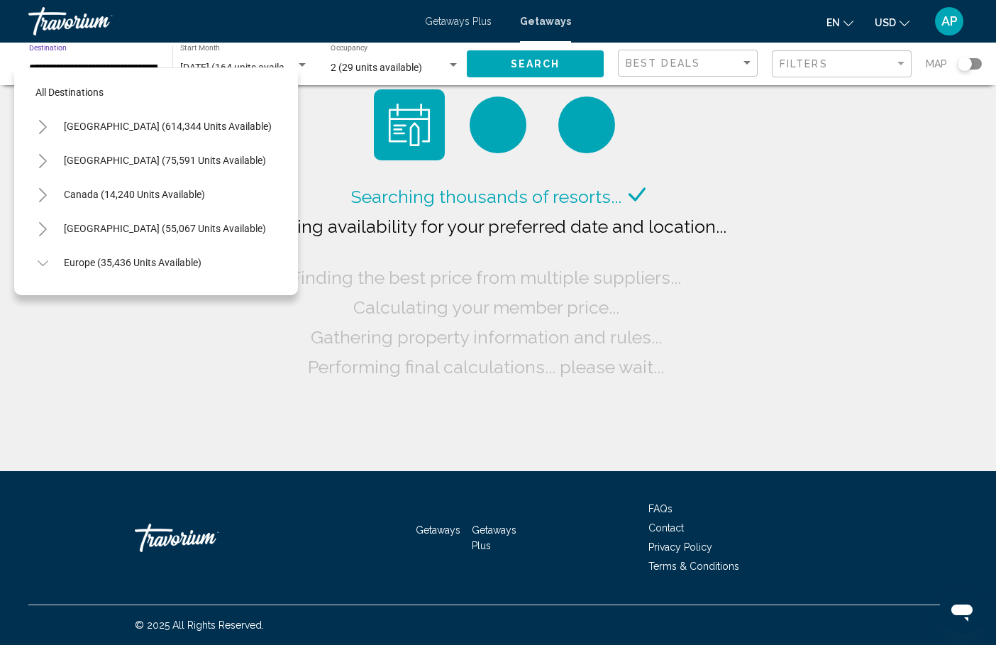
scroll to position [391, 0]
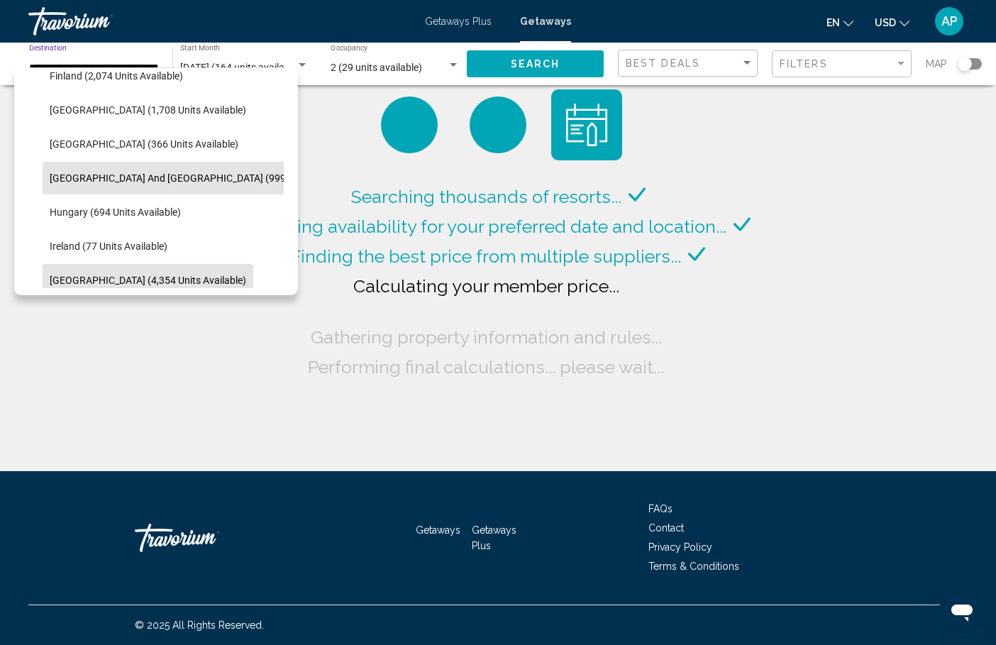
click at [99, 277] on span "[GEOGRAPHIC_DATA] (4,354 units available)" at bounding box center [148, 279] width 196 height 11
type input "**********"
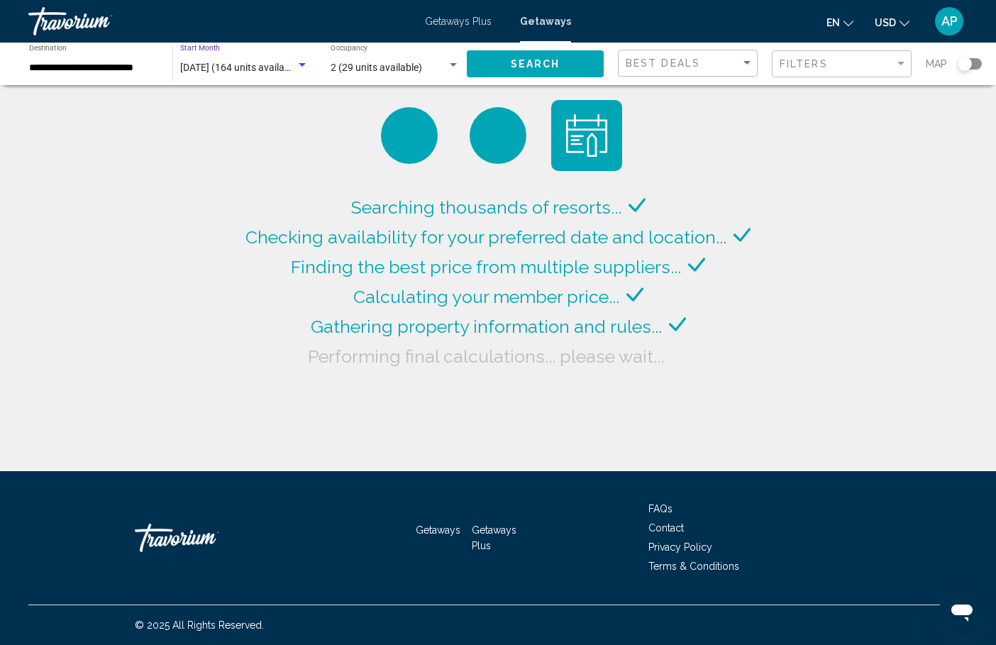
click at [266, 69] on span "[DATE] (164 units available)" at bounding box center [240, 67] width 121 height 11
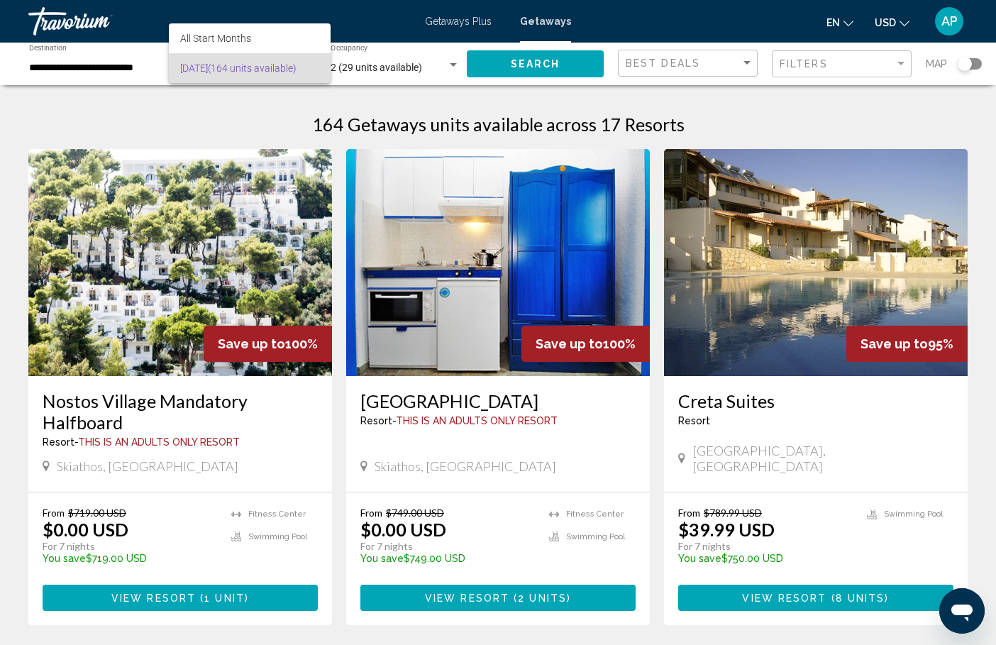
click at [539, 60] on div at bounding box center [498, 322] width 996 height 645
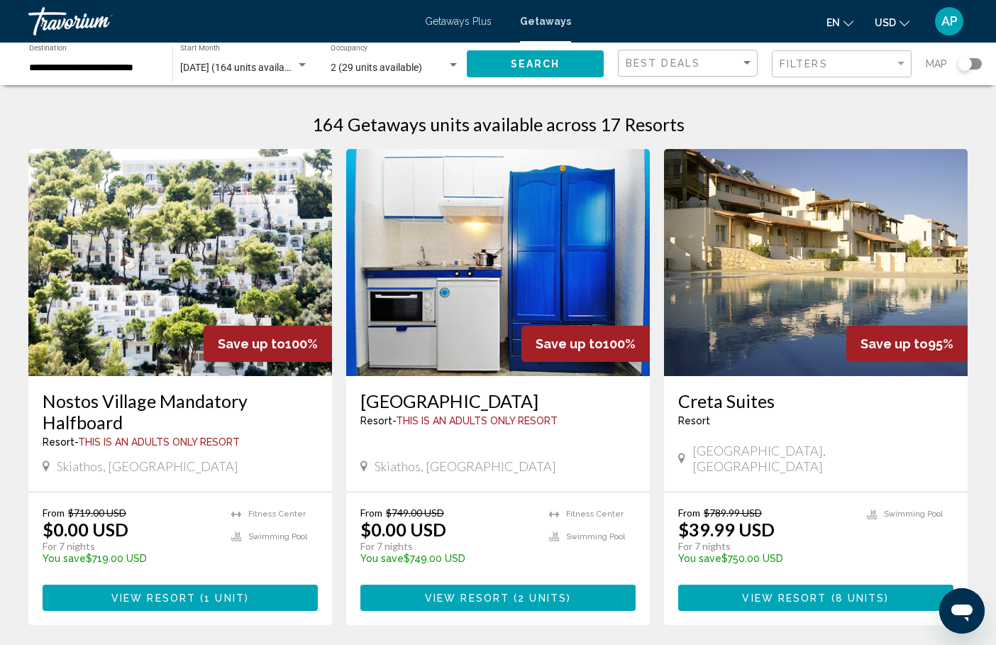
click at [538, 66] on span "Search" at bounding box center [536, 64] width 50 height 11
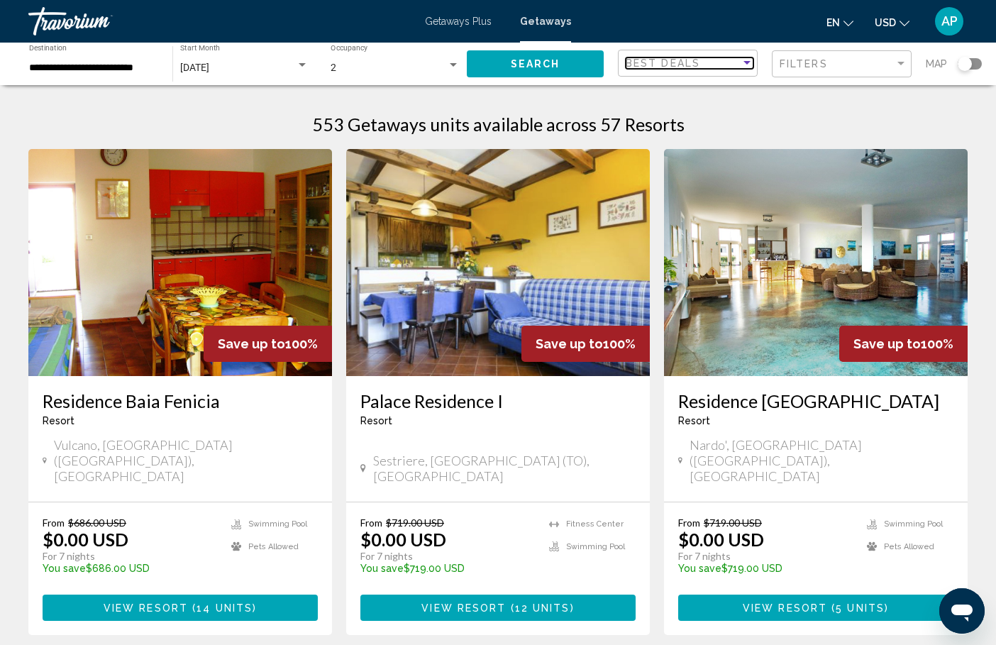
click at [670, 58] on span "Best Deals" at bounding box center [663, 62] width 74 height 11
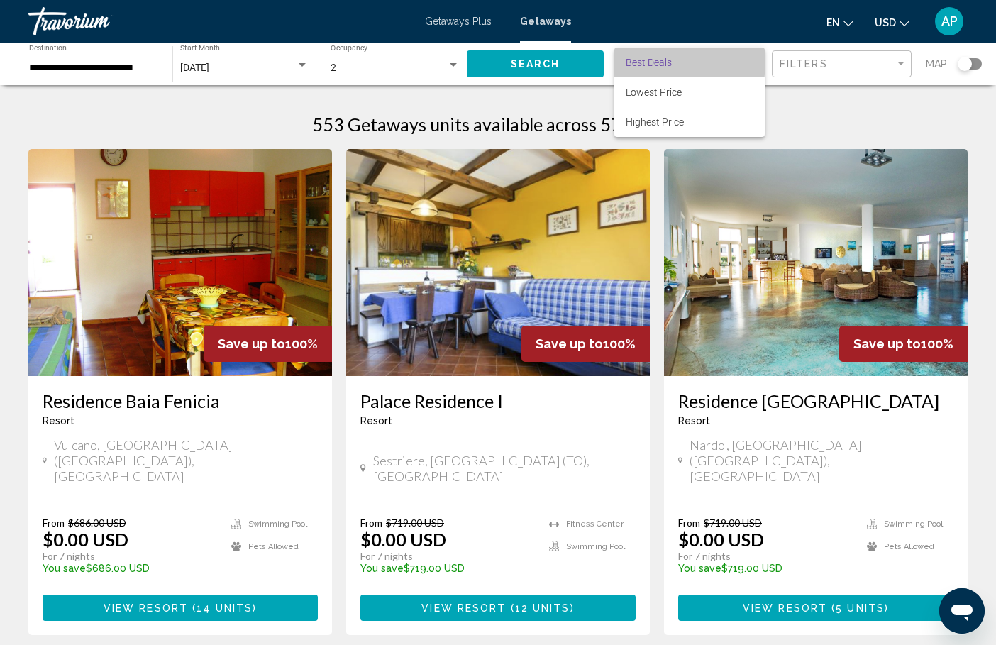
click at [670, 58] on span "Best Deals" at bounding box center [649, 62] width 46 height 11
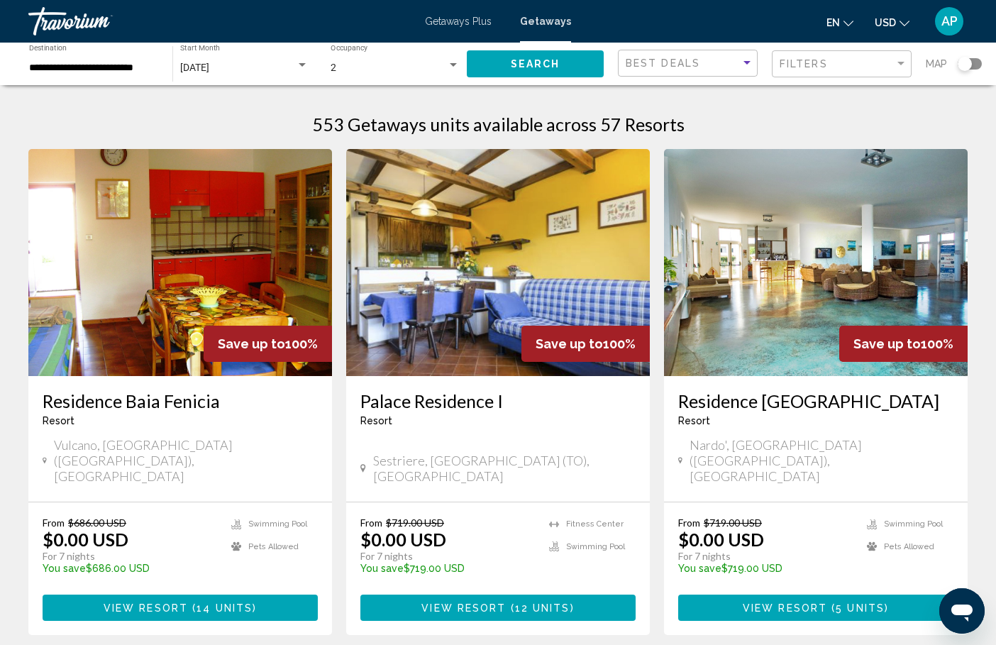
click at [967, 66] on div "Search widget" at bounding box center [964, 64] width 14 height 14
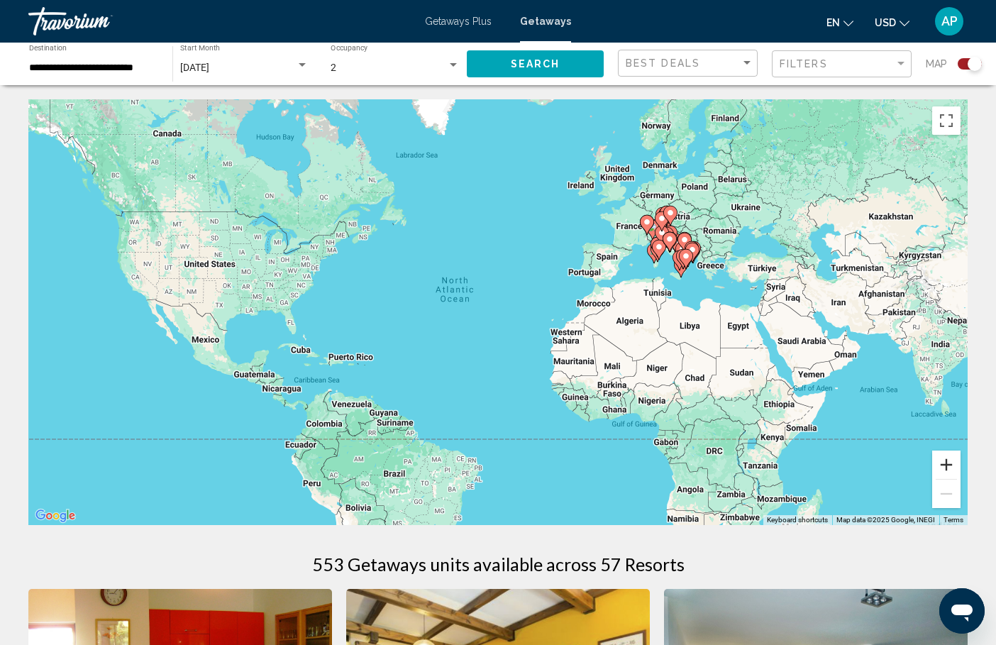
click at [947, 465] on button "Zoom in" at bounding box center [946, 464] width 28 height 28
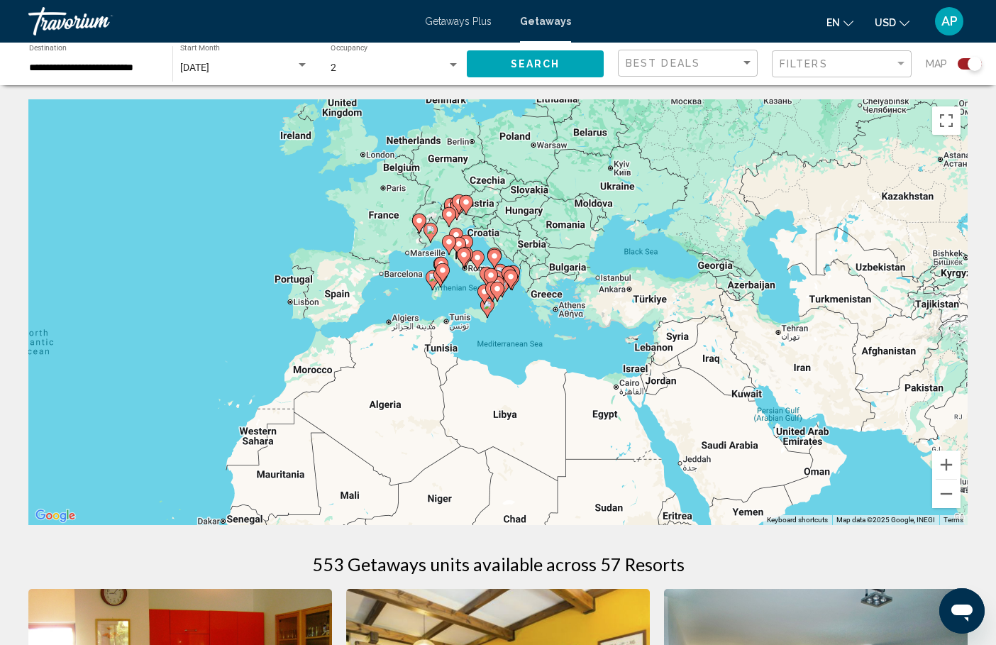
drag, startPoint x: 856, startPoint y: 350, endPoint x: 474, endPoint y: 435, distance: 391.6
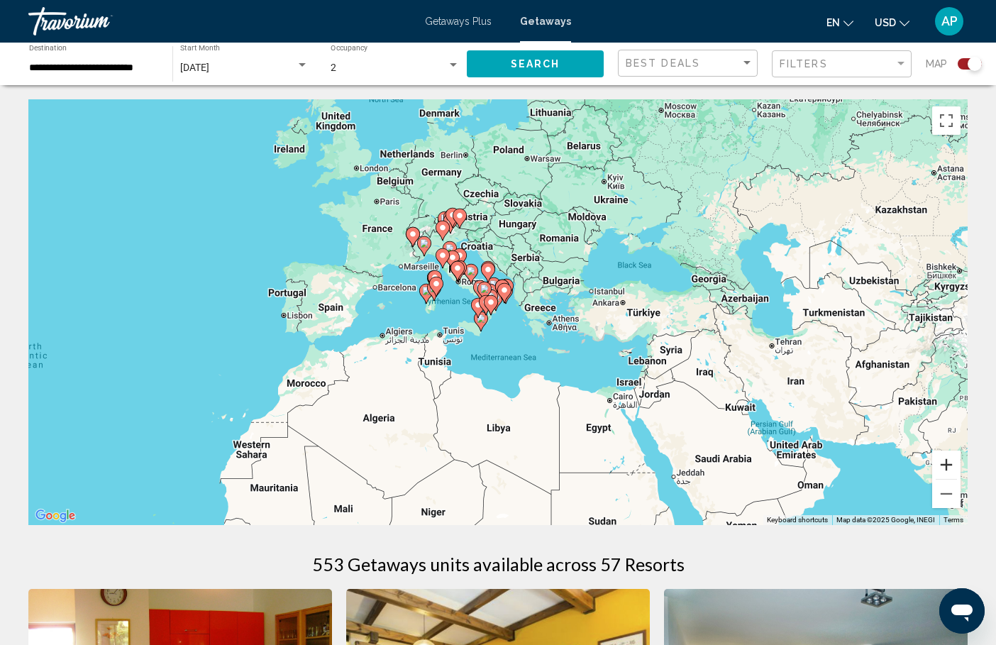
click at [947, 469] on button "Zoom in" at bounding box center [946, 464] width 28 height 28
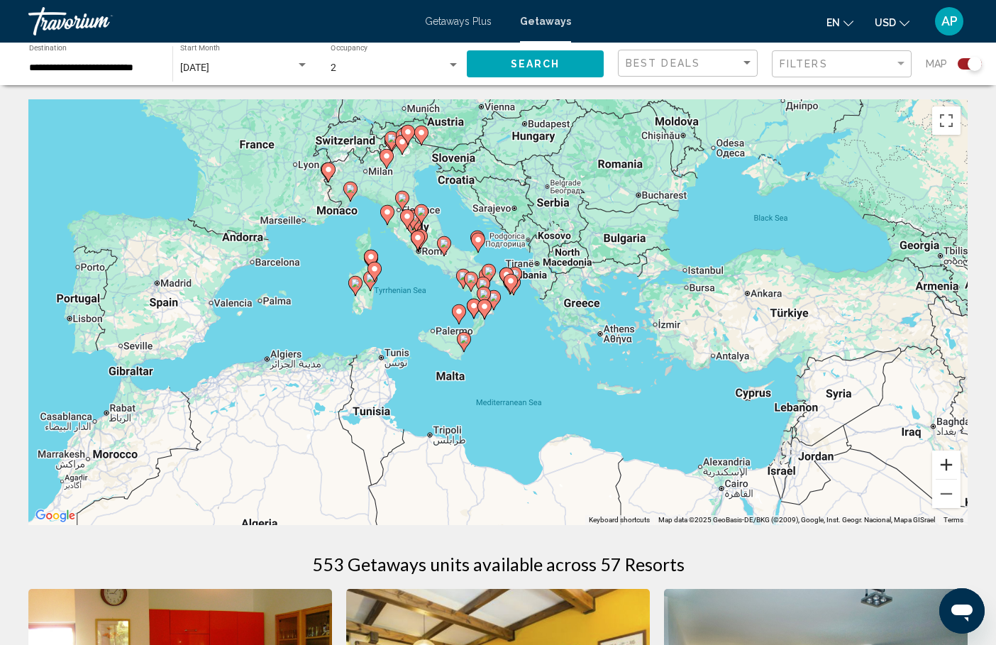
click at [947, 469] on button "Zoom in" at bounding box center [946, 464] width 28 height 28
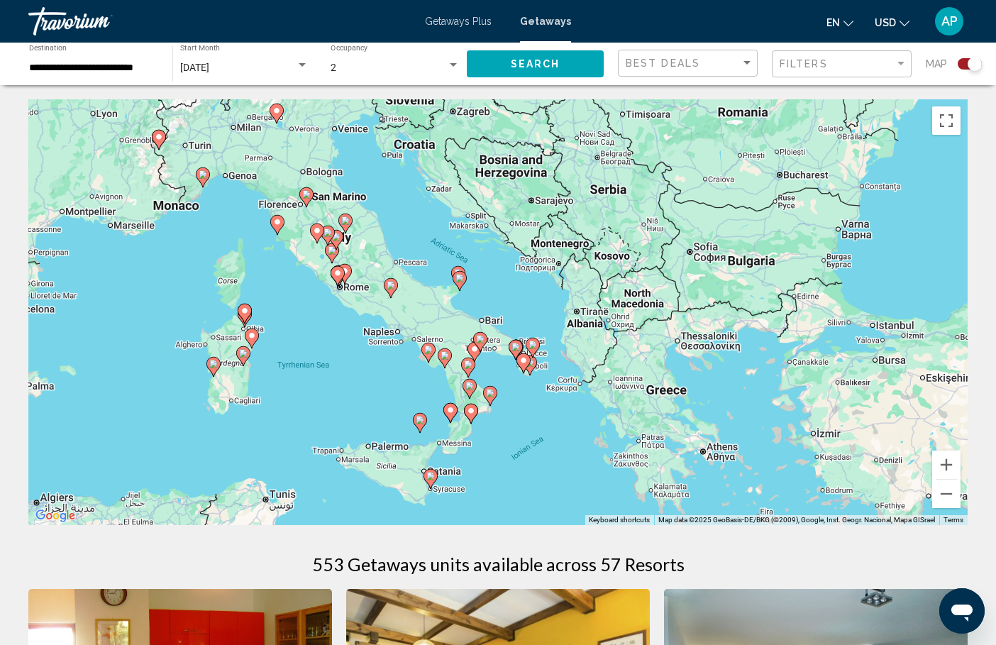
drag, startPoint x: 573, startPoint y: 402, endPoint x: 573, endPoint y: 501, distance: 98.6
click at [945, 467] on button "Zoom in" at bounding box center [946, 464] width 28 height 28
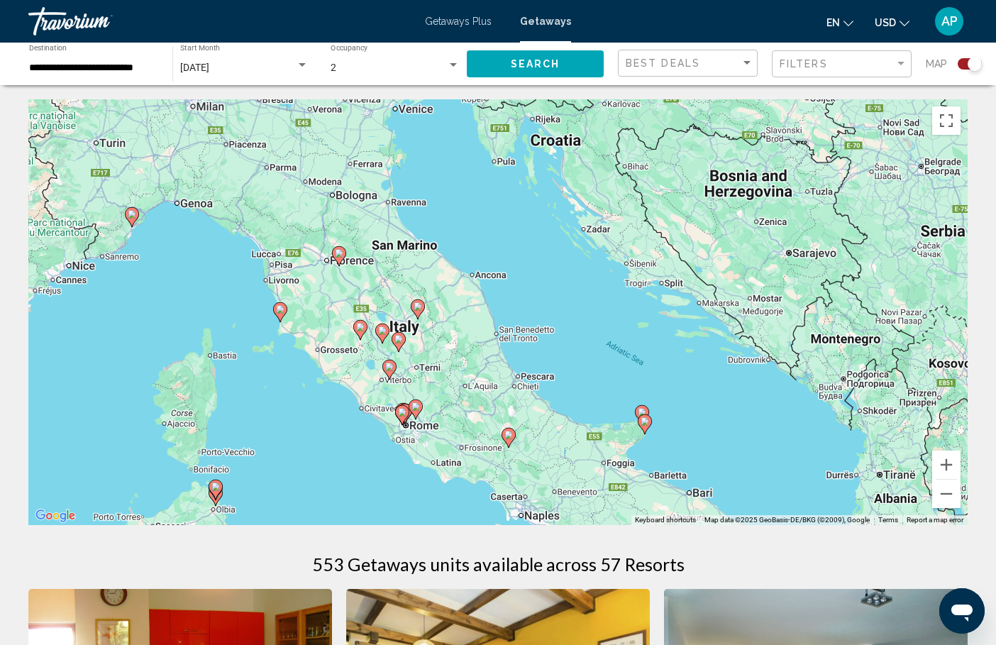
drag, startPoint x: 312, startPoint y: 269, endPoint x: 539, endPoint y: 435, distance: 280.7
click at [281, 312] on image "Main content" at bounding box center [281, 310] width 9 height 9
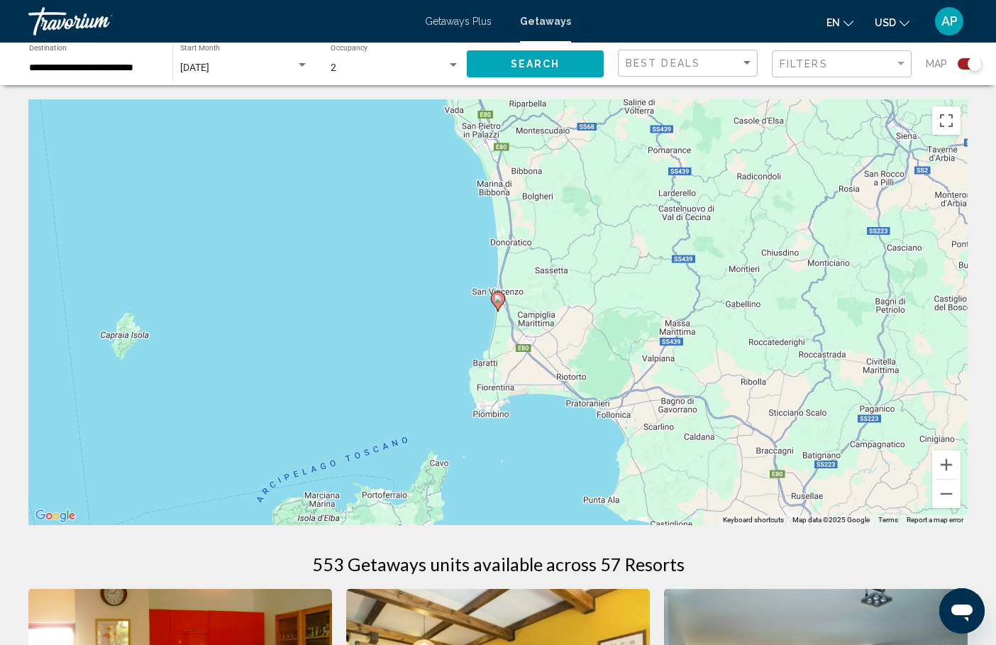
click at [499, 300] on image "Main content" at bounding box center [498, 298] width 9 height 9
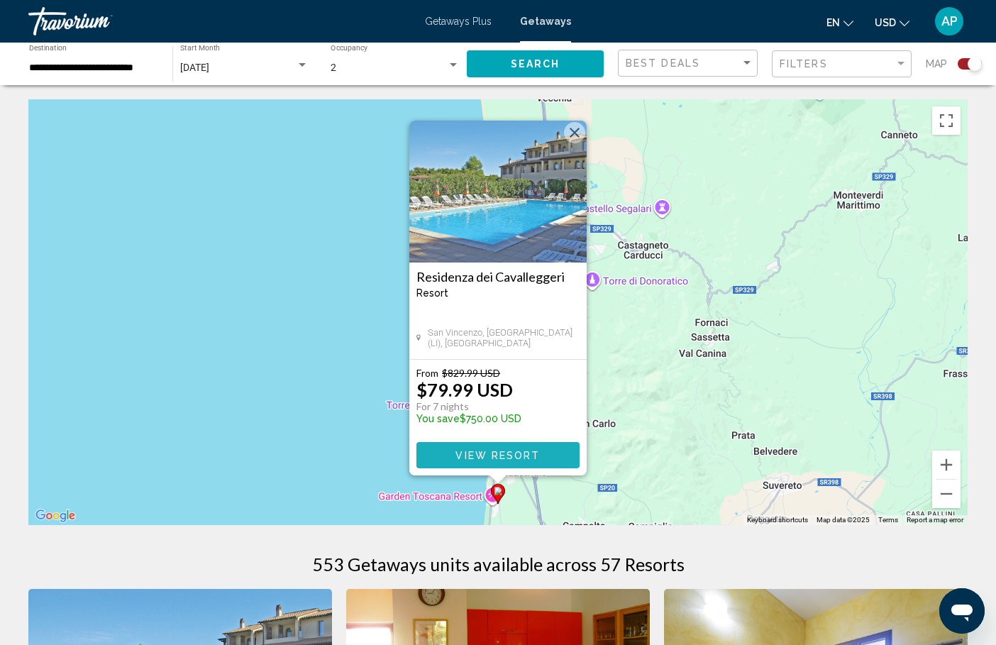
click at [472, 455] on span "View Resort" at bounding box center [497, 455] width 84 height 11
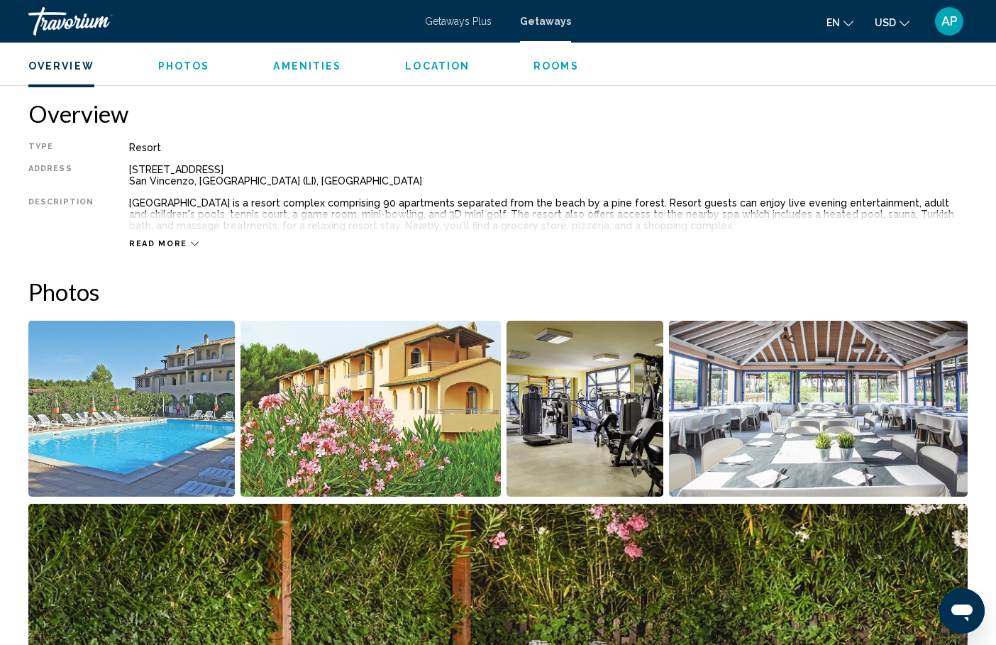
scroll to position [439, 0]
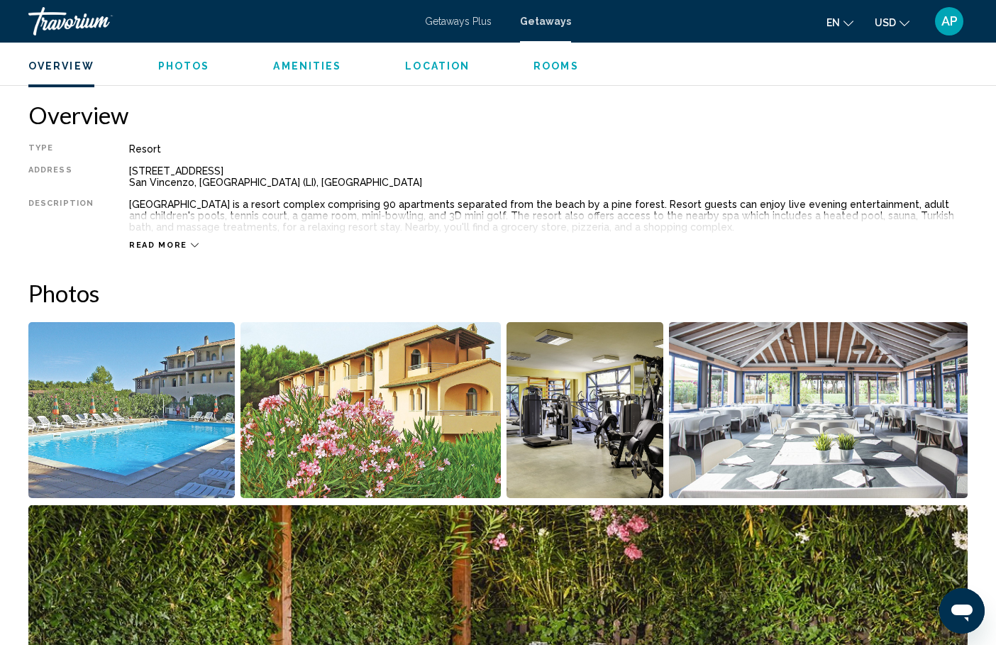
click at [191, 60] on button "Photos" at bounding box center [184, 66] width 52 height 13
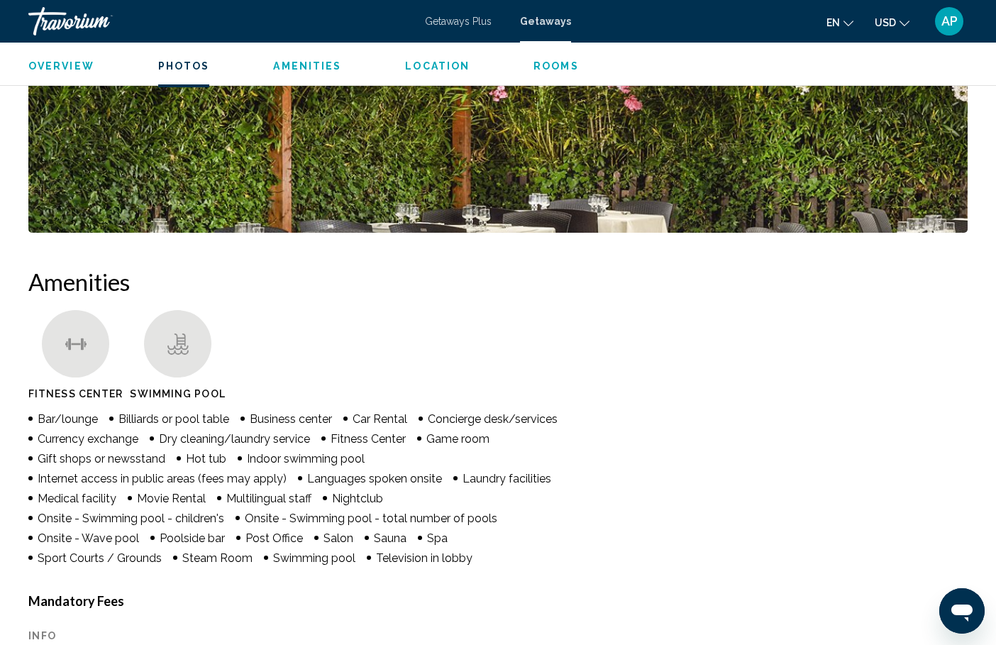
scroll to position [896, 0]
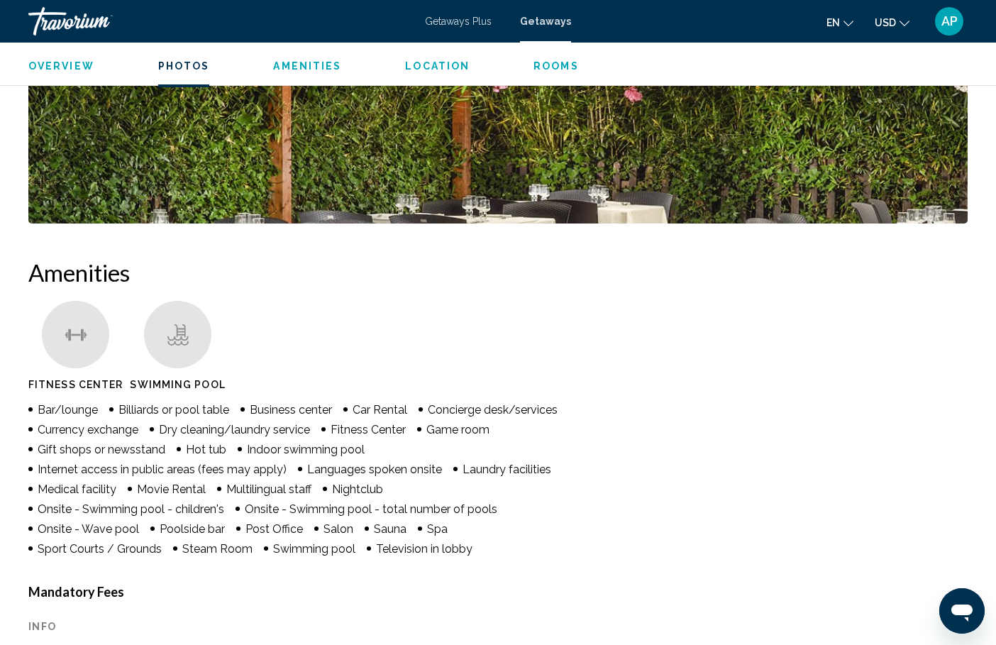
click at [472, 20] on span "Getaways Plus" at bounding box center [458, 21] width 67 height 11
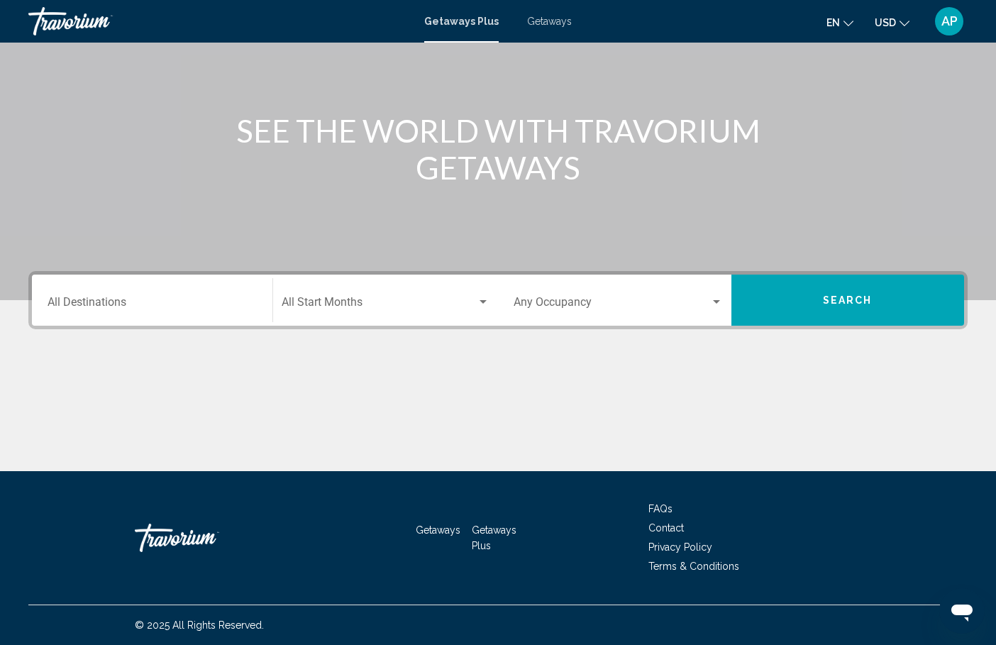
scroll to position [126, 0]
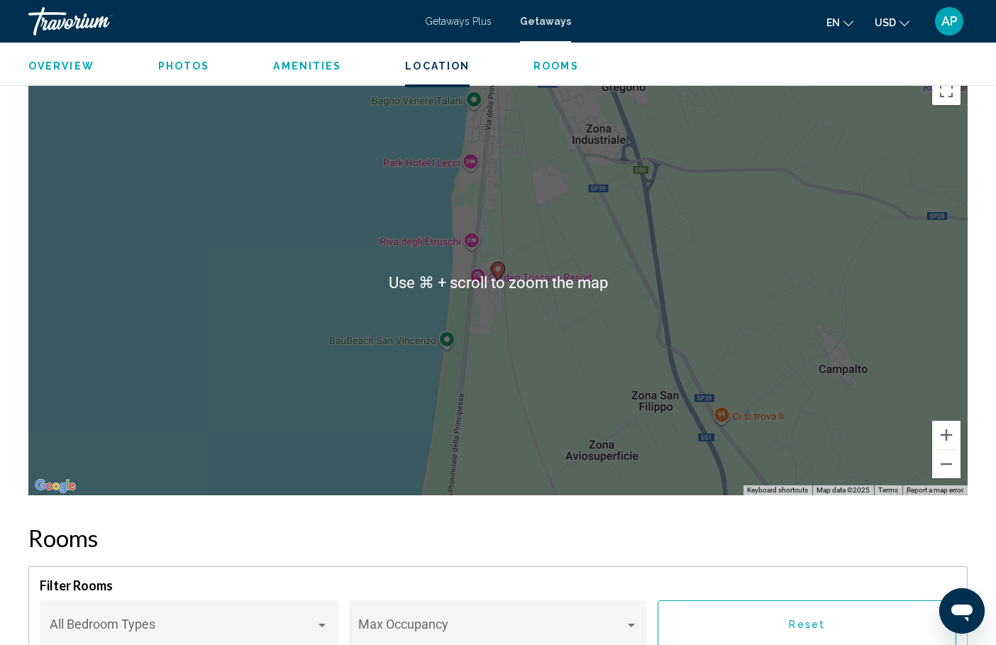
scroll to position [2350, 0]
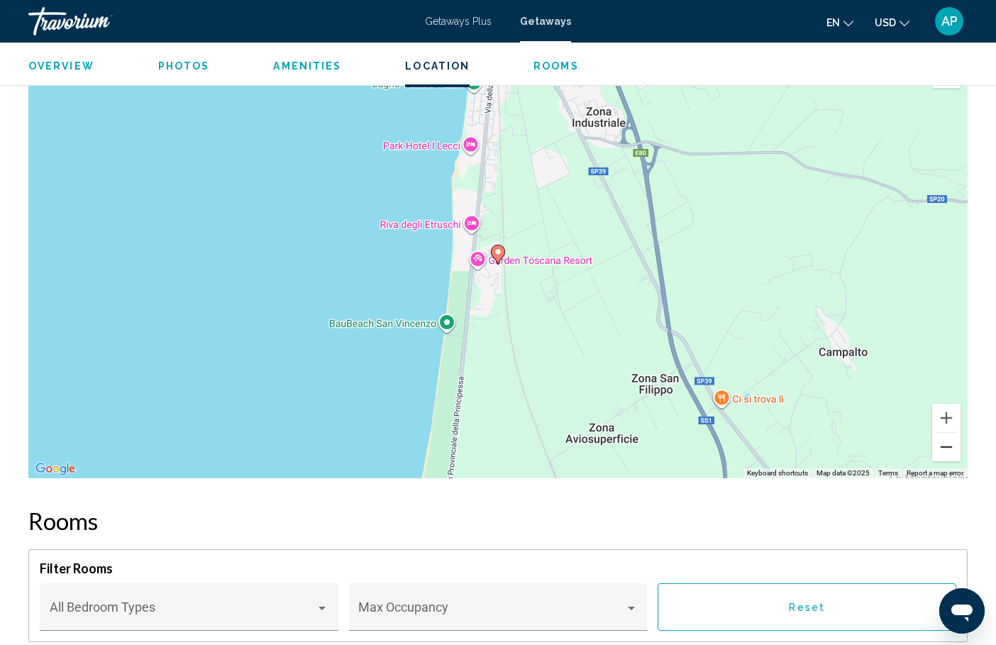
click at [952, 433] on button "Zoom out" at bounding box center [946, 447] width 28 height 28
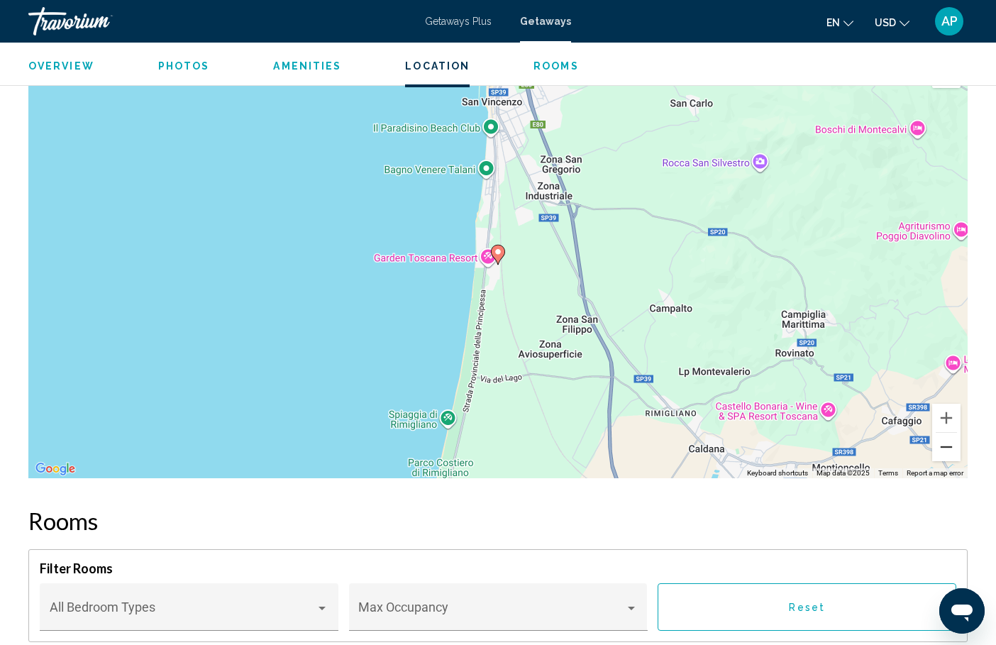
click at [950, 433] on button "Zoom out" at bounding box center [946, 447] width 28 height 28
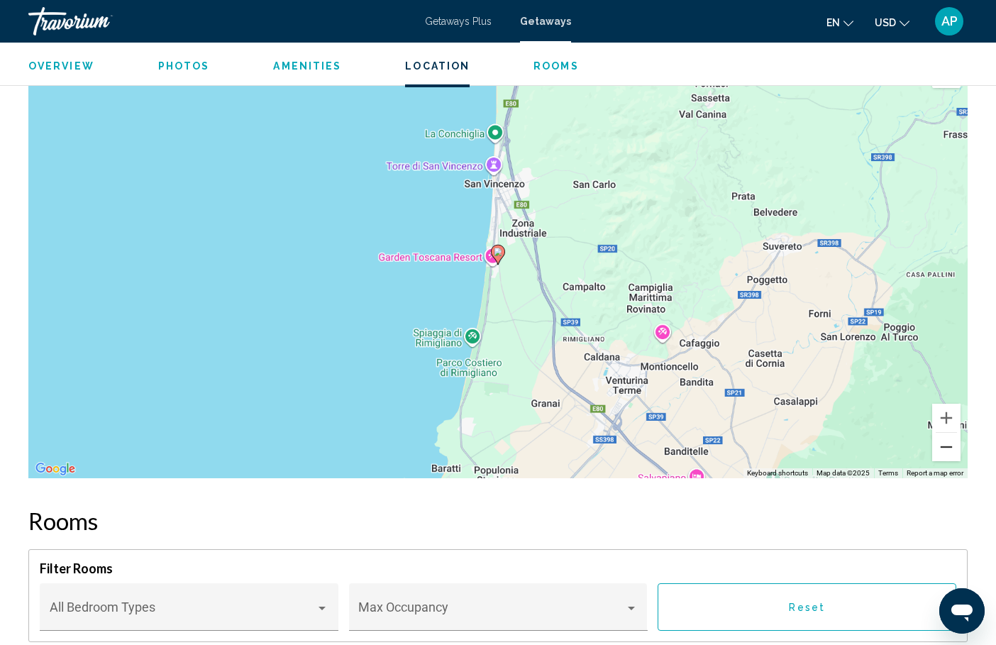
click at [950, 433] on button "Zoom out" at bounding box center [946, 447] width 28 height 28
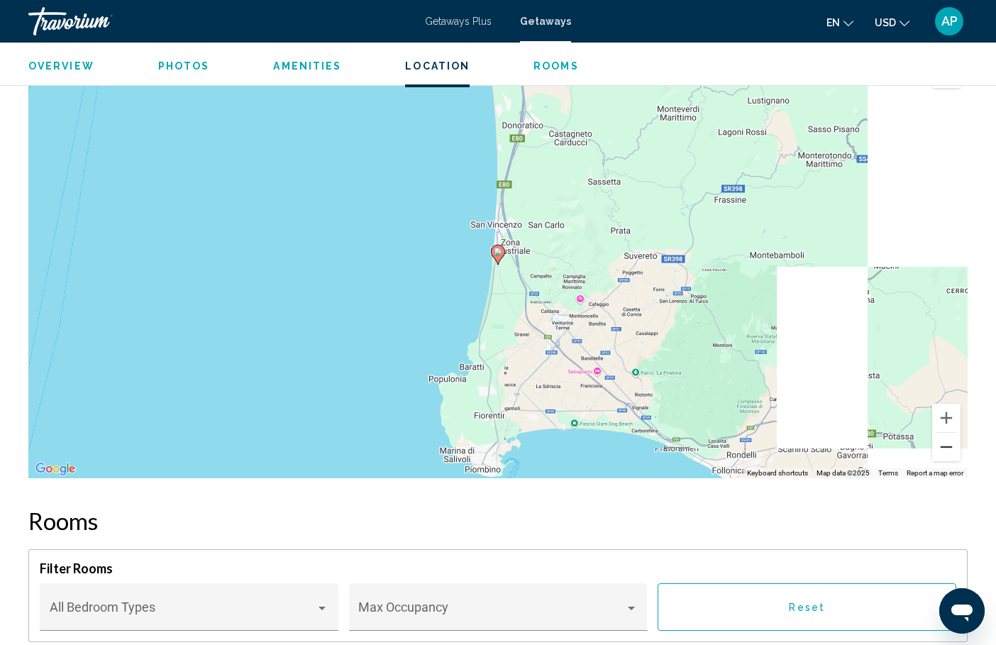
click at [950, 433] on button "Zoom out" at bounding box center [946, 447] width 28 height 28
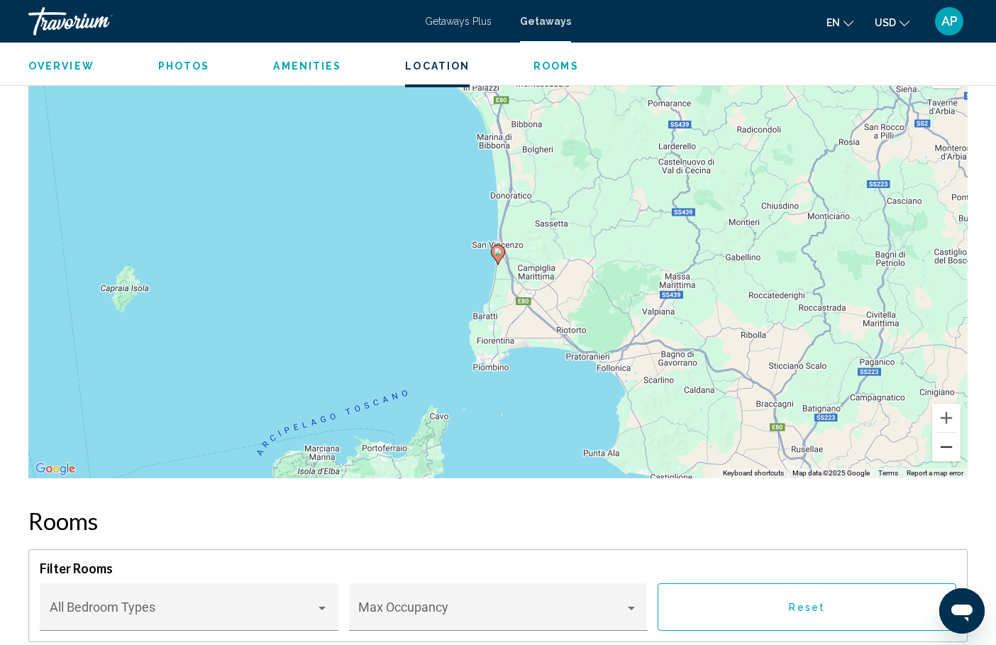
click at [950, 433] on button "Zoom out" at bounding box center [946, 447] width 28 height 28
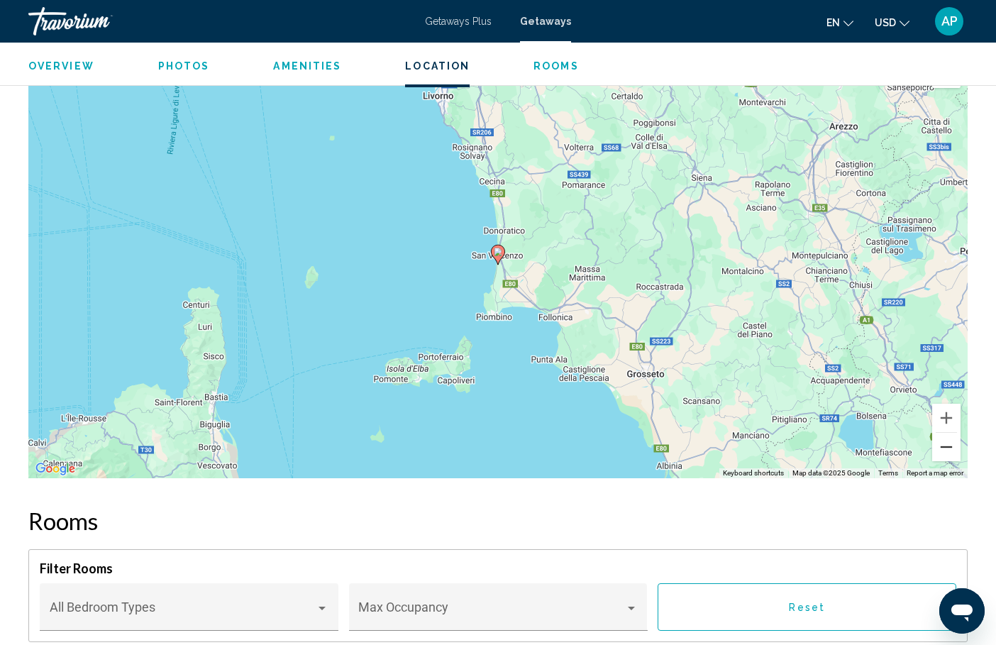
click at [950, 433] on button "Zoom out" at bounding box center [946, 447] width 28 height 28
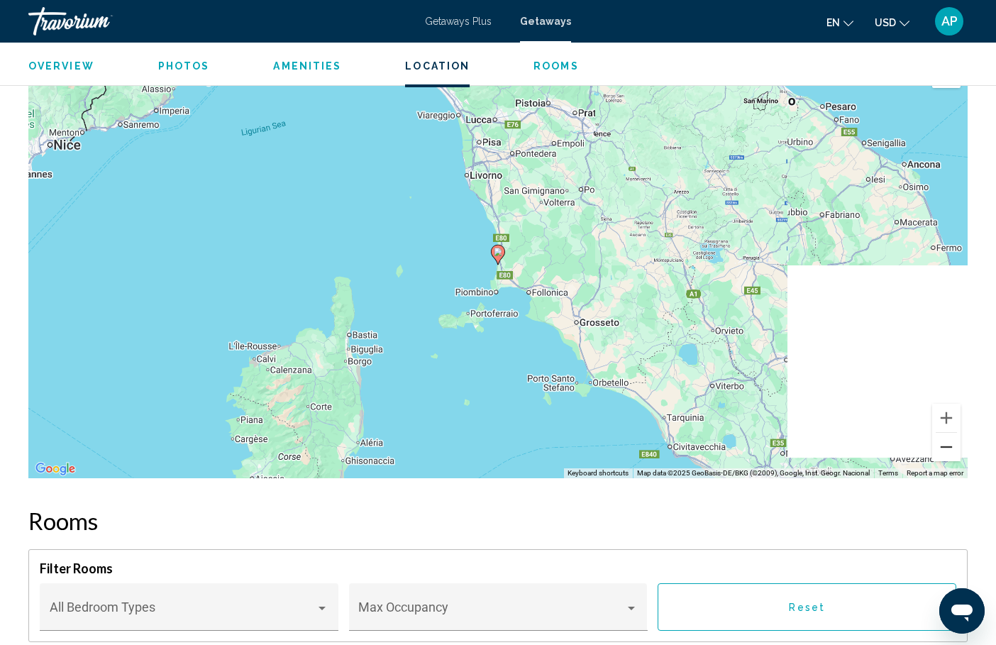
click at [950, 433] on button "Zoom out" at bounding box center [946, 447] width 28 height 28
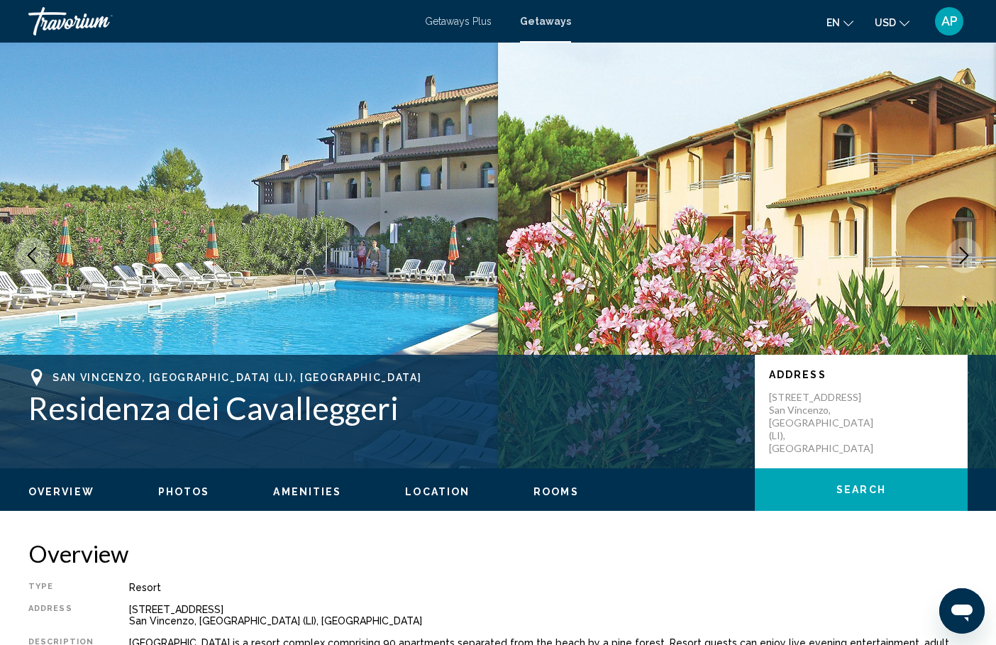
scroll to position [0, 0]
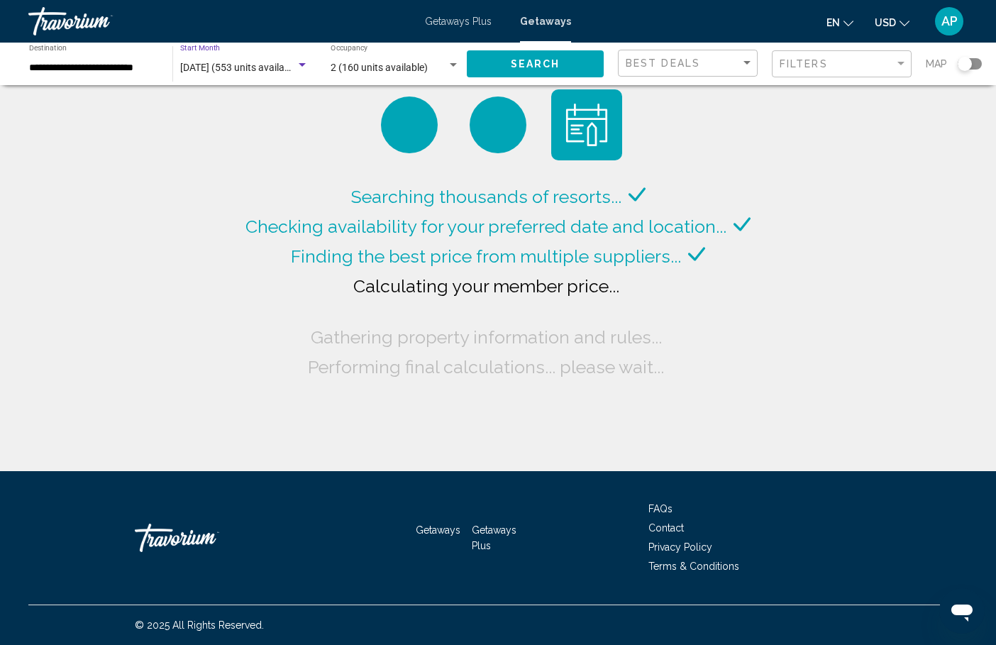
click at [243, 62] on div "[DATE] (553 units available)" at bounding box center [244, 67] width 128 height 11
